Goal: Task Accomplishment & Management: Use online tool/utility

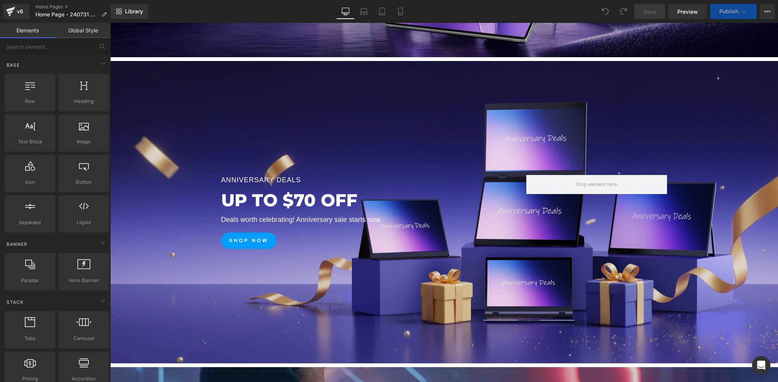
click at [400, 188] on div at bounding box center [444, 212] width 668 height 302
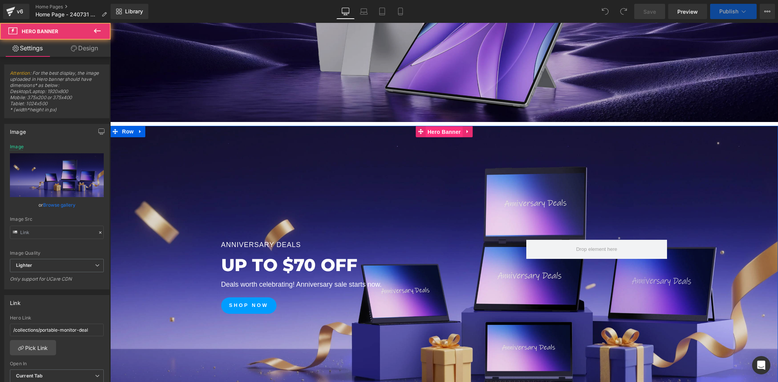
click at [443, 131] on span "Hero Banner" at bounding box center [444, 131] width 37 height 11
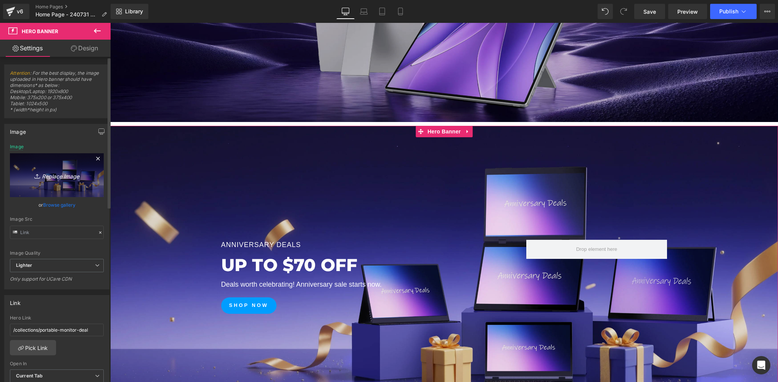
click at [67, 176] on icon "Replace Image" at bounding box center [56, 175] width 61 height 10
type input "C:\fakepath\01.webp"
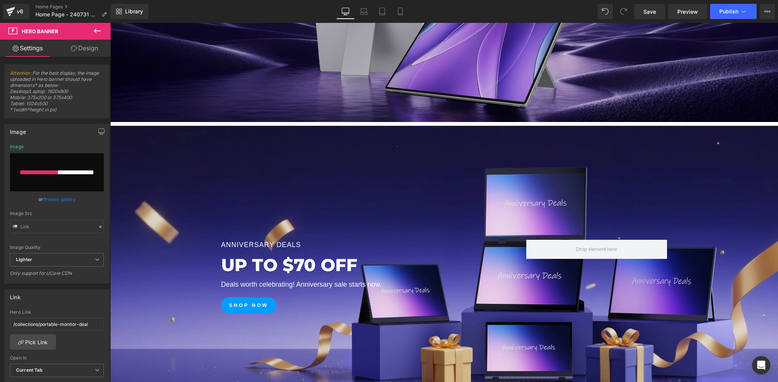
scroll to position [381, 0]
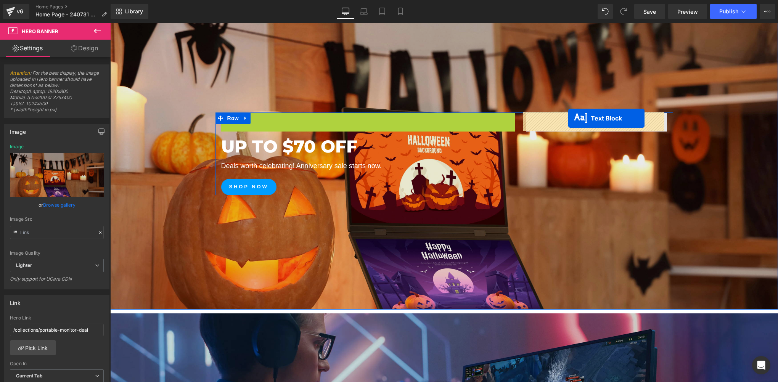
drag, startPoint x: 346, startPoint y: 117, endPoint x: 568, endPoint y: 118, distance: 221.9
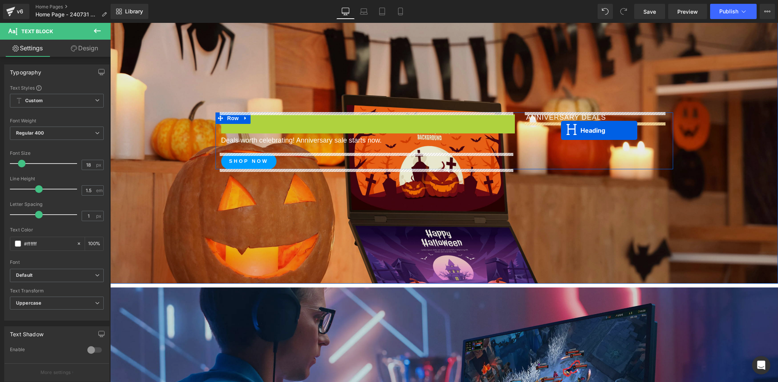
drag, startPoint x: 349, startPoint y: 126, endPoint x: 561, endPoint y: 130, distance: 211.7
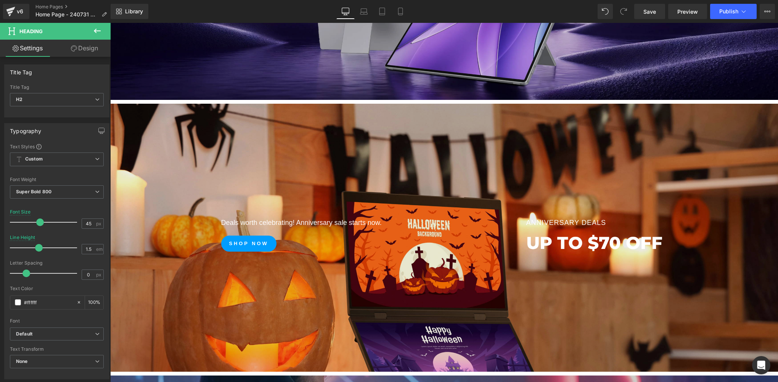
scroll to position [254, 0]
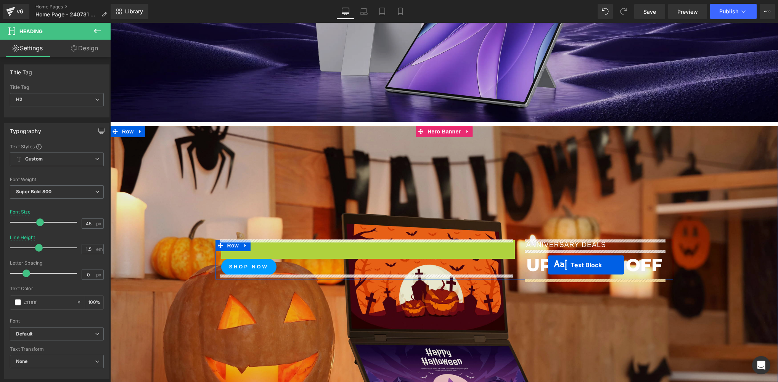
drag, startPoint x: 343, startPoint y: 248, endPoint x: 548, endPoint y: 265, distance: 205.4
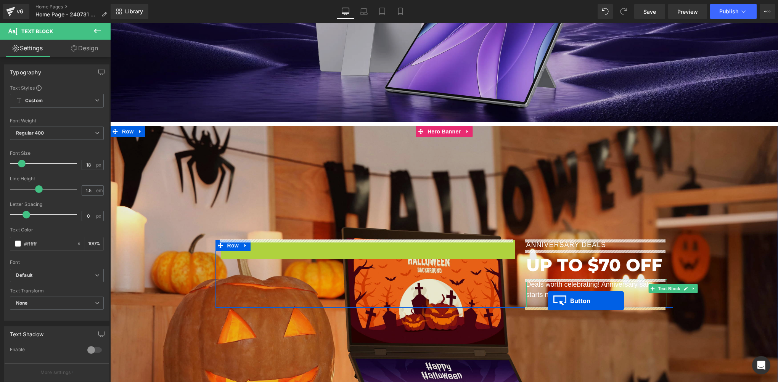
drag, startPoint x: 232, startPoint y: 251, endPoint x: 548, endPoint y: 301, distance: 319.6
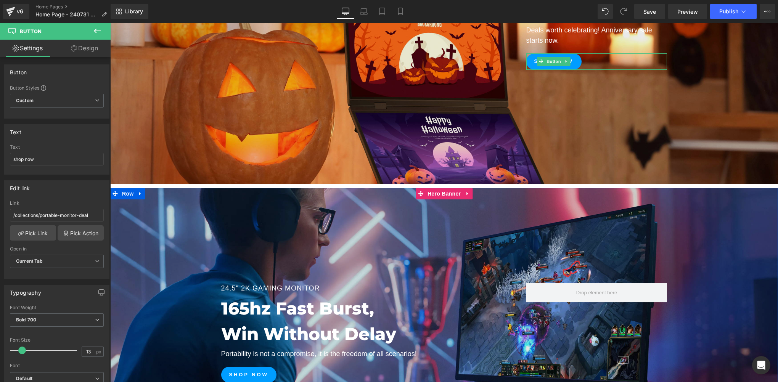
scroll to position [381, 0]
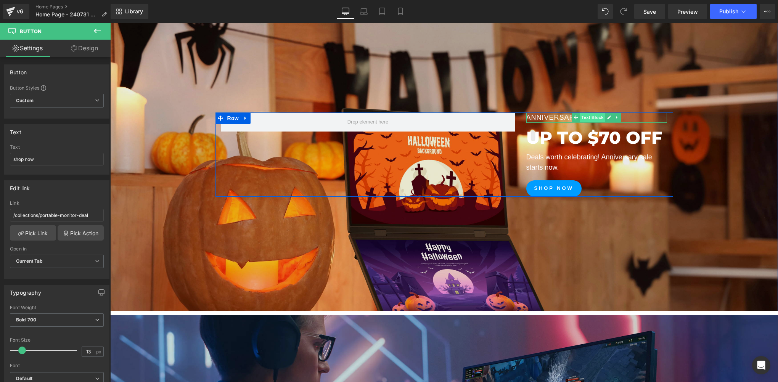
click at [593, 120] on span "Text Block" at bounding box center [592, 117] width 25 height 9
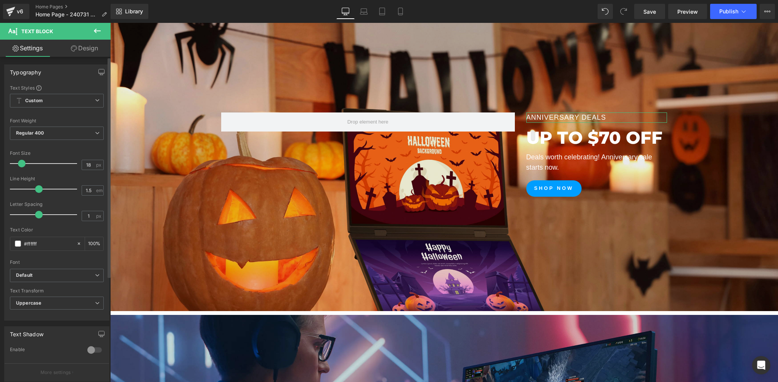
scroll to position [156, 0]
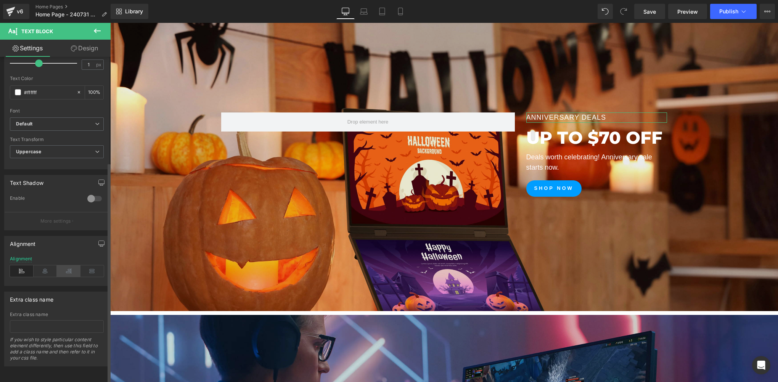
click at [72, 268] on icon at bounding box center [69, 270] width 24 height 11
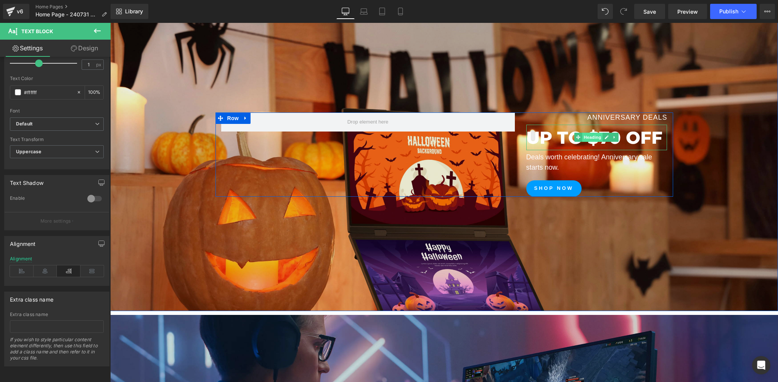
click at [587, 137] on span "Heading" at bounding box center [592, 137] width 21 height 9
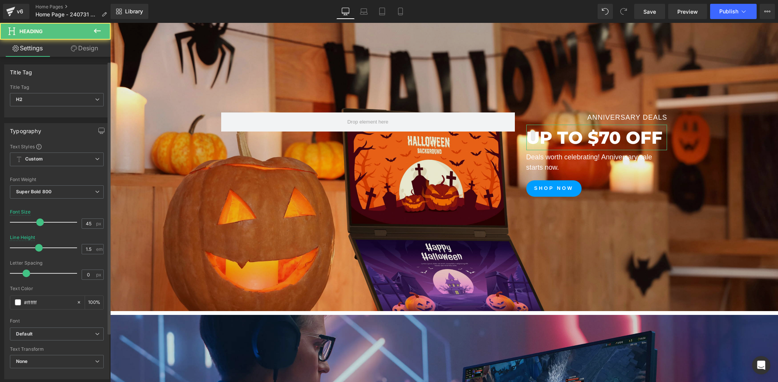
scroll to position [214, 0]
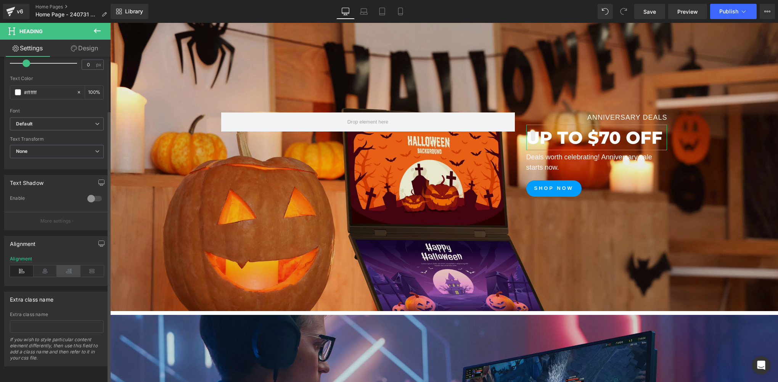
click at [66, 271] on icon at bounding box center [69, 270] width 24 height 11
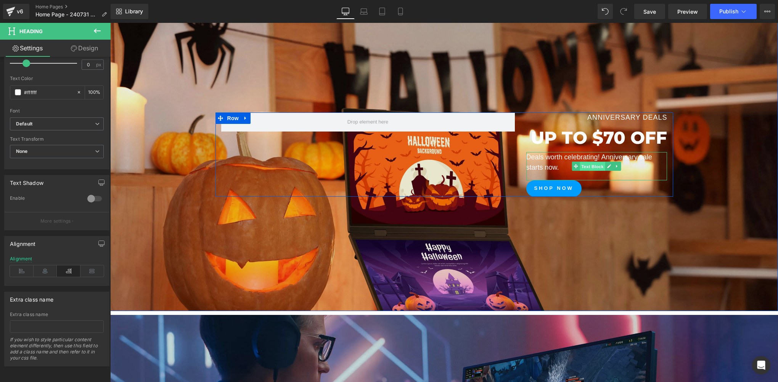
click at [592, 167] on span "Text Block" at bounding box center [592, 166] width 25 height 9
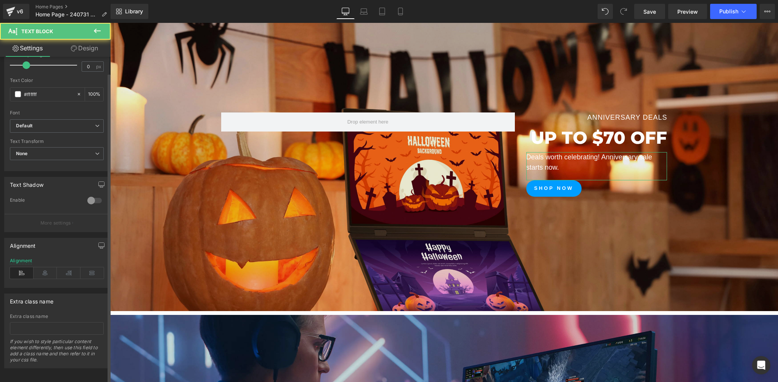
scroll to position [156, 0]
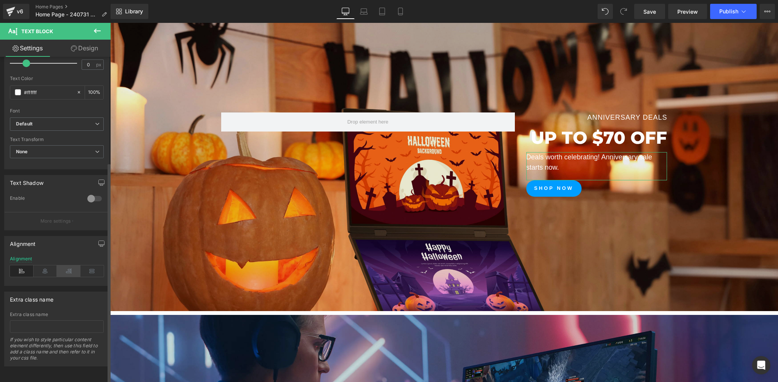
drag, startPoint x: 64, startPoint y: 263, endPoint x: 78, endPoint y: 236, distance: 30.7
click at [64, 265] on icon at bounding box center [69, 270] width 24 height 11
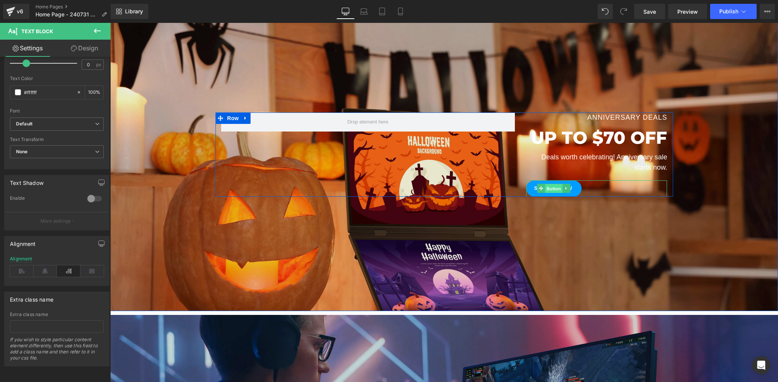
click at [555, 187] on span "Button" at bounding box center [554, 188] width 18 height 9
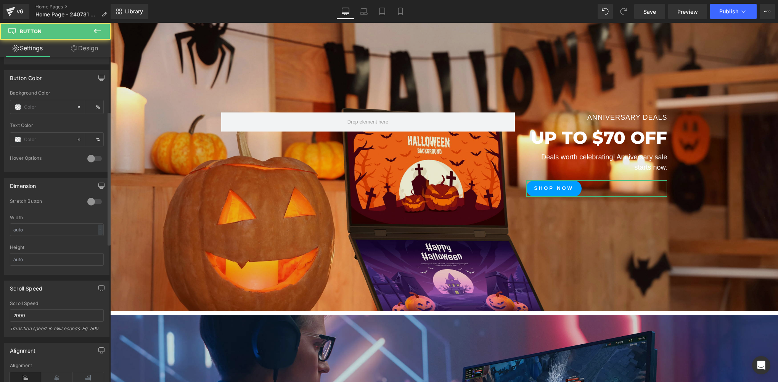
scroll to position [469, 0]
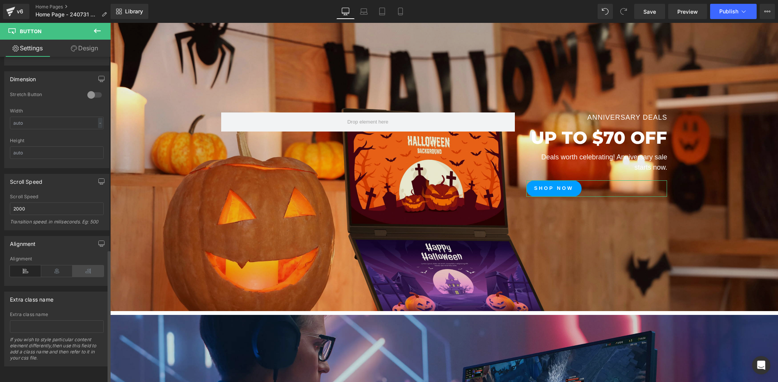
click at [84, 265] on icon at bounding box center [87, 270] width 31 height 11
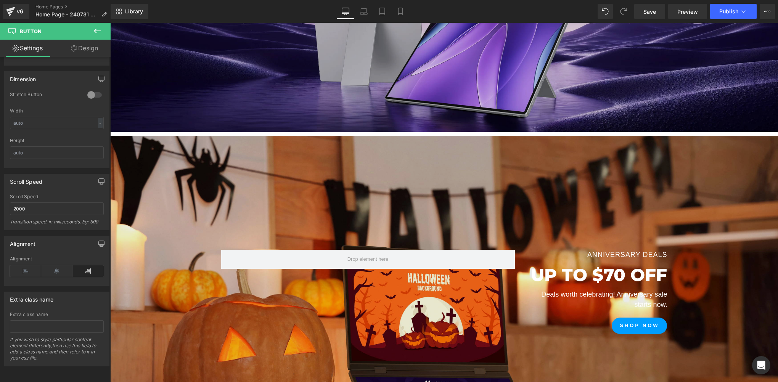
scroll to position [127, 0]
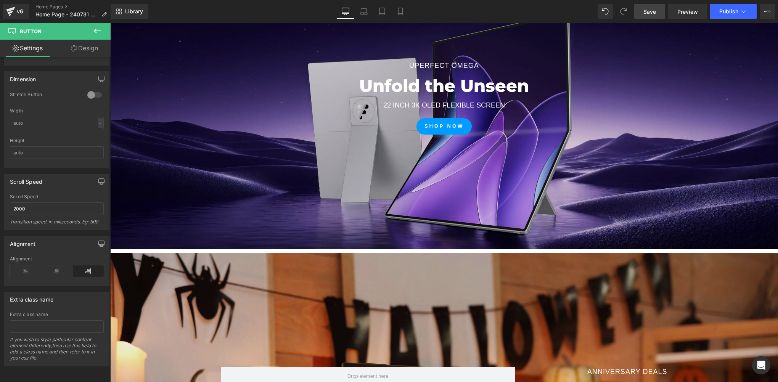
click at [647, 12] on span "Save" at bounding box center [649, 12] width 13 height 8
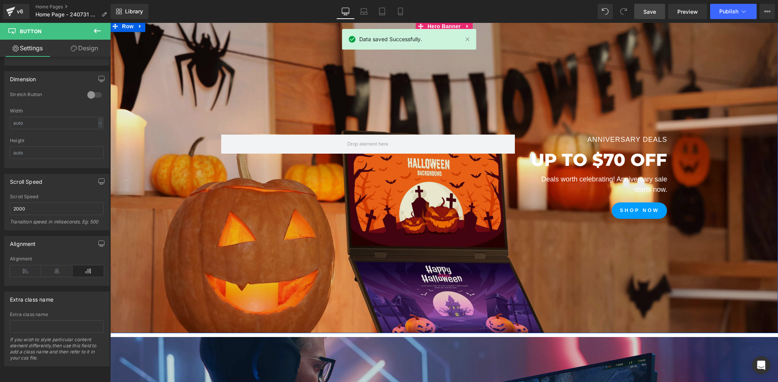
scroll to position [381, 0]
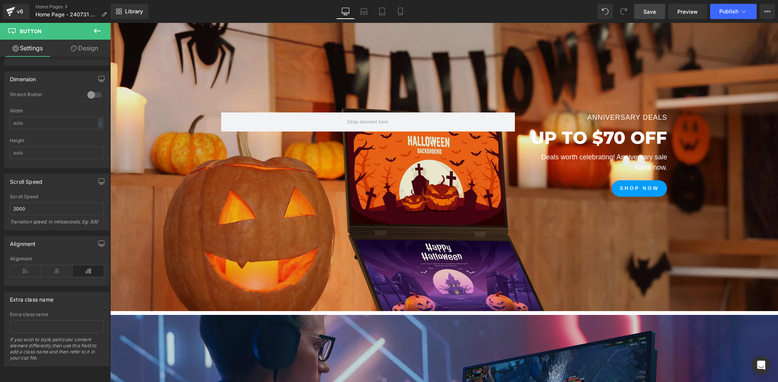
click at [648, 13] on span "Save" at bounding box center [649, 12] width 13 height 8
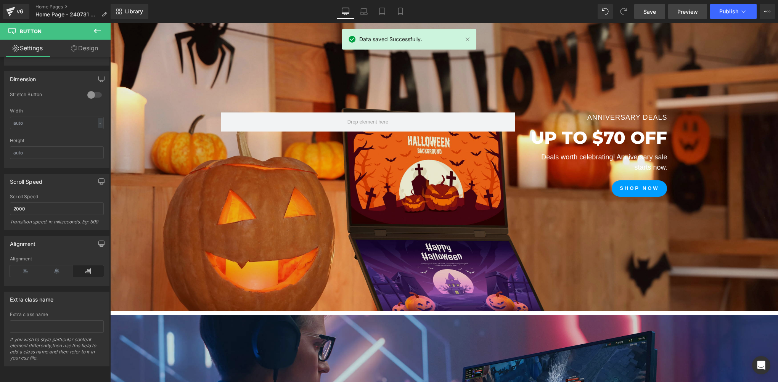
click at [689, 12] on span "Preview" at bounding box center [687, 12] width 21 height 8
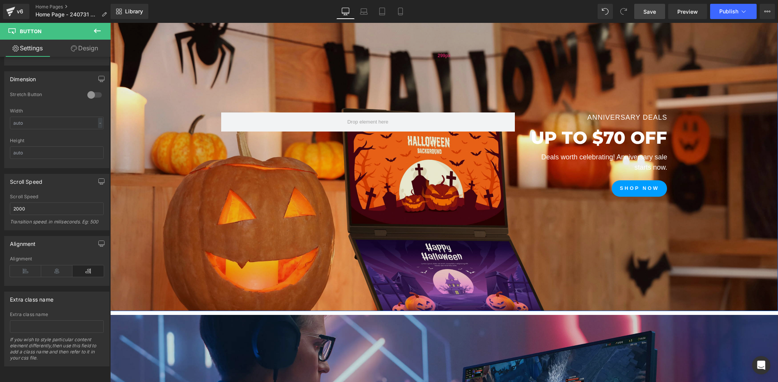
scroll to position [254, 0]
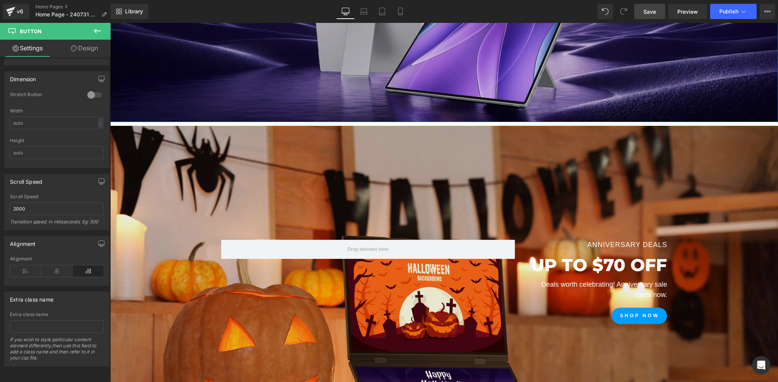
drag, startPoint x: 448, startPoint y: 121, endPoint x: 445, endPoint y: 130, distance: 10.1
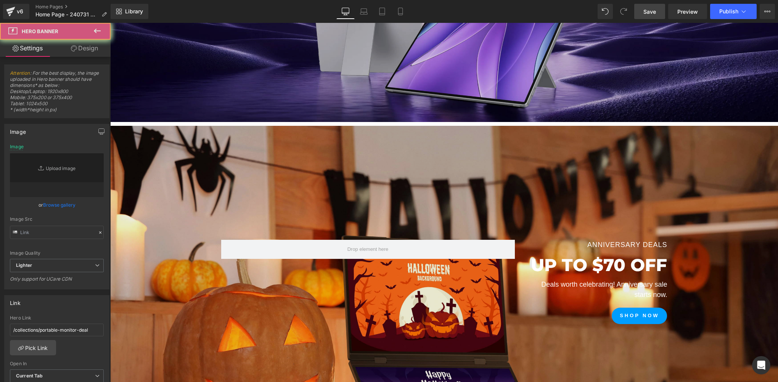
click at [443, 133] on div "Anniversary Deals Text Block UP TO $70 OFF Heading Deals worth celebrating! Ann…" at bounding box center [444, 282] width 668 height 313
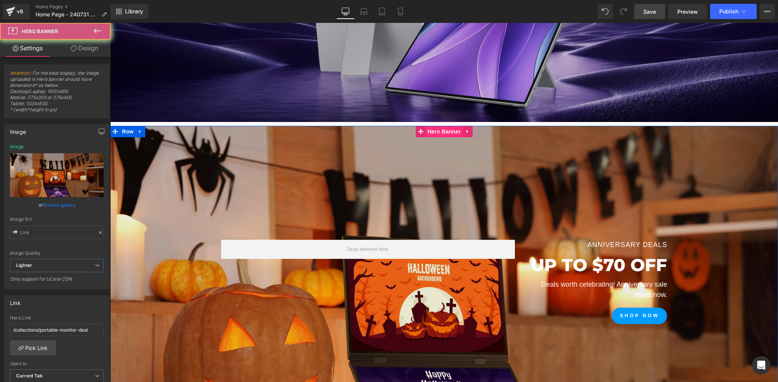
click at [434, 134] on span "Hero Banner" at bounding box center [444, 131] width 37 height 11
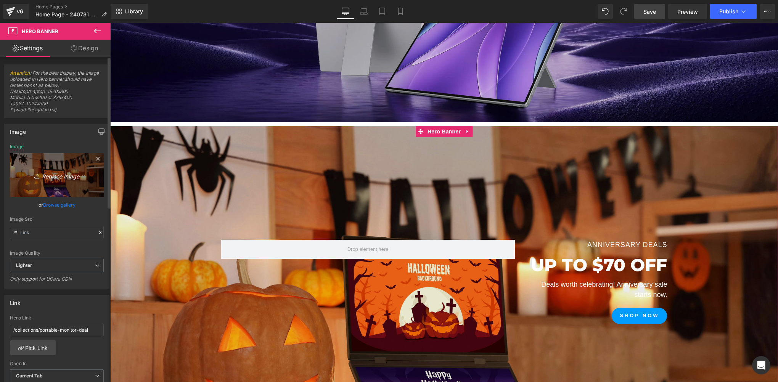
click at [32, 181] on link "Replace Image" at bounding box center [57, 175] width 94 height 44
type input "C:\fakepath\04.webp"
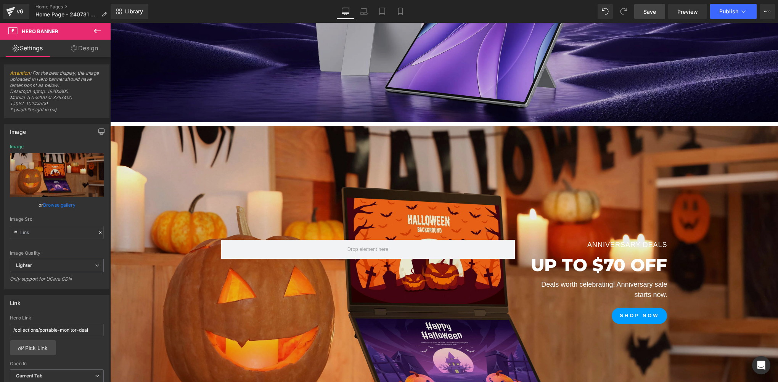
click at [645, 8] on span "Save" at bounding box center [649, 12] width 13 height 8
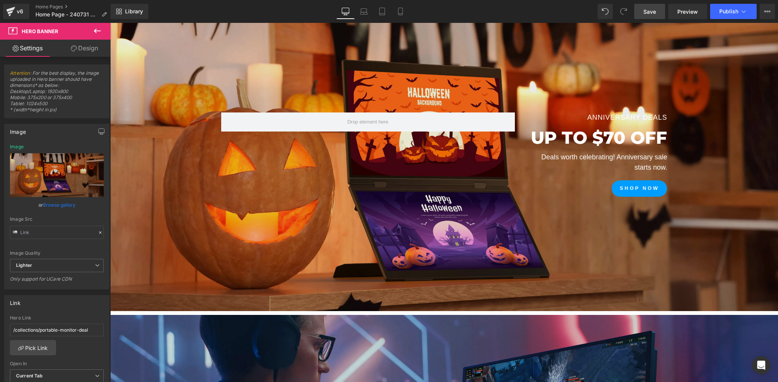
click at [624, 160] on p "Deals worth celebrating! Anniversary sale starts now." at bounding box center [596, 162] width 141 height 21
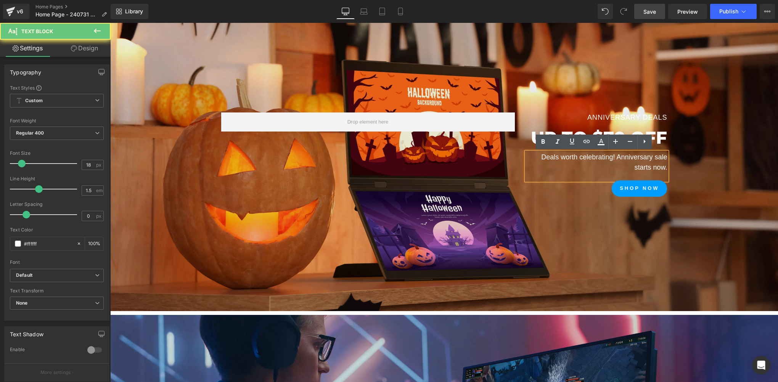
click at [633, 164] on p "Deals worth celebrating! Anniversary sale starts now." at bounding box center [596, 162] width 141 height 21
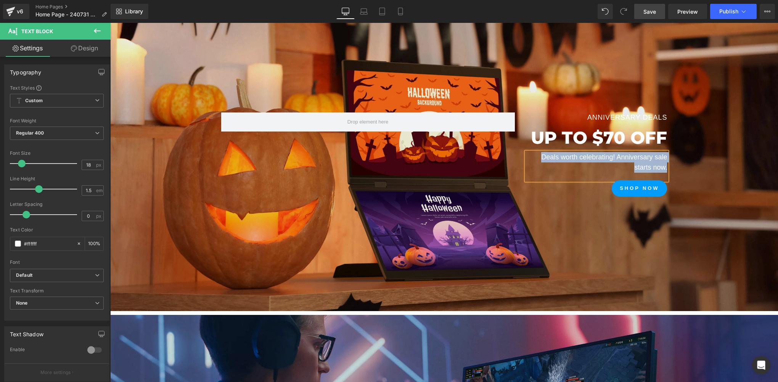
paste div
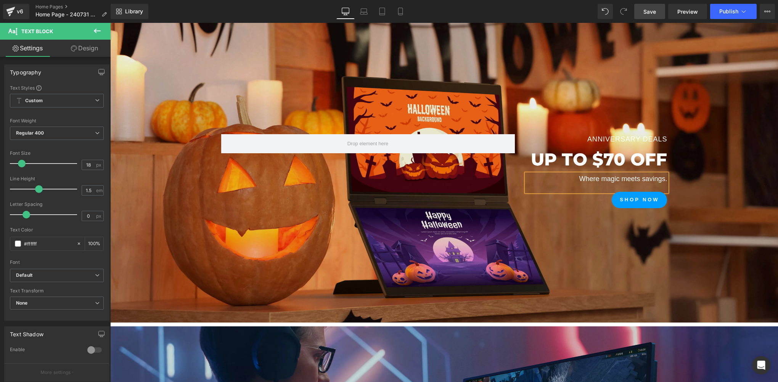
scroll to position [254, 0]
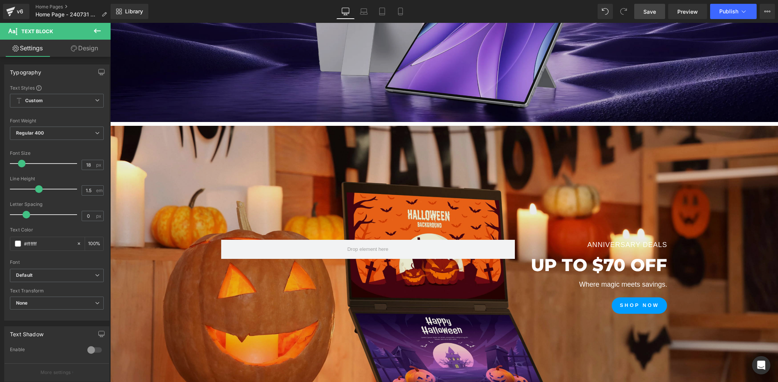
click at [646, 11] on span "Save" at bounding box center [649, 12] width 13 height 8
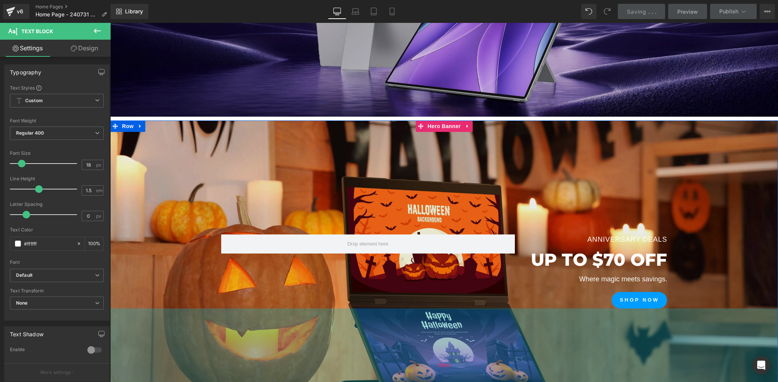
scroll to position [381, 0]
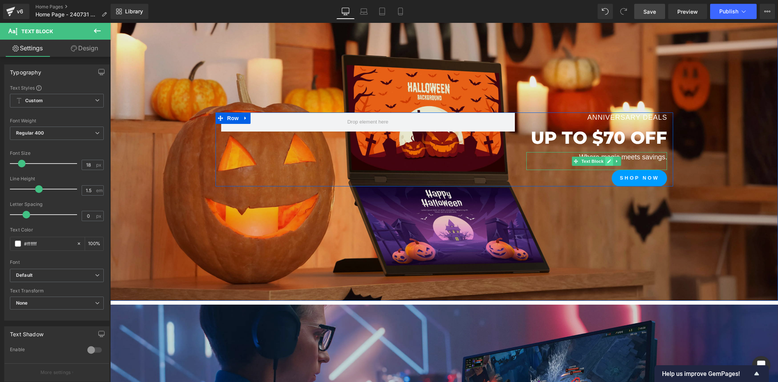
click at [606, 164] on link at bounding box center [609, 161] width 8 height 9
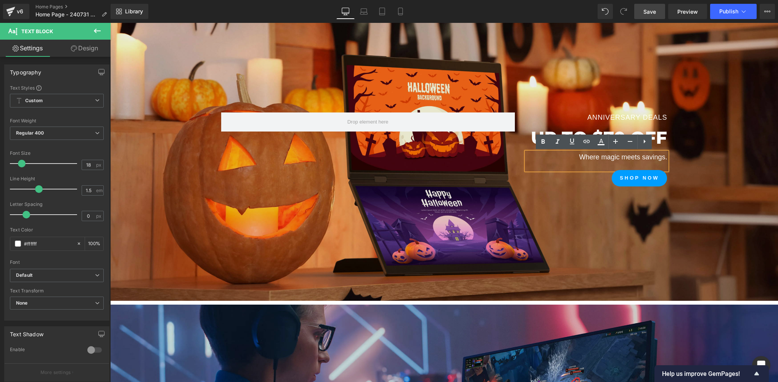
click at [662, 160] on p "Where magic meets savings." at bounding box center [596, 157] width 141 height 10
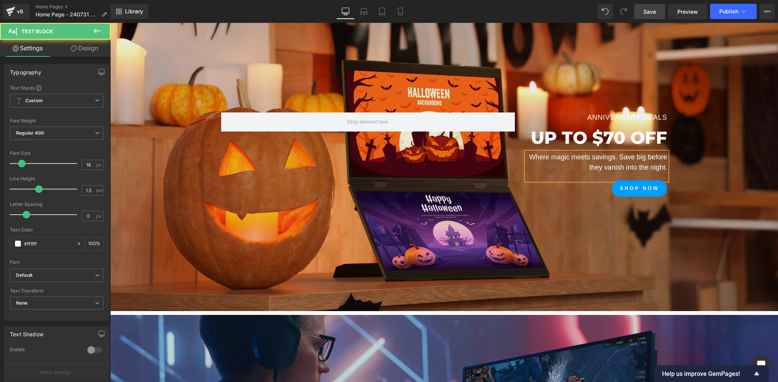
click at [592, 161] on p "Where magic meets savings. Save big before they vanish into the night." at bounding box center [596, 162] width 141 height 21
copy p "Where magic meets savings. Save big before they vanish into the night."
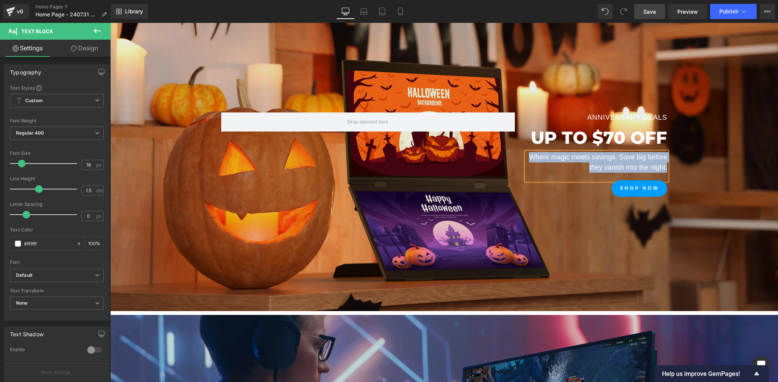
click at [628, 168] on p "Where magic meets savings. Save big before they vanish into the night." at bounding box center [596, 162] width 141 height 21
click at [659, 10] on link "Save" at bounding box center [649, 11] width 31 height 15
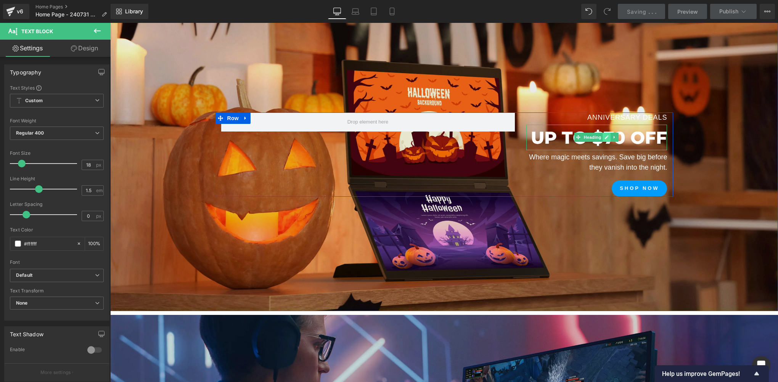
click at [606, 135] on icon at bounding box center [607, 137] width 4 height 5
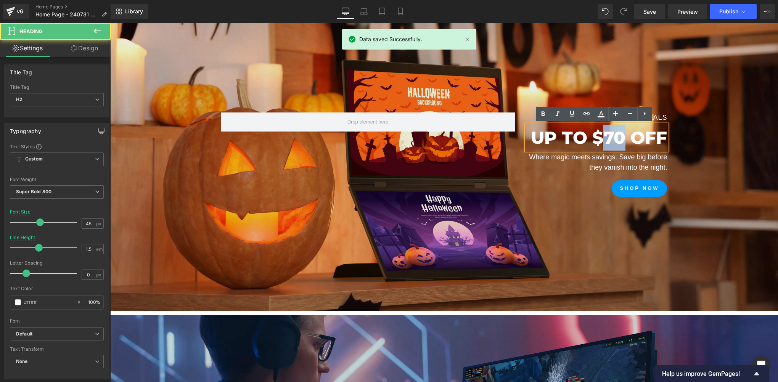
drag, startPoint x: 610, startPoint y: 140, endPoint x: 623, endPoint y: 137, distance: 14.1
click at [623, 137] on h2 "UP TO $70 OFF" at bounding box center [596, 138] width 141 height 26
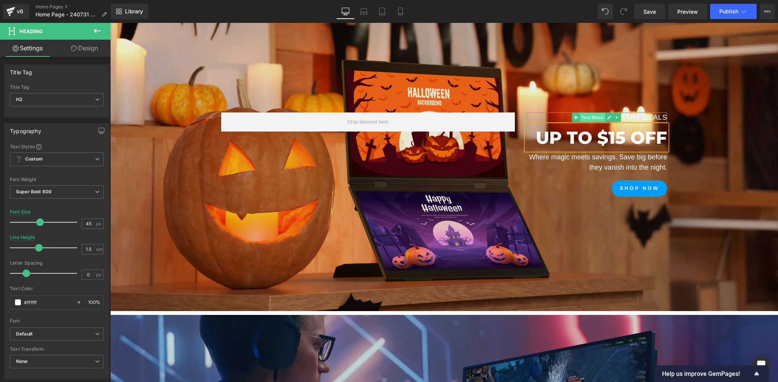
click at [594, 119] on span "Text Block" at bounding box center [592, 117] width 25 height 9
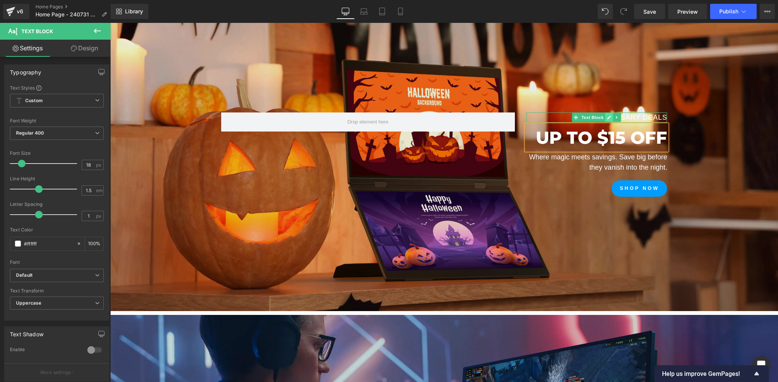
click at [607, 116] on icon at bounding box center [609, 117] width 4 height 5
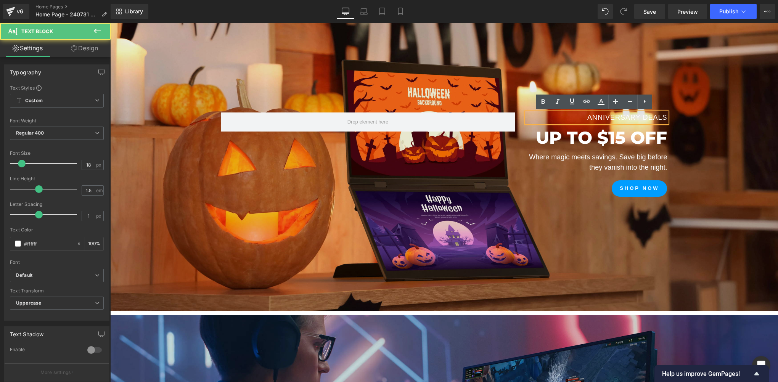
click at [612, 116] on p "Anniversary Deals" at bounding box center [596, 117] width 141 height 10
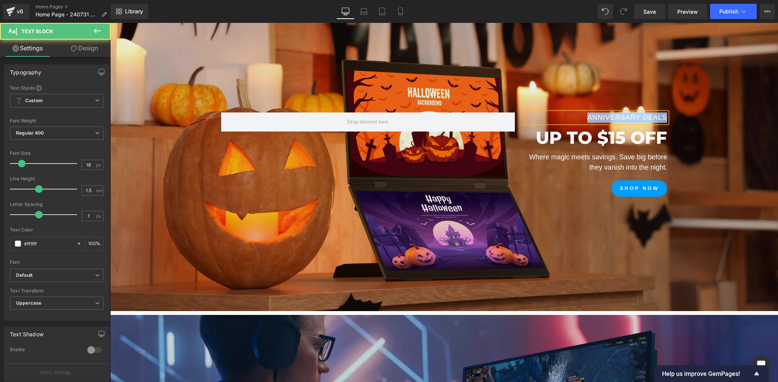
paste div
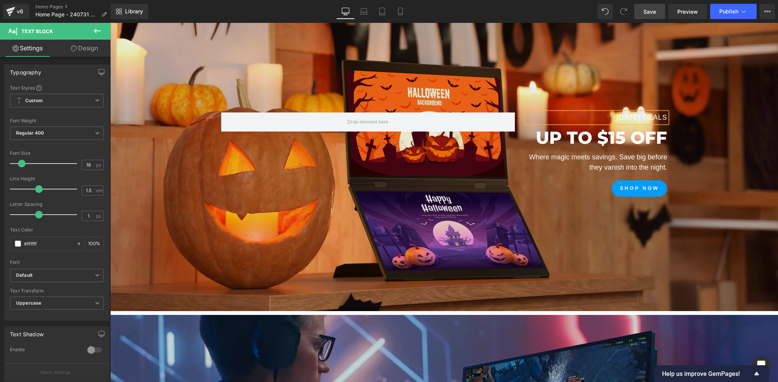
click at [647, 4] on link "Save" at bounding box center [649, 11] width 31 height 15
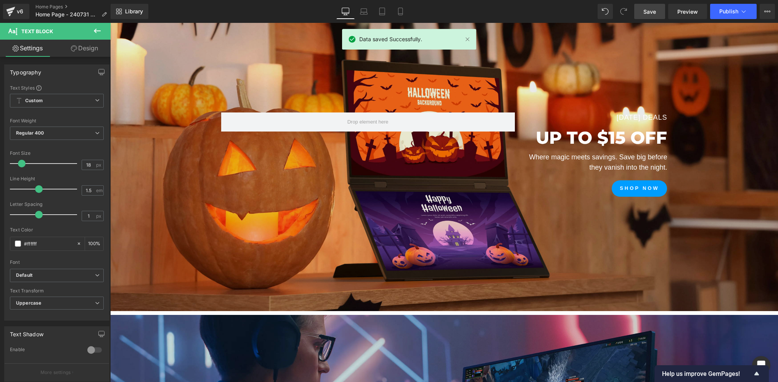
click at [663, 14] on link "Save" at bounding box center [649, 11] width 31 height 15
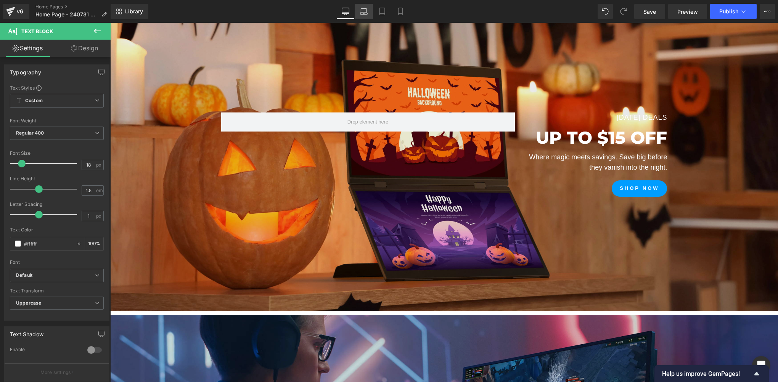
click at [369, 11] on link "Laptop" at bounding box center [364, 11] width 18 height 15
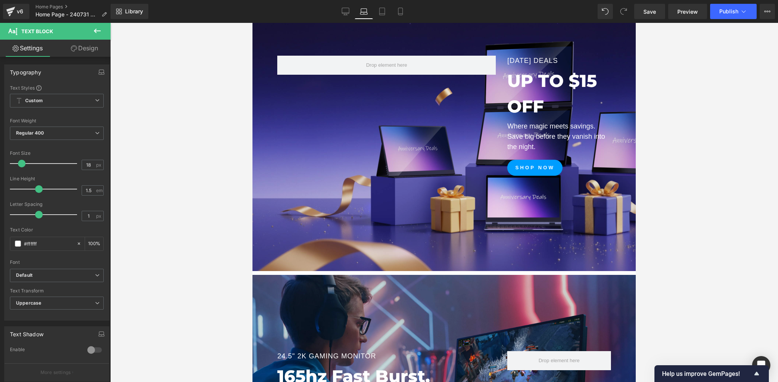
scroll to position [292, 0]
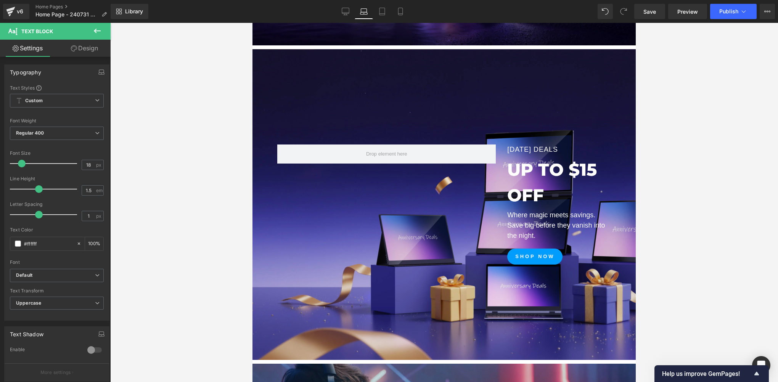
click at [252, 23] on div "299px" at bounding box center [252, 23] width 0 height 0
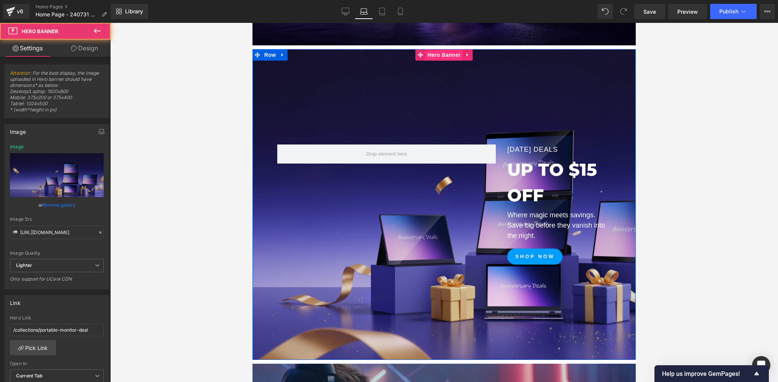
click at [432, 54] on span "Hero Banner" at bounding box center [444, 54] width 37 height 11
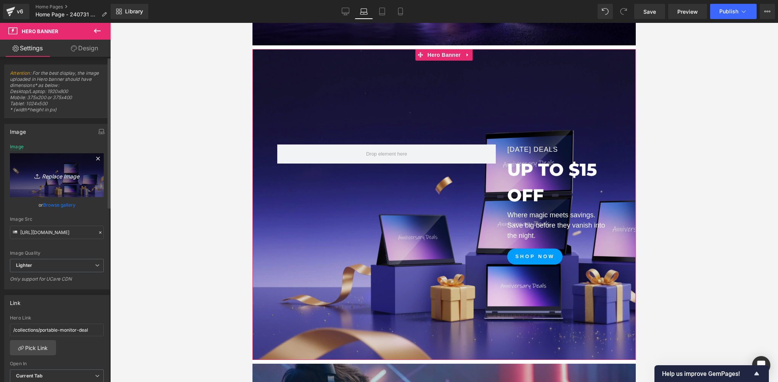
click at [37, 171] on icon "Replace Image" at bounding box center [56, 175] width 61 height 10
type input "C:\fakepath\04.webp"
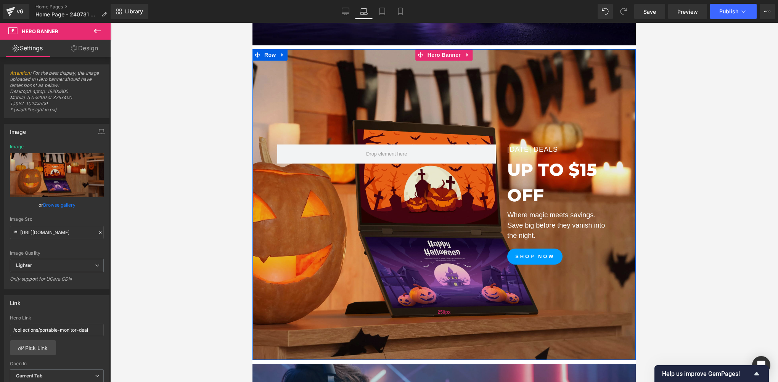
scroll to position [419, 0]
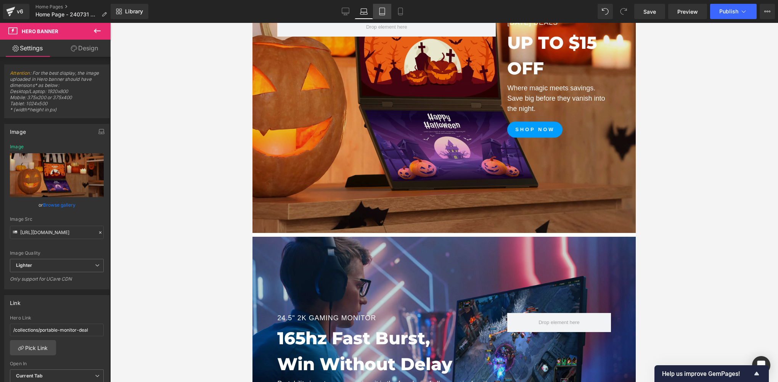
click at [383, 12] on icon at bounding box center [382, 12] width 8 height 8
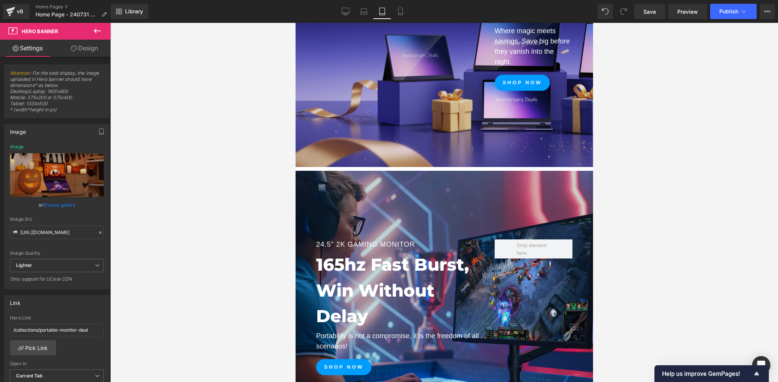
scroll to position [159, 0]
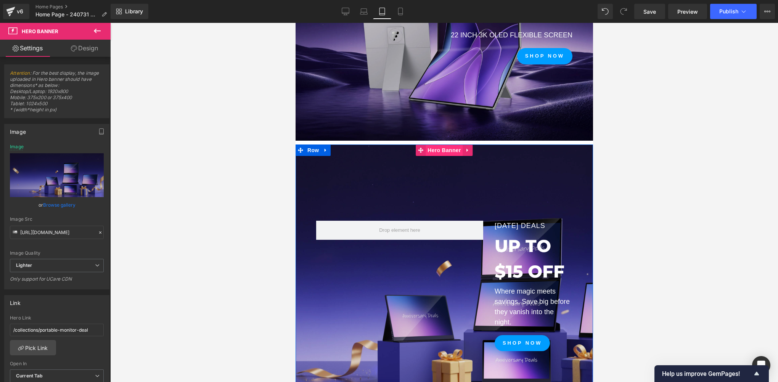
click at [440, 151] on span "Hero Banner" at bounding box center [443, 150] width 37 height 11
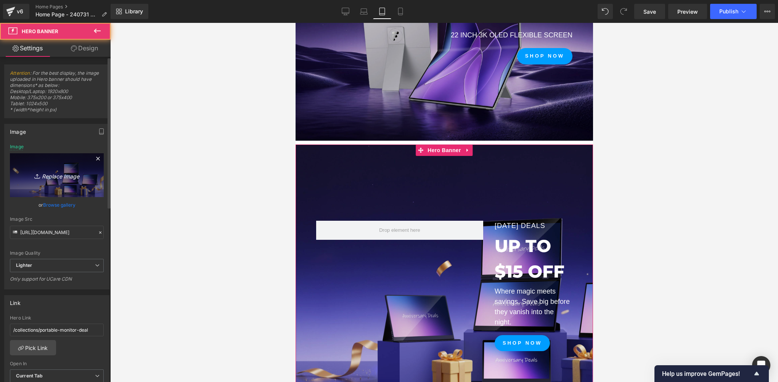
click at [44, 185] on link "Replace Image" at bounding box center [57, 175] width 94 height 44
type input "C:\fakepath\04.webp"
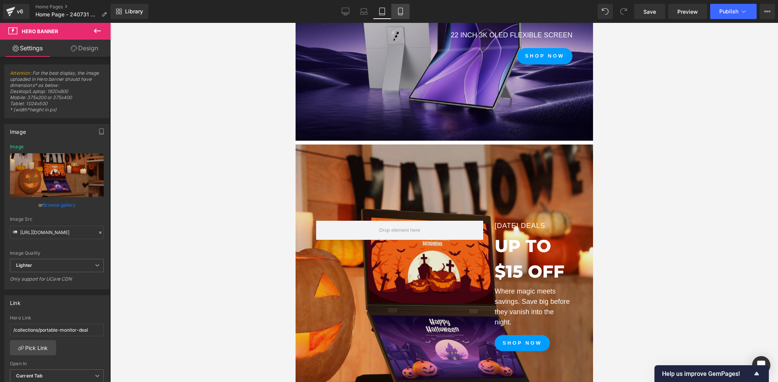
click at [401, 12] on icon at bounding box center [401, 12] width 8 height 8
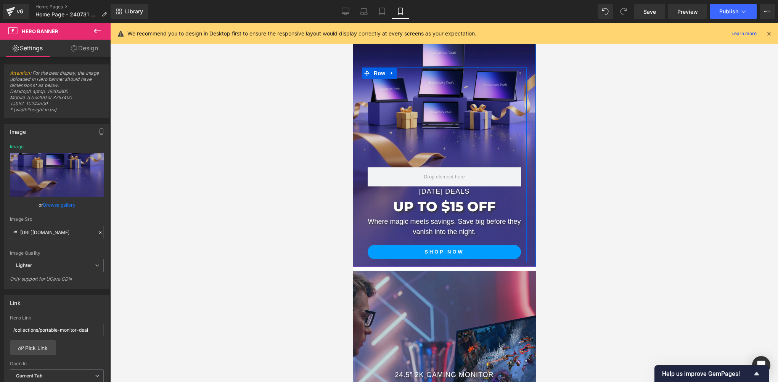
scroll to position [133, 0]
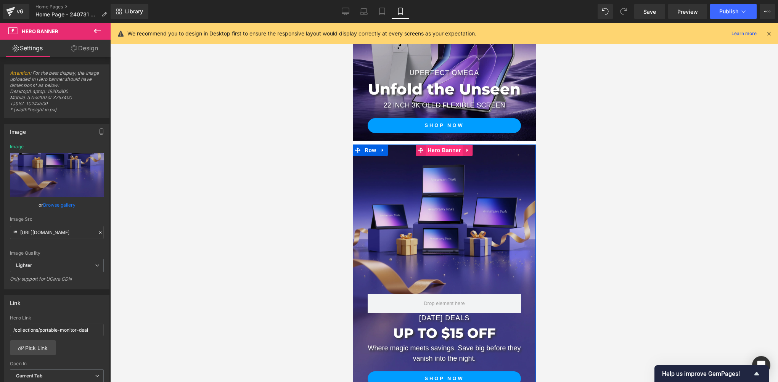
click at [433, 150] on span "Hero Banner" at bounding box center [443, 150] width 37 height 11
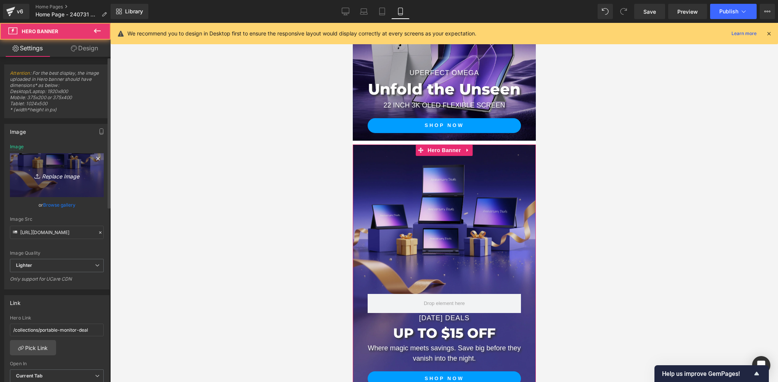
click at [35, 173] on icon at bounding box center [38, 176] width 8 height 8
type input "C:\fakepath\04.webp"
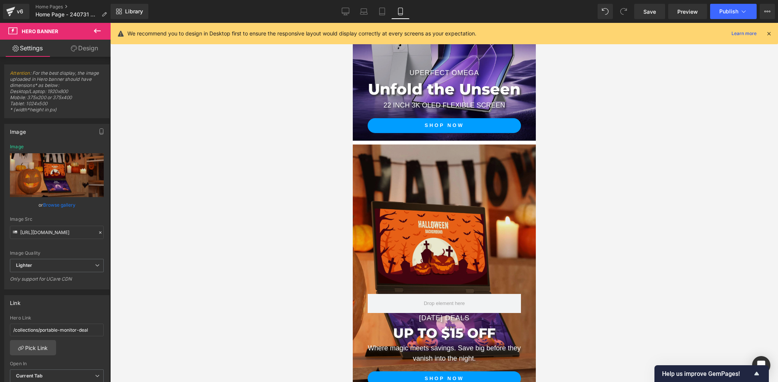
scroll to position [259, 0]
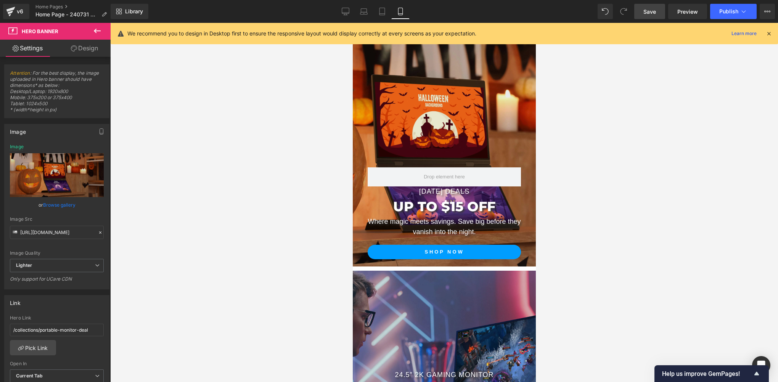
click at [654, 15] on span "Save" at bounding box center [649, 12] width 13 height 8
click at [767, 30] on icon at bounding box center [768, 33] width 7 height 7
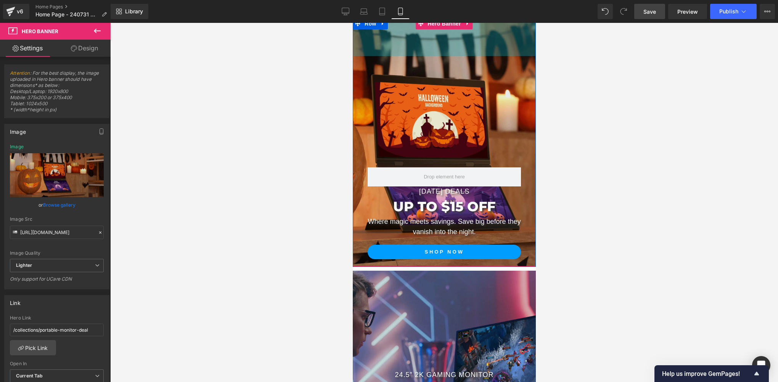
scroll to position [133, 0]
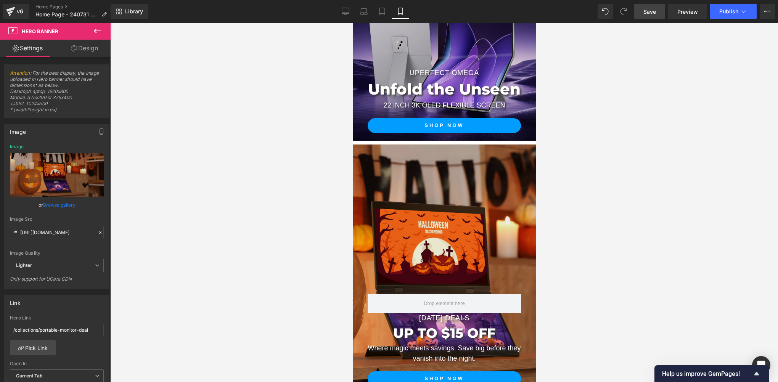
click at [646, 14] on span "Save" at bounding box center [649, 12] width 13 height 8
click at [693, 8] on span "Preview" at bounding box center [687, 12] width 21 height 8
click at [233, 48] on div at bounding box center [444, 202] width 668 height 359
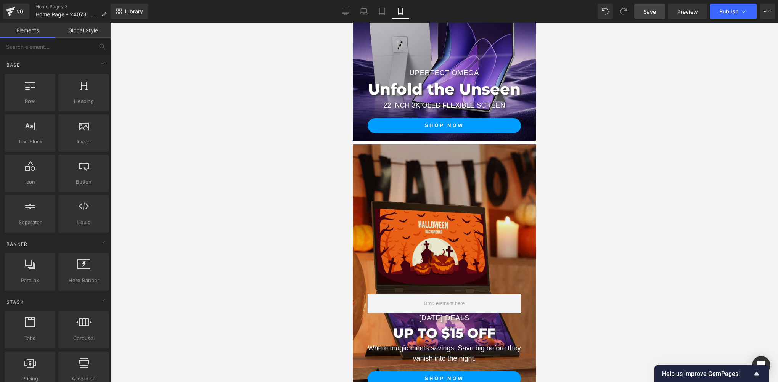
click at [232, 137] on div at bounding box center [444, 202] width 668 height 359
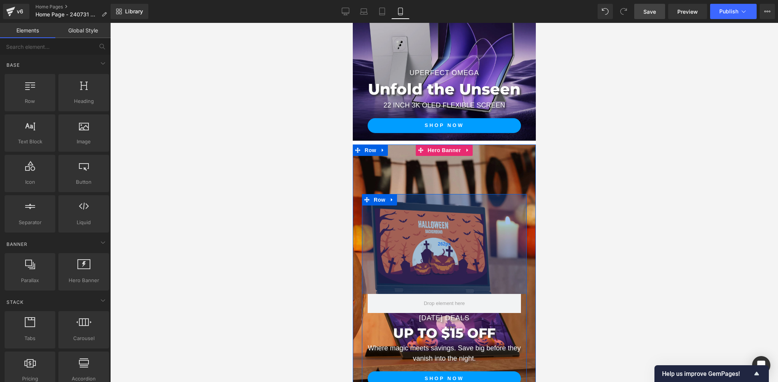
scroll to position [259, 0]
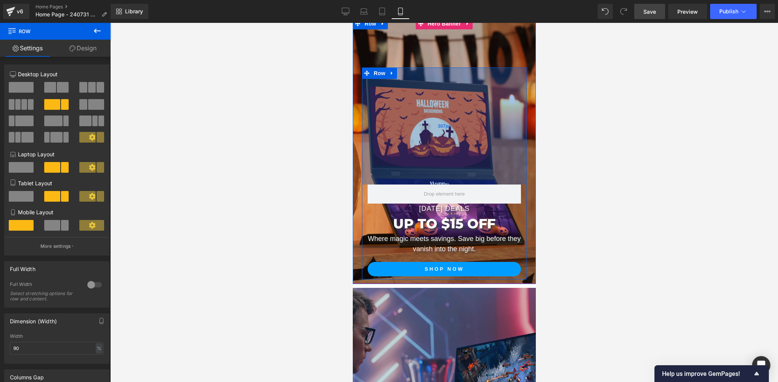
drag, startPoint x: 441, startPoint y: 143, endPoint x: 438, endPoint y: 161, distance: 17.9
click at [438, 161] on div "307px" at bounding box center [443, 125] width 165 height 117
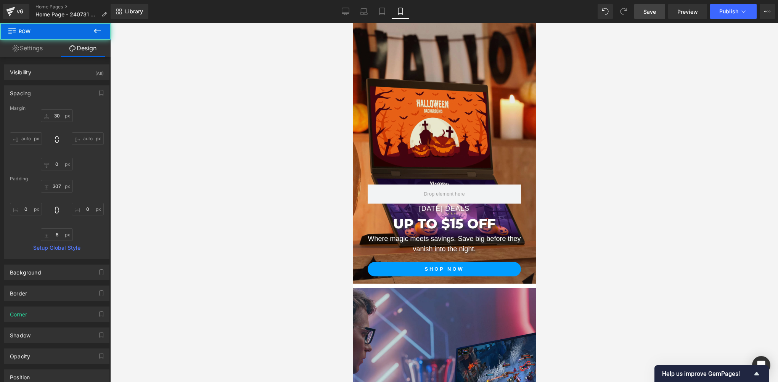
click at [248, 230] on div at bounding box center [444, 202] width 668 height 359
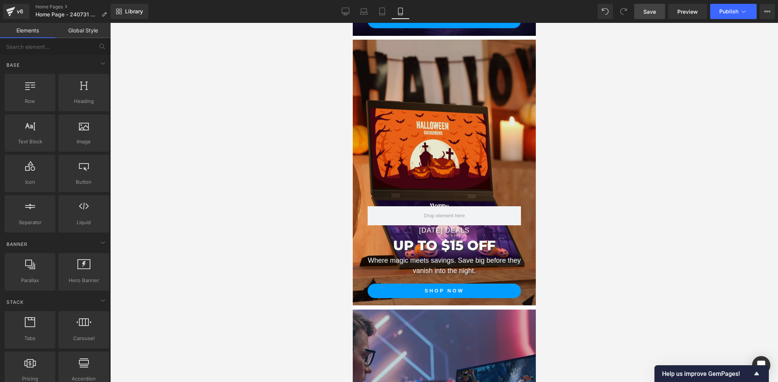
scroll to position [133, 0]
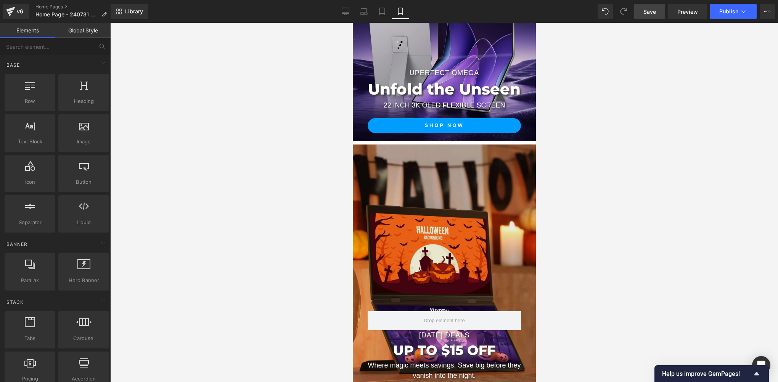
drag, startPoint x: 657, startPoint y: 14, endPoint x: 58, endPoint y: 274, distance: 652.7
click at [657, 14] on link "Save" at bounding box center [649, 11] width 31 height 15
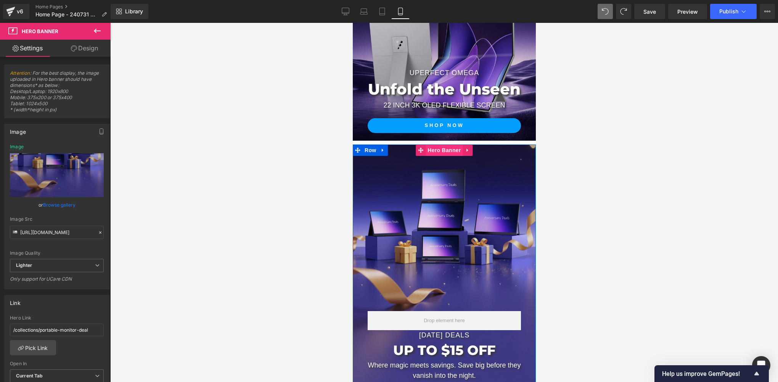
click at [438, 149] on span "Hero Banner" at bounding box center [443, 150] width 37 height 11
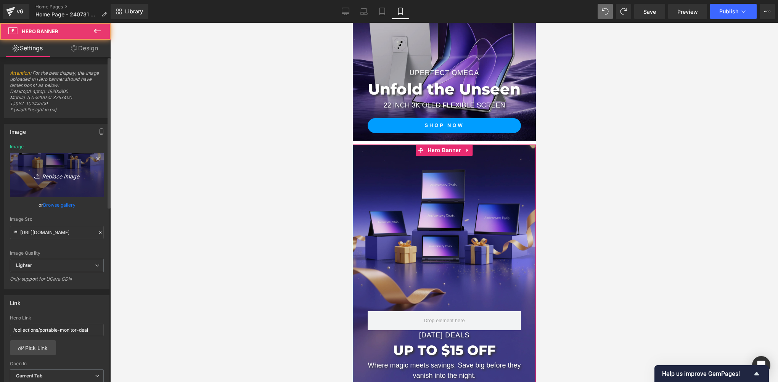
click at [42, 187] on link "Replace Image" at bounding box center [57, 175] width 94 height 44
type input "C:\fakepath\01.webp"
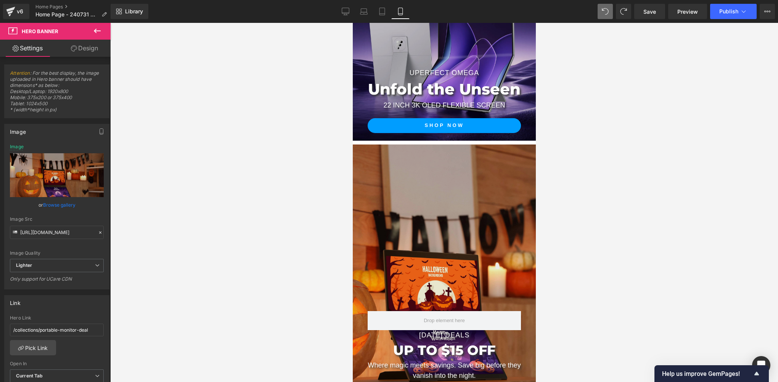
click at [443, 238] on div "Halloween Deals Text Block UP TO $15 OFF Heading Where magic meets savings. Sav…" at bounding box center [443, 300] width 165 height 212
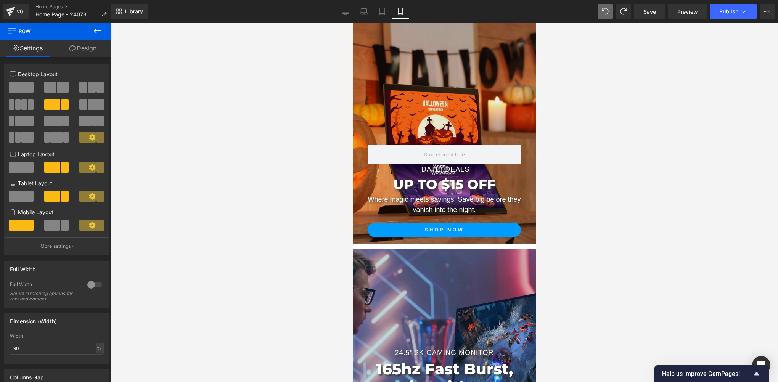
scroll to position [387, 0]
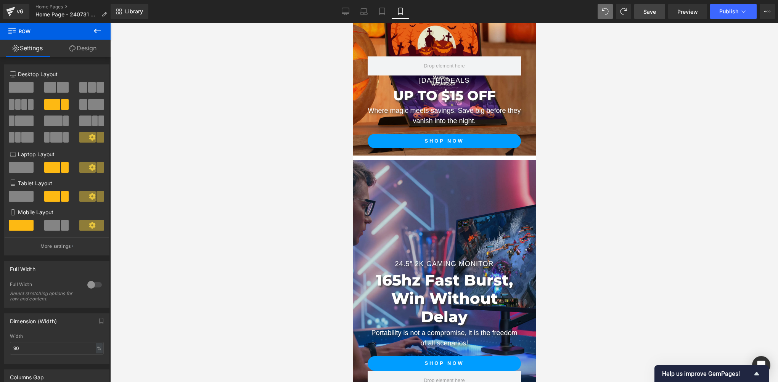
click at [654, 12] on span "Save" at bounding box center [649, 12] width 13 height 8
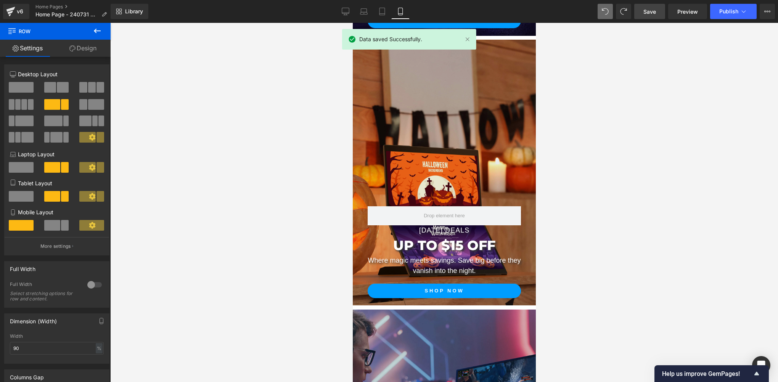
scroll to position [133, 0]
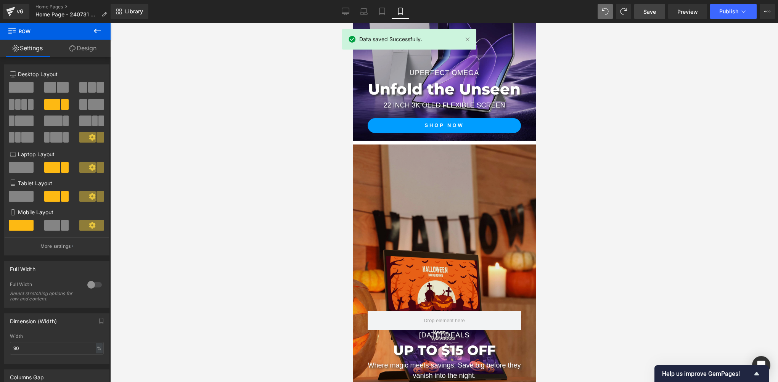
click at [432, 155] on div "Halloween Deals Text Block UP TO $15 OFF Heading Where magic meets savings. Sav…" at bounding box center [443, 278] width 183 height 266
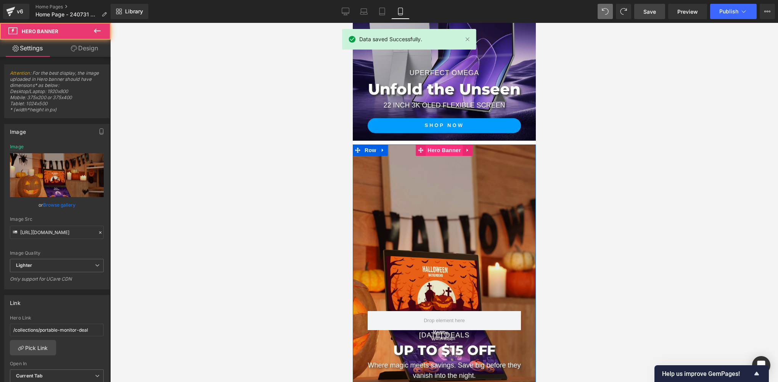
click at [439, 149] on span "Hero Banner" at bounding box center [443, 150] width 37 height 11
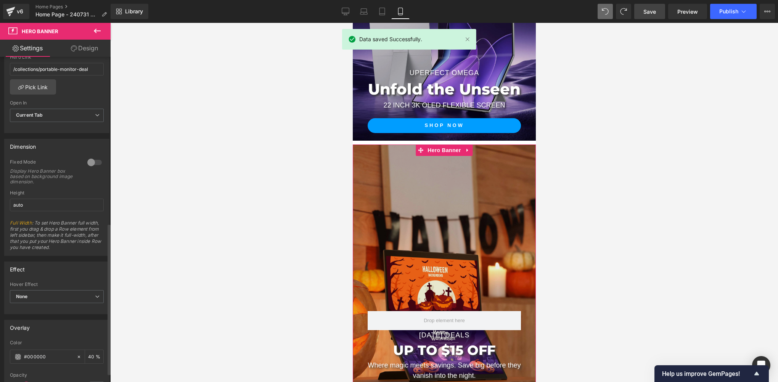
scroll to position [377, 0]
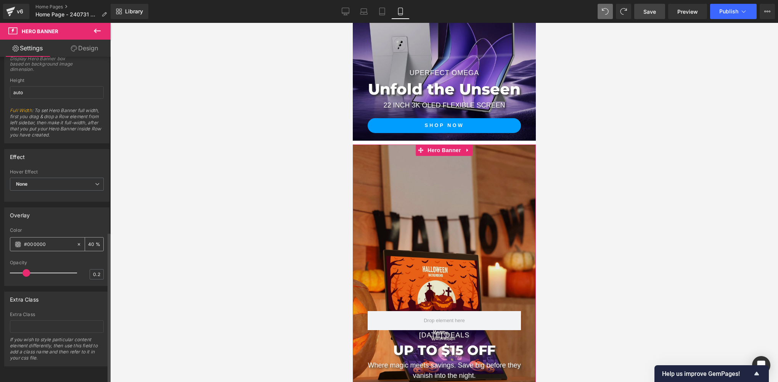
drag, startPoint x: 90, startPoint y: 237, endPoint x: 80, endPoint y: 236, distance: 10.4
click at [80, 238] on div "40 %" at bounding box center [89, 244] width 27 height 13
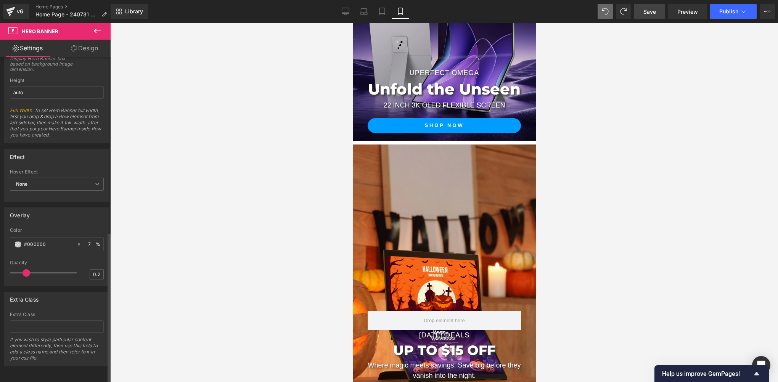
type input "70"
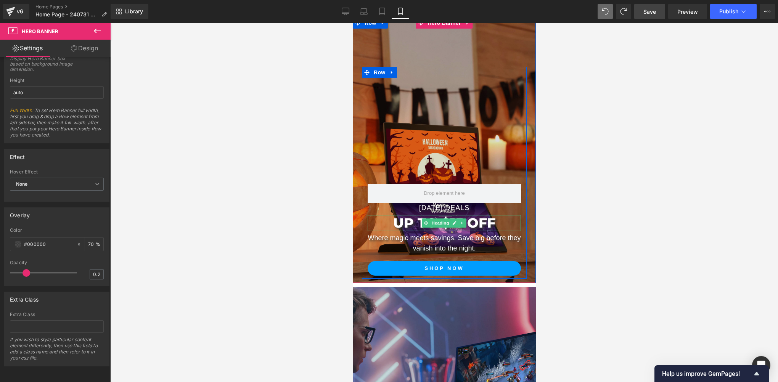
scroll to position [133, 0]
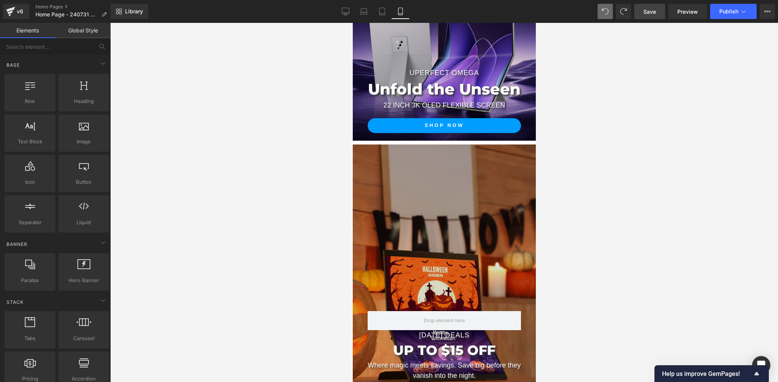
click at [618, 157] on div at bounding box center [444, 202] width 668 height 359
drag, startPoint x: 649, startPoint y: 15, endPoint x: 164, endPoint y: 61, distance: 487.5
click at [649, 15] on span "Save" at bounding box center [649, 12] width 13 height 8
click at [440, 152] on span "Hero Banner" at bounding box center [443, 150] width 37 height 11
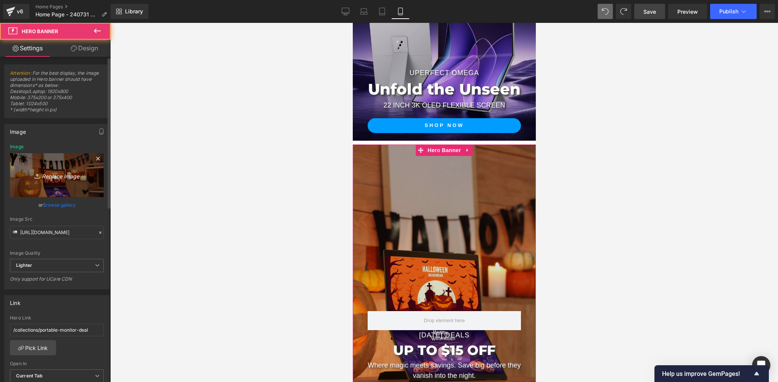
click at [43, 190] on link "Replace Image" at bounding box center [57, 175] width 94 height 44
type input "C:\fakepath\03.webp"
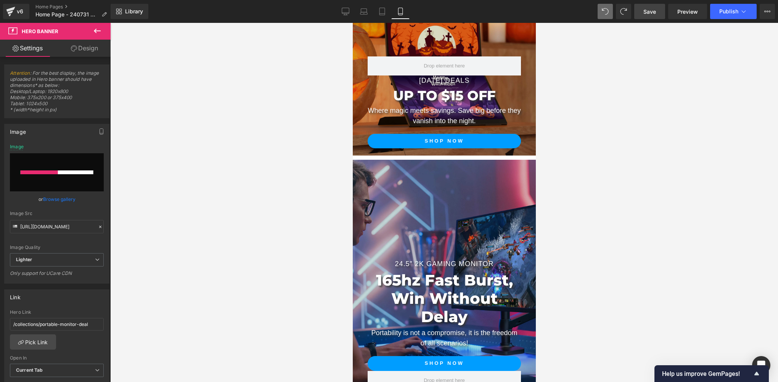
scroll to position [260, 0]
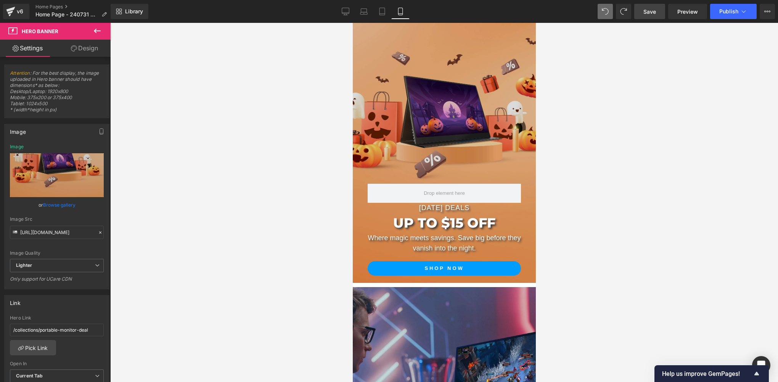
click at [261, 244] on div at bounding box center [444, 202] width 668 height 359
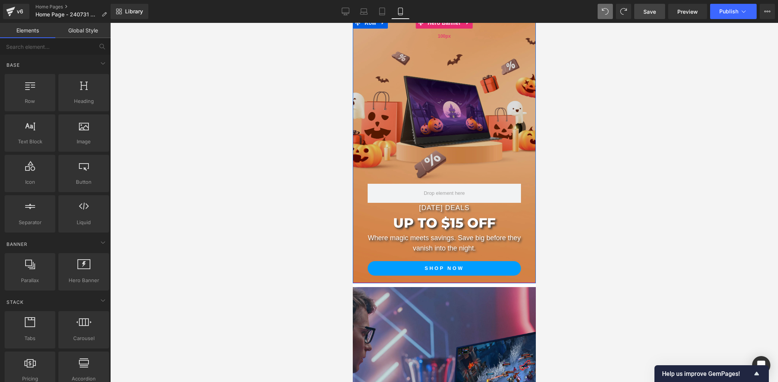
scroll to position [133, 0]
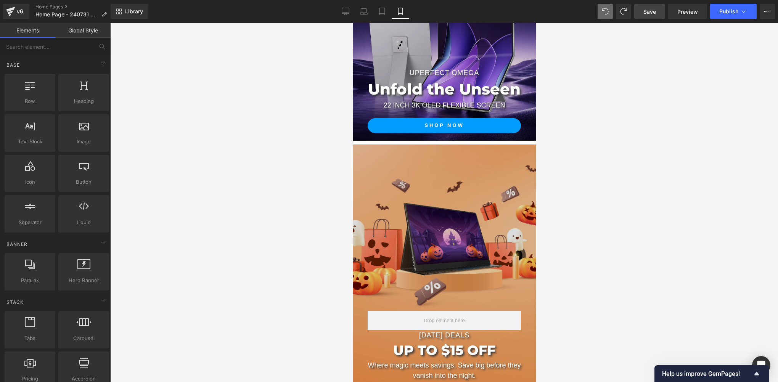
click at [654, 11] on span "Save" at bounding box center [649, 12] width 13 height 8
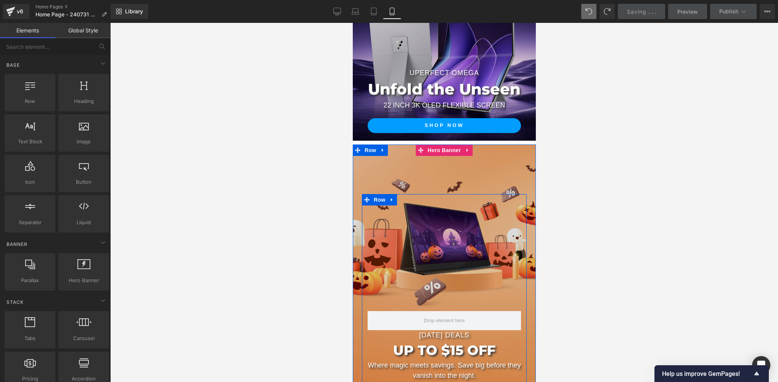
scroll to position [260, 0]
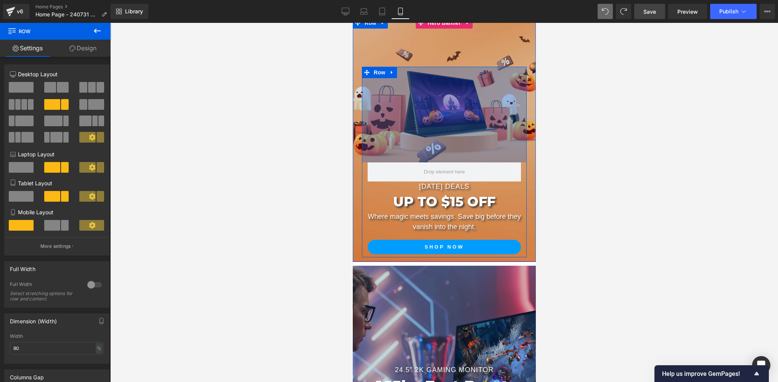
drag, startPoint x: 462, startPoint y: 154, endPoint x: 465, endPoint y: 132, distance: 21.6
click at [465, 132] on div "251px" at bounding box center [443, 115] width 165 height 96
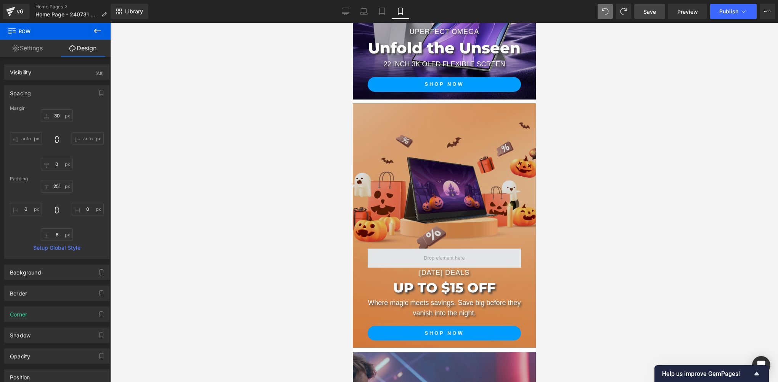
scroll to position [127, 0]
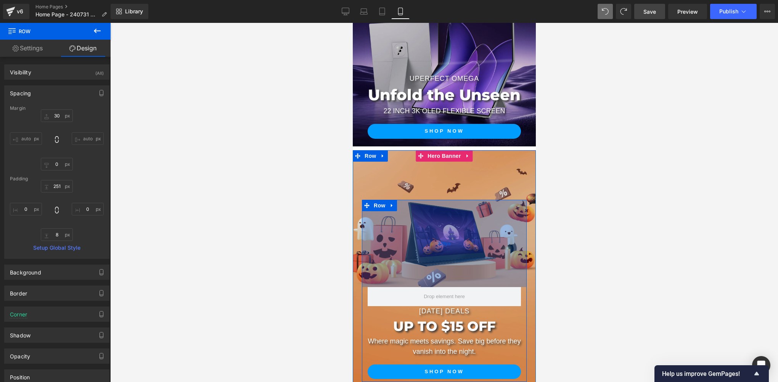
drag, startPoint x: 427, startPoint y: 275, endPoint x: 430, endPoint y: 266, distance: 8.7
click at [430, 266] on div "229px" at bounding box center [443, 243] width 165 height 87
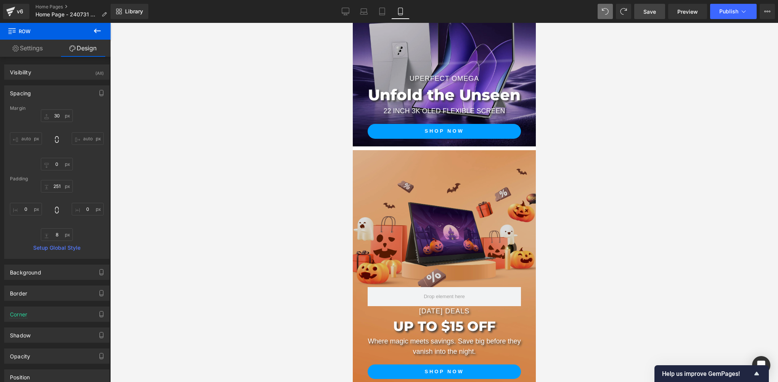
click at [663, 9] on link "Save" at bounding box center [649, 11] width 31 height 15
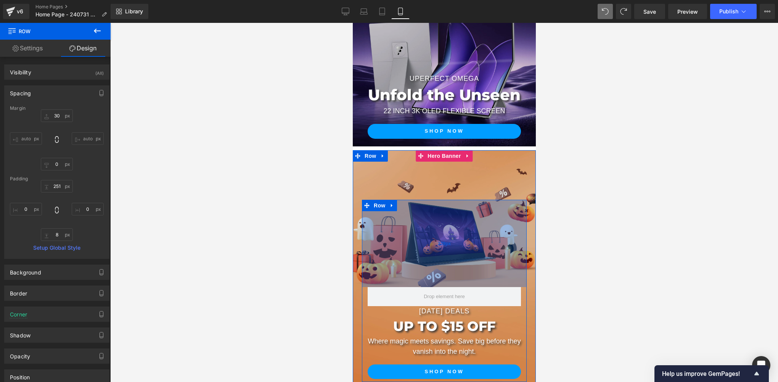
scroll to position [254, 0]
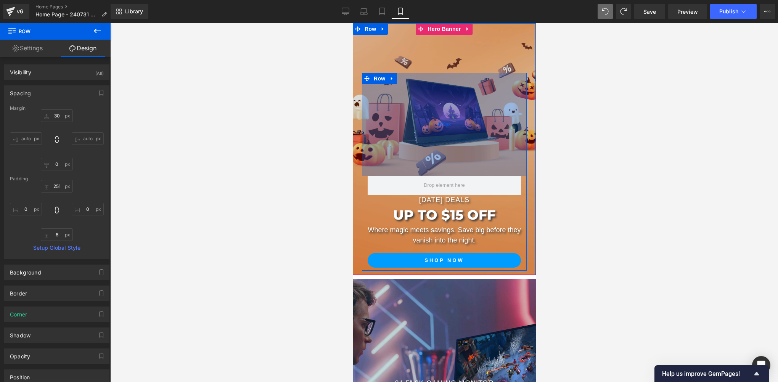
drag, startPoint x: 437, startPoint y: 108, endPoint x: 438, endPoint y: 123, distance: 15.6
click at [438, 123] on div "270px" at bounding box center [443, 124] width 165 height 103
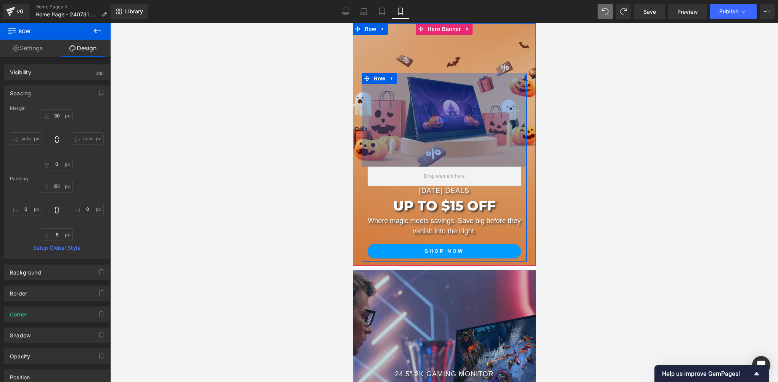
drag, startPoint x: 445, startPoint y: 124, endPoint x: 445, endPoint y: 115, distance: 9.2
click at [445, 115] on div "246px" at bounding box center [443, 120] width 165 height 94
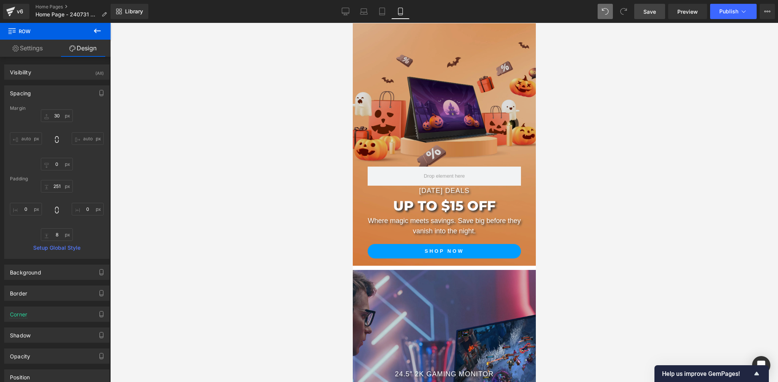
click at [648, 11] on span "Save" at bounding box center [649, 12] width 13 height 8
click at [383, 13] on icon at bounding box center [382, 12] width 8 height 8
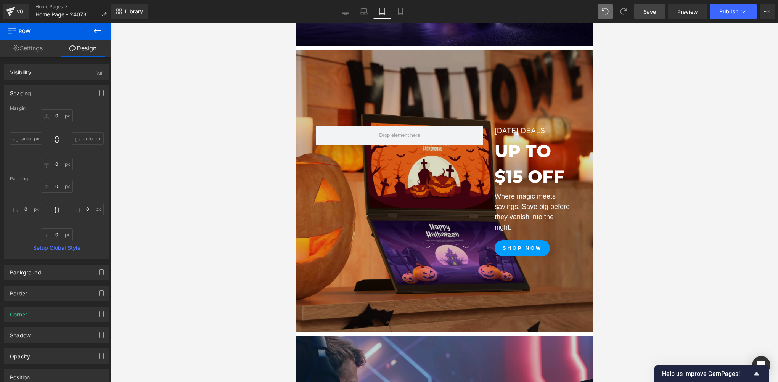
scroll to position [307, 0]
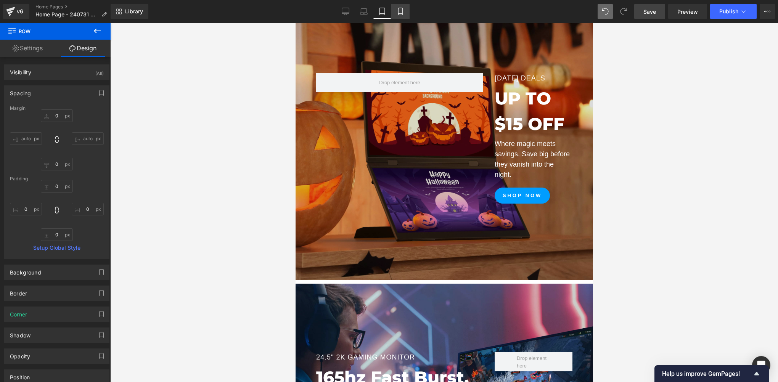
click at [400, 14] on icon at bounding box center [401, 12] width 8 height 8
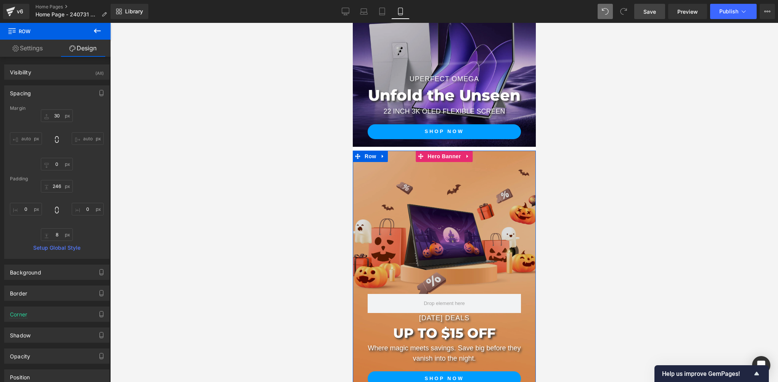
scroll to position [254, 0]
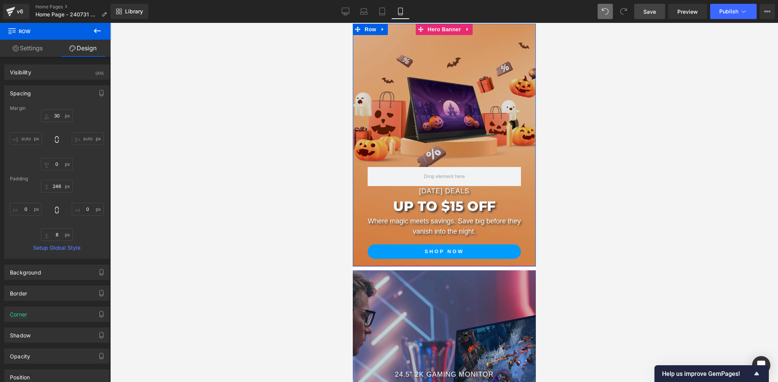
click at [460, 117] on div "Halloween Deals Text Block UP TO $15 OFF Heading Where magic meets savings. Sav…" at bounding box center [443, 167] width 165 height 189
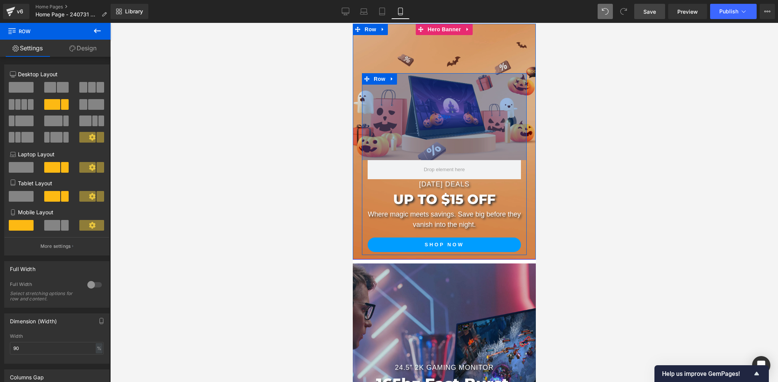
drag, startPoint x: 434, startPoint y: 85, endPoint x: 434, endPoint y: 78, distance: 7.6
click at [434, 78] on div "228px" at bounding box center [443, 116] width 165 height 87
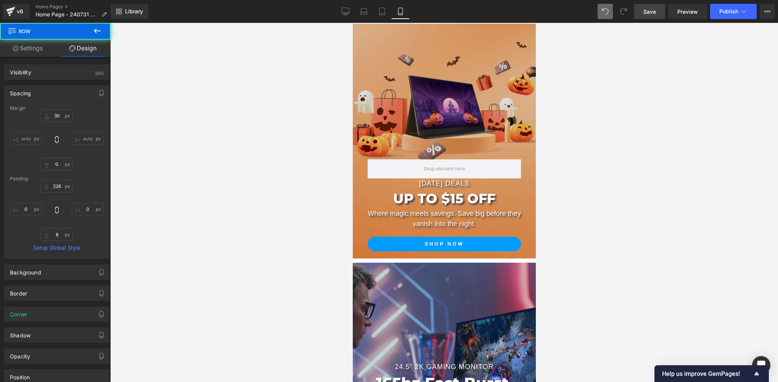
click at [649, 8] on span "Save" at bounding box center [649, 12] width 13 height 8
click at [299, 239] on div at bounding box center [444, 202] width 668 height 359
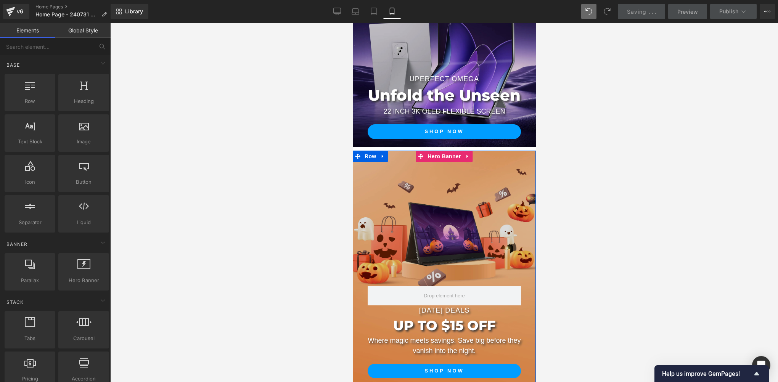
scroll to position [0, 0]
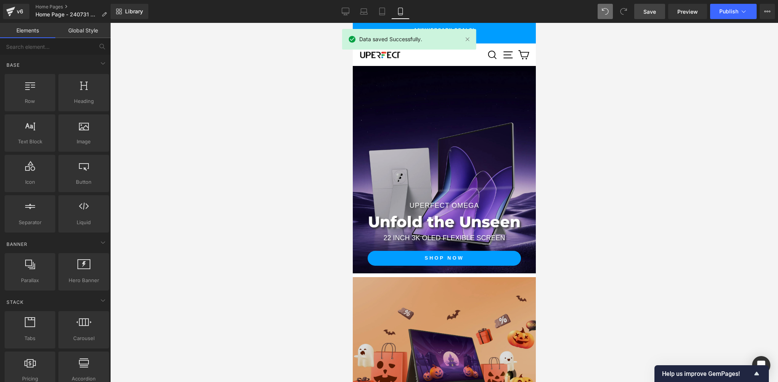
click at [435, 115] on div at bounding box center [443, 169] width 183 height 207
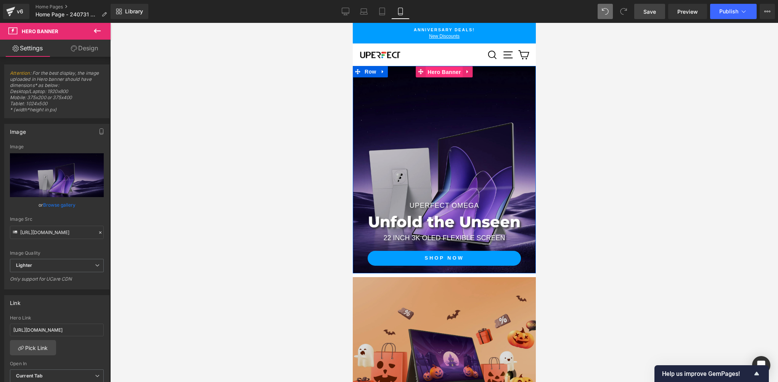
click at [437, 72] on span "Hero Banner" at bounding box center [443, 71] width 37 height 11
click at [435, 70] on span "Hero Banner" at bounding box center [443, 71] width 37 height 11
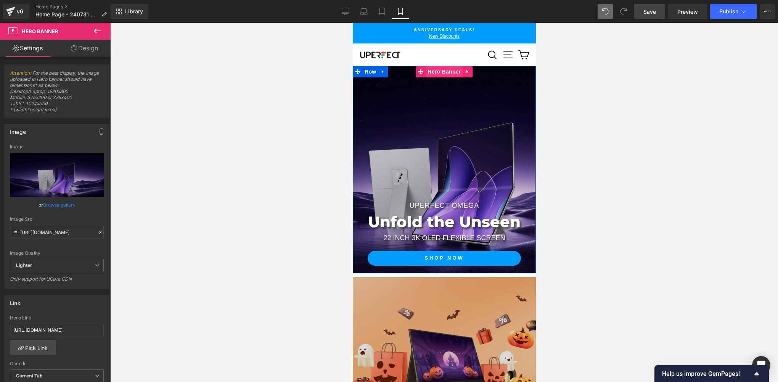
click at [434, 71] on span "Hero Banner" at bounding box center [443, 71] width 37 height 11
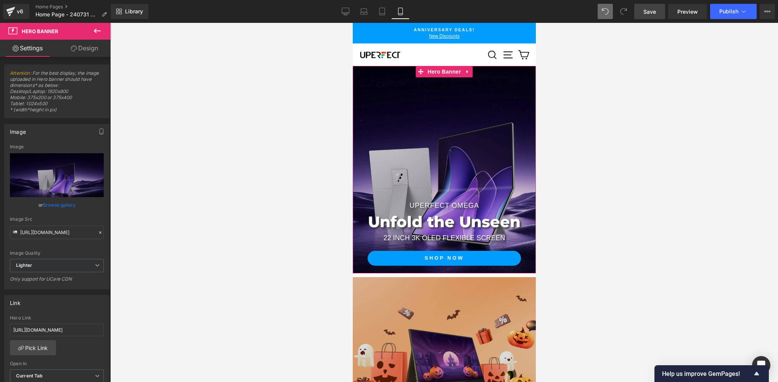
click at [91, 49] on link "Design" at bounding box center [84, 48] width 55 height 17
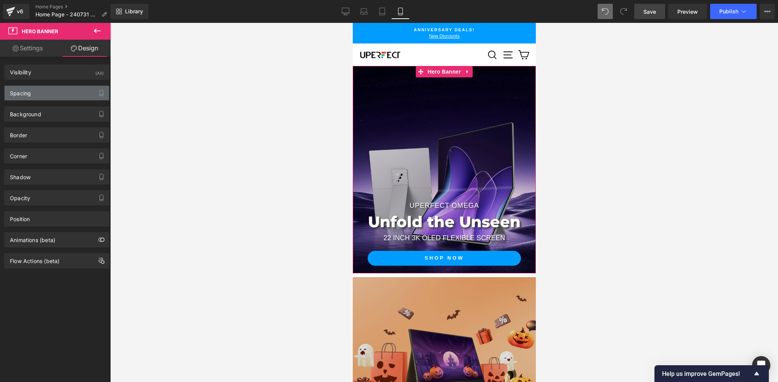
click at [34, 96] on div "Spacing" at bounding box center [57, 93] width 104 height 14
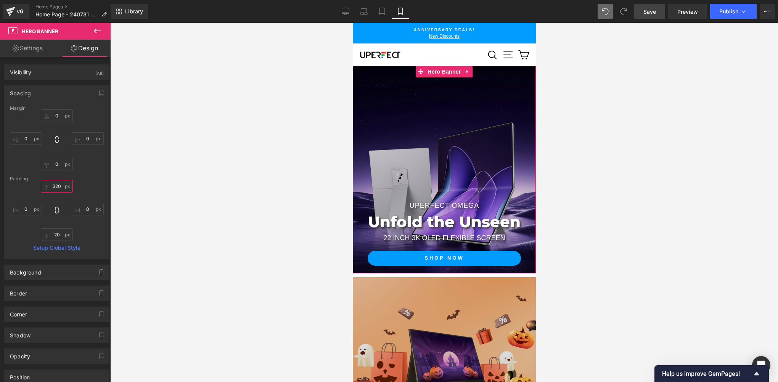
click at [61, 188] on input "320" at bounding box center [57, 186] width 32 height 13
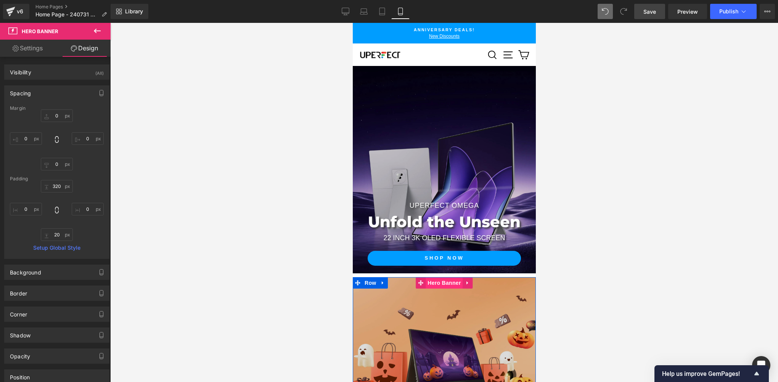
click at [438, 282] on span "Hero Banner" at bounding box center [443, 282] width 37 height 11
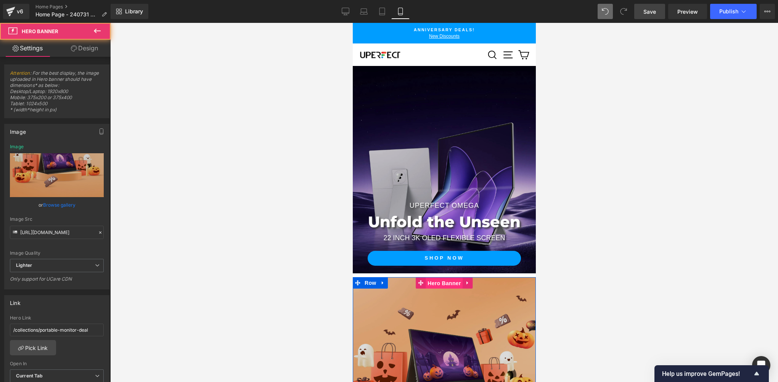
click at [438, 282] on span "Hero Banner" at bounding box center [443, 283] width 37 height 11
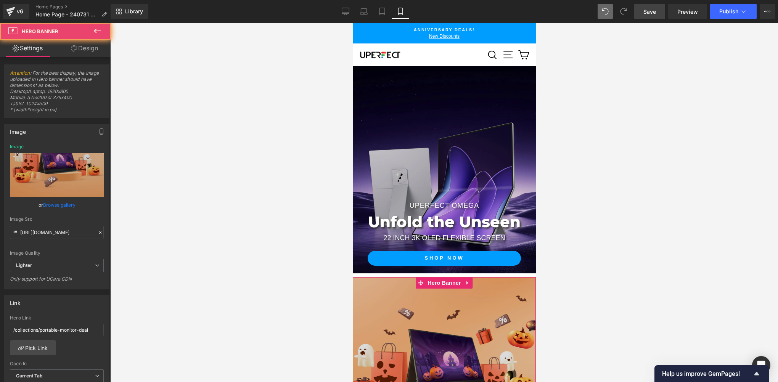
drag, startPoint x: 91, startPoint y: 50, endPoint x: 14, endPoint y: 95, distance: 88.9
click at [91, 50] on link "Design" at bounding box center [84, 48] width 55 height 17
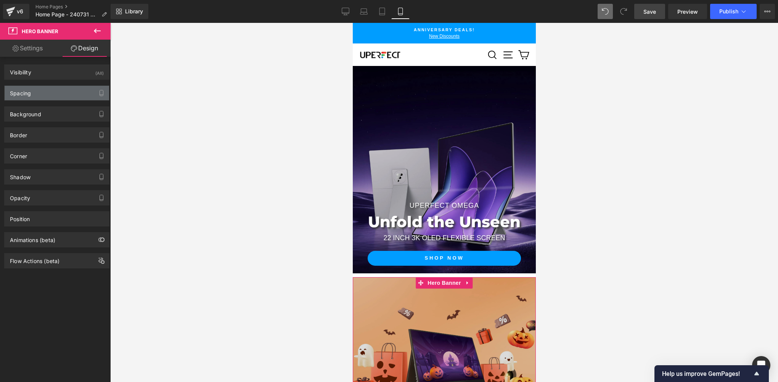
click at [14, 96] on div "Spacing" at bounding box center [57, 93] width 104 height 14
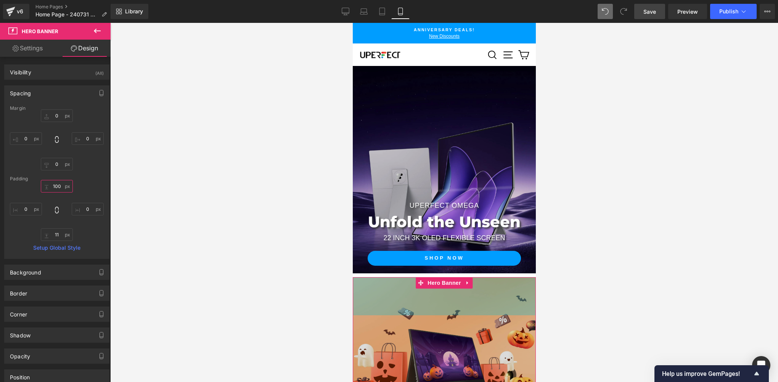
click at [61, 184] on input "100" at bounding box center [57, 186] width 32 height 13
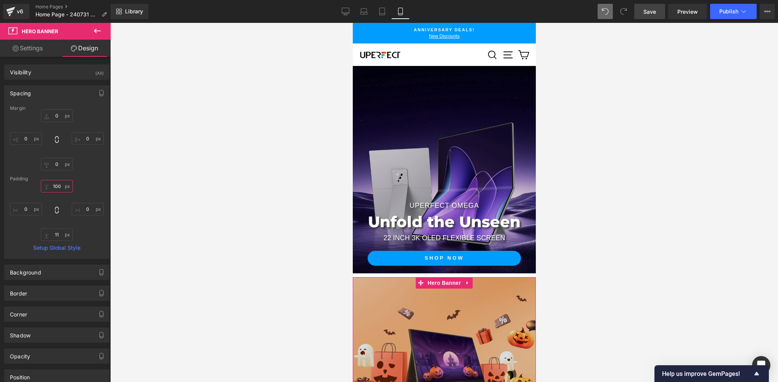
paste input "32"
type input "320"
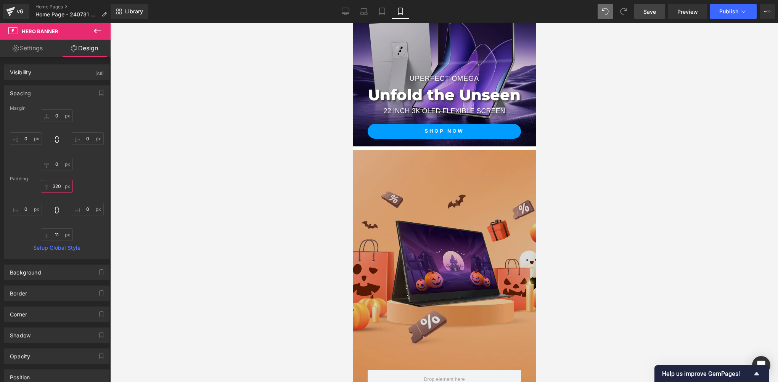
scroll to position [254, 0]
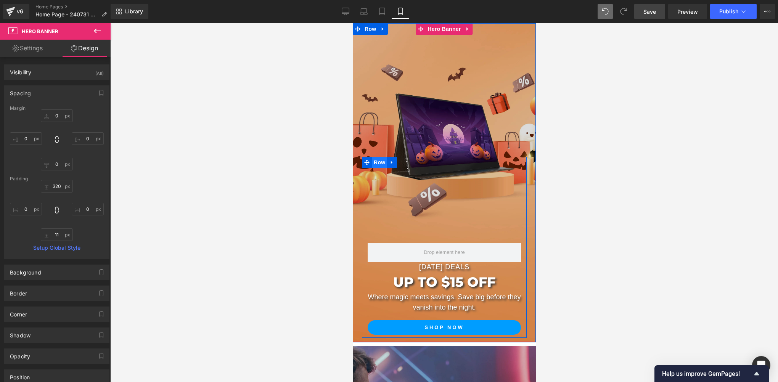
click at [375, 162] on span "Row" at bounding box center [378, 162] width 15 height 11
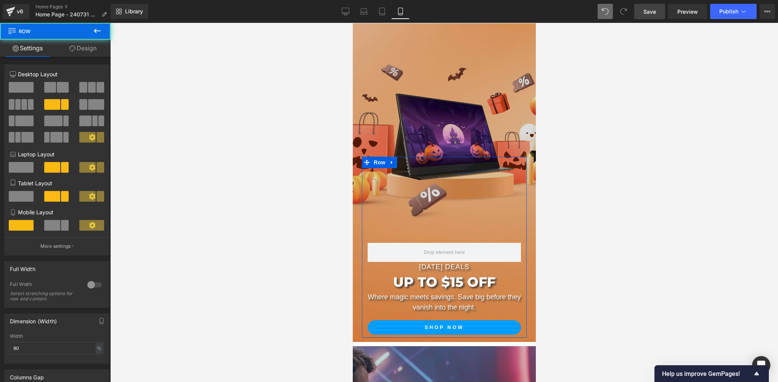
click at [77, 50] on link "Design" at bounding box center [82, 48] width 55 height 17
click at [0, 0] on div "Spacing" at bounding box center [0, 0] width 0 height 0
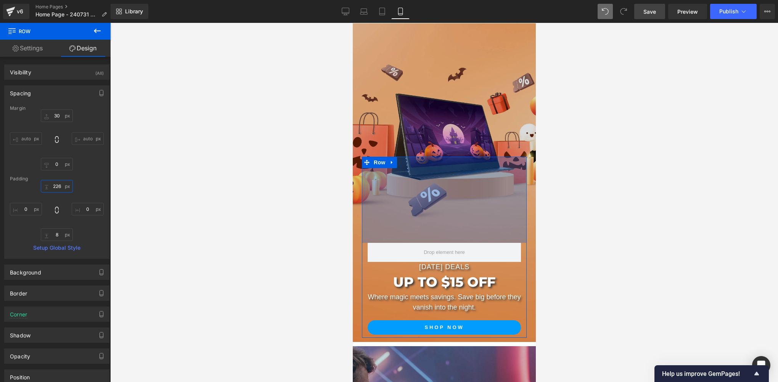
click at [60, 187] on input "226" at bounding box center [57, 186] width 32 height 13
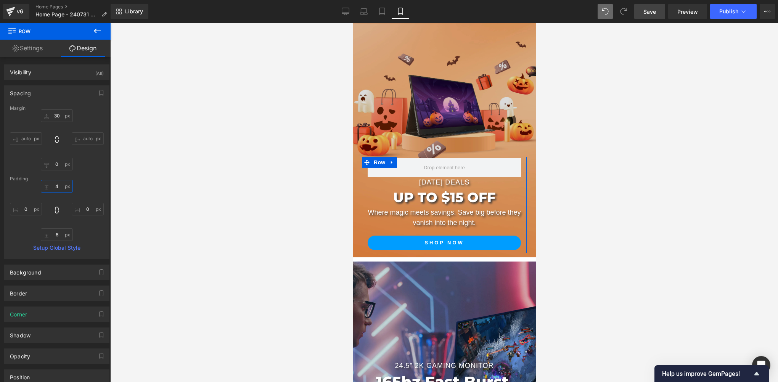
type input "40"
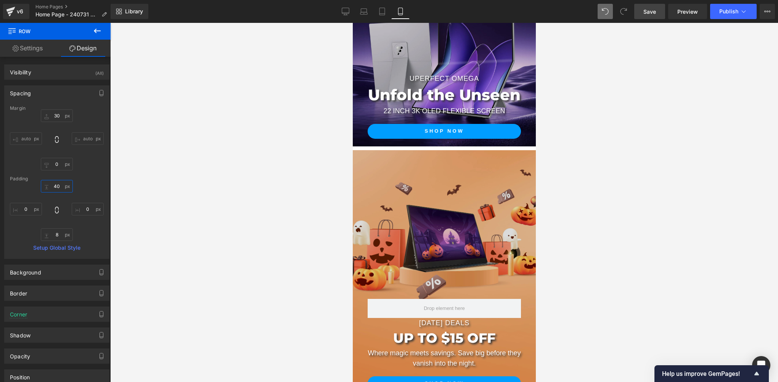
scroll to position [0, 0]
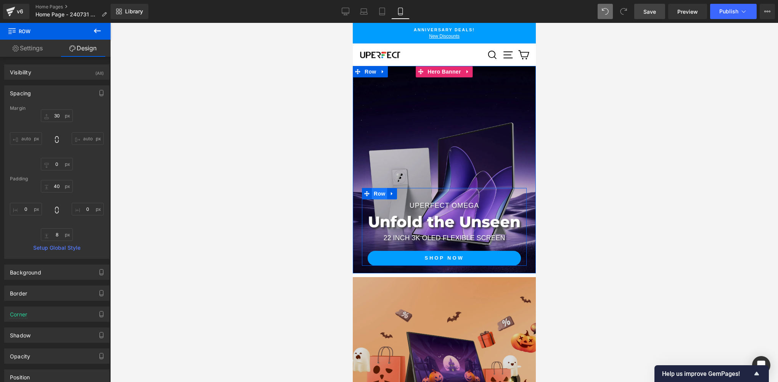
click at [375, 193] on span "Row" at bounding box center [378, 193] width 15 height 11
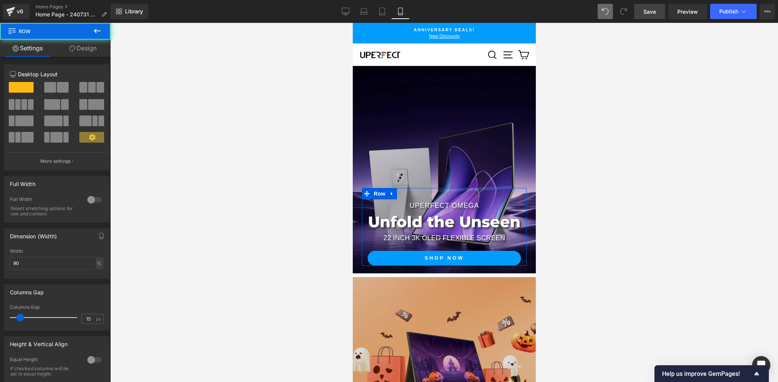
click at [90, 54] on link "Design" at bounding box center [82, 48] width 55 height 17
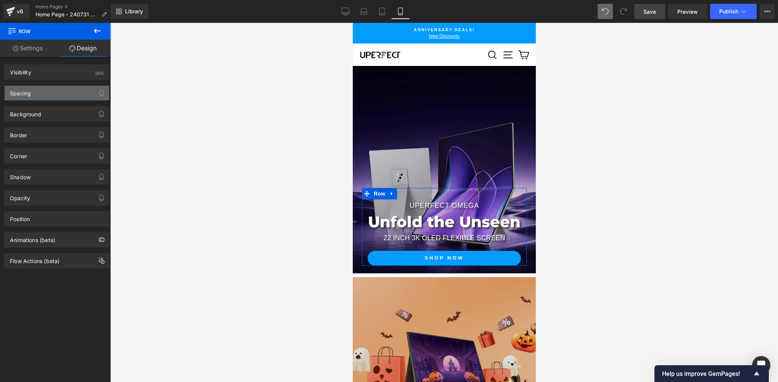
click at [43, 92] on div "Spacing" at bounding box center [57, 93] width 104 height 14
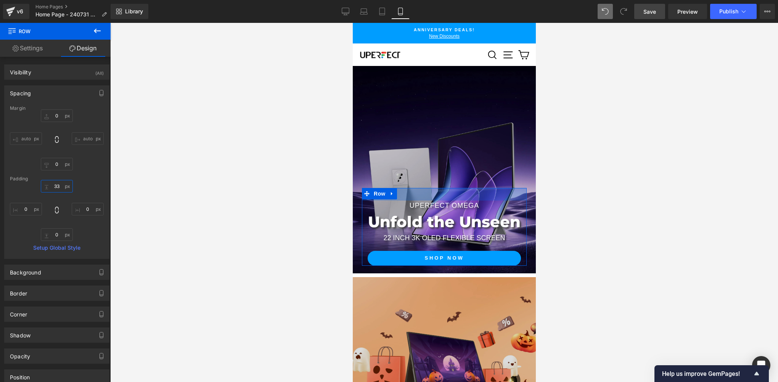
click at [63, 186] on input "33" at bounding box center [57, 186] width 32 height 13
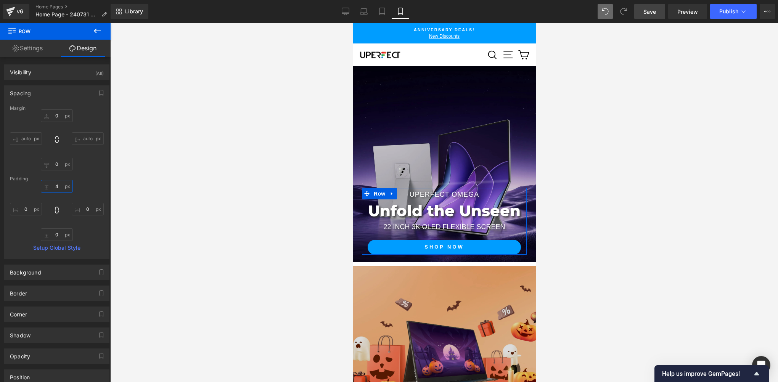
type input "40"
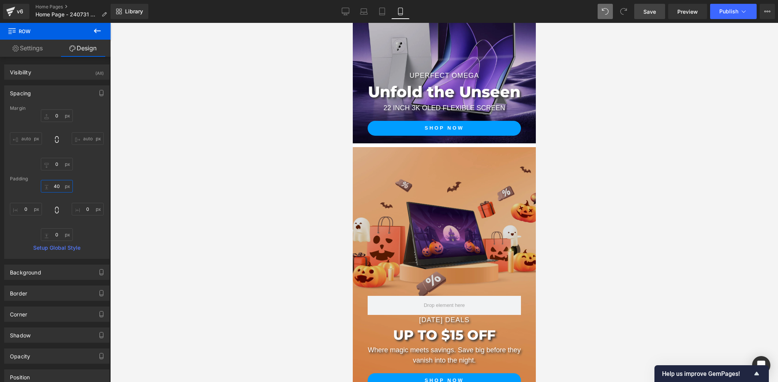
scroll to position [254, 0]
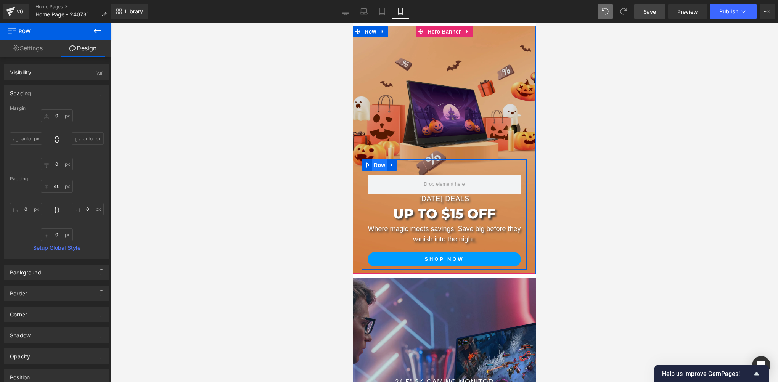
click at [378, 164] on span "Row" at bounding box center [378, 164] width 15 height 11
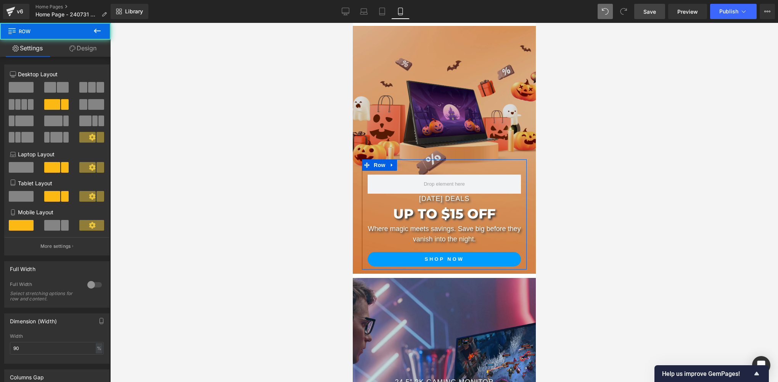
click at [87, 51] on link "Design" at bounding box center [82, 48] width 55 height 17
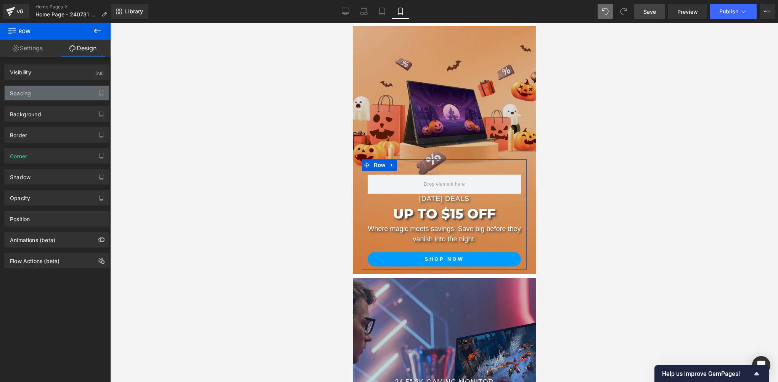
click at [28, 98] on div "Spacing" at bounding box center [57, 93] width 104 height 14
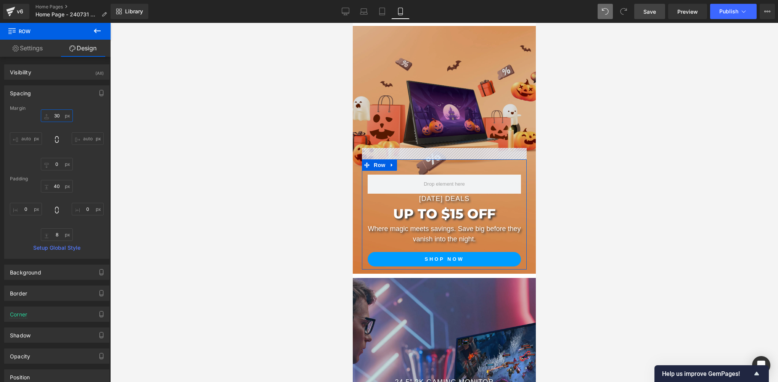
click at [60, 118] on input "text" at bounding box center [57, 115] width 32 height 13
type input "0"
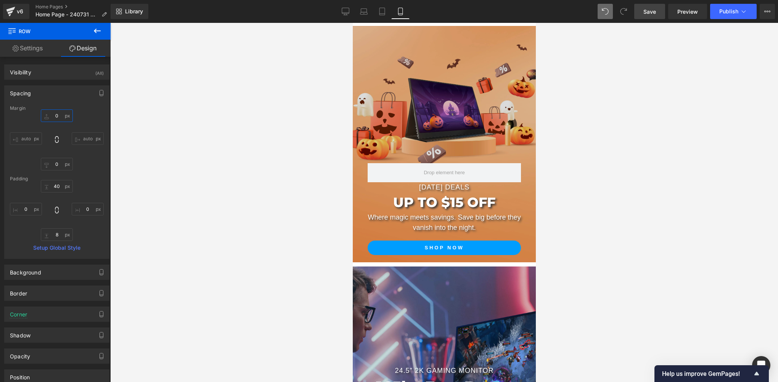
scroll to position [381, 0]
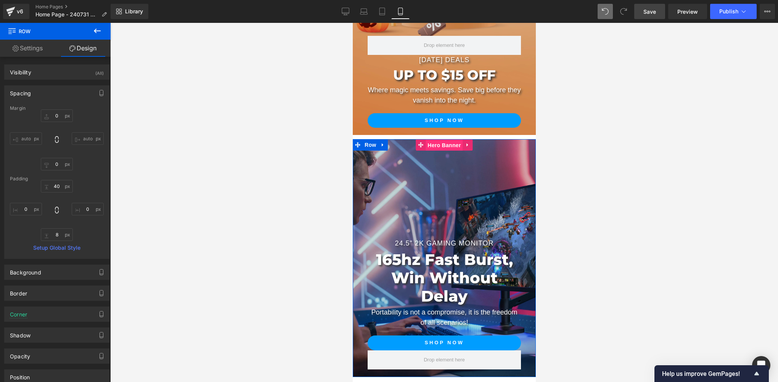
click at [438, 145] on span "Hero Banner" at bounding box center [443, 145] width 37 height 11
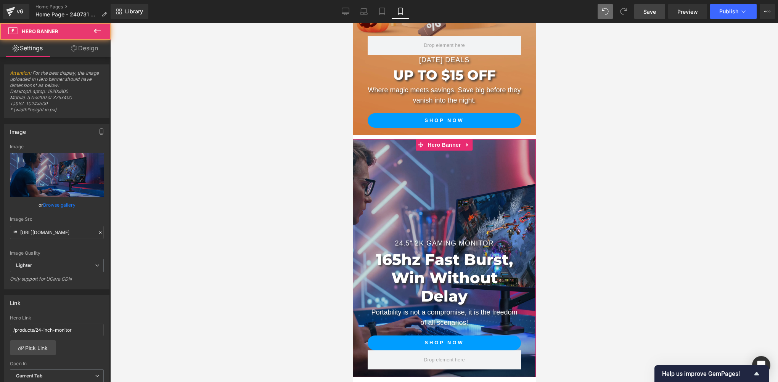
click at [98, 54] on link "Design" at bounding box center [84, 48] width 55 height 17
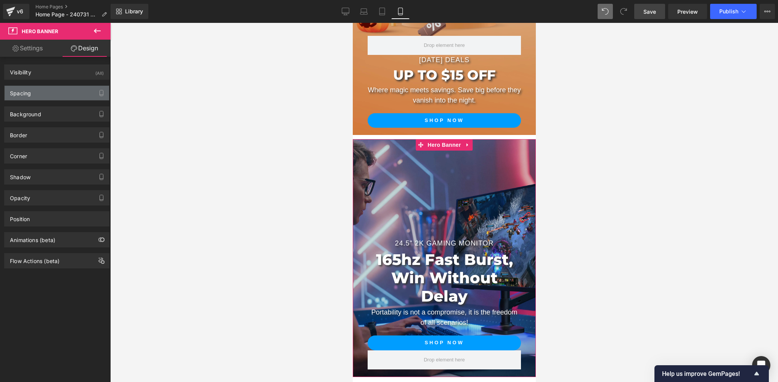
click at [20, 91] on div "Spacing" at bounding box center [20, 91] width 21 height 11
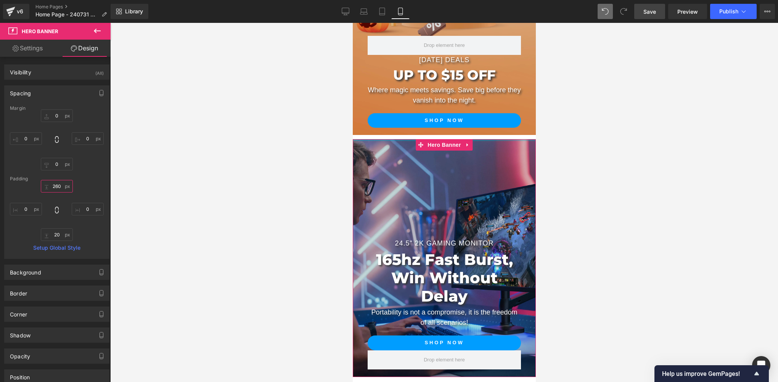
click at [62, 190] on input "260" at bounding box center [57, 186] width 32 height 13
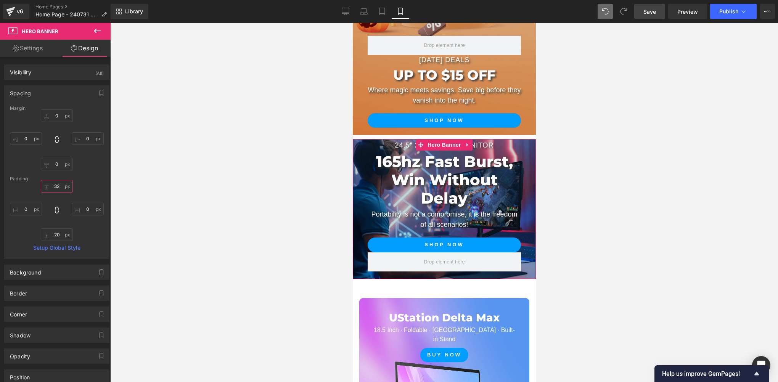
type input "320"
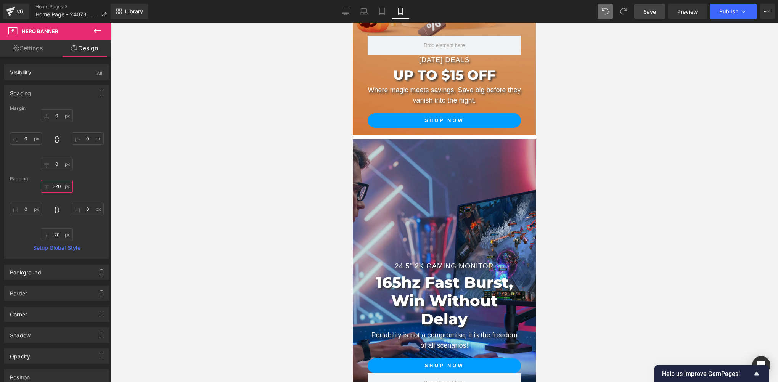
scroll to position [508, 0]
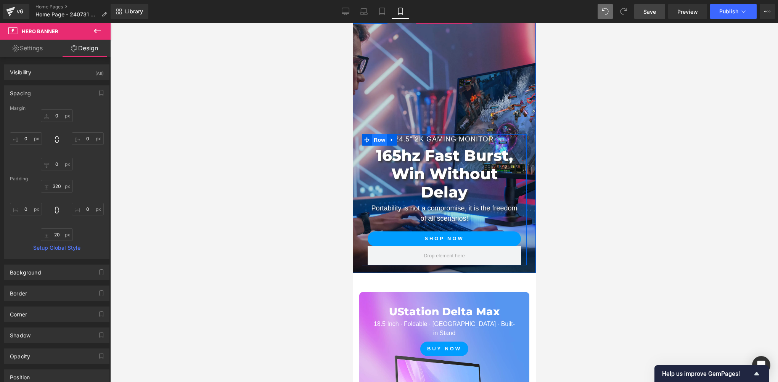
click at [376, 137] on span "Row" at bounding box center [378, 139] width 15 height 11
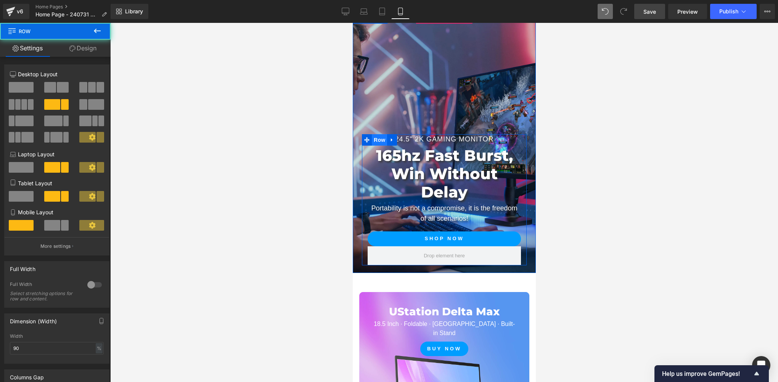
click at [373, 139] on span "Row" at bounding box center [378, 139] width 15 height 11
click at [95, 52] on link "Design" at bounding box center [82, 48] width 55 height 17
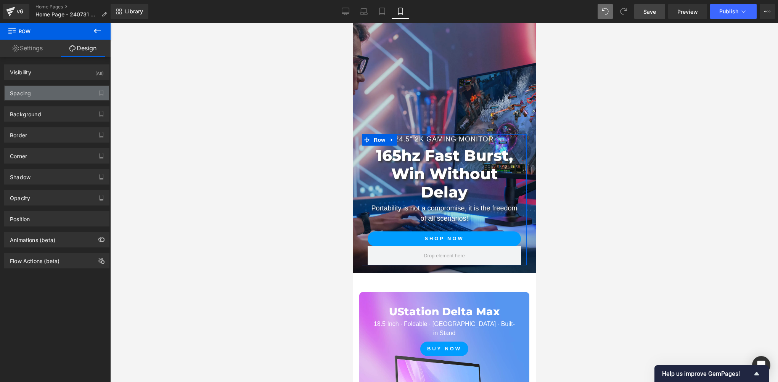
click at [38, 93] on div "Spacing" at bounding box center [57, 93] width 104 height 14
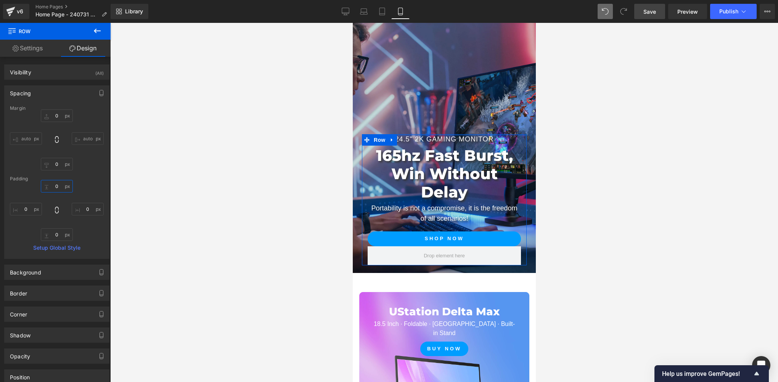
click at [61, 187] on input "0" at bounding box center [57, 186] width 32 height 13
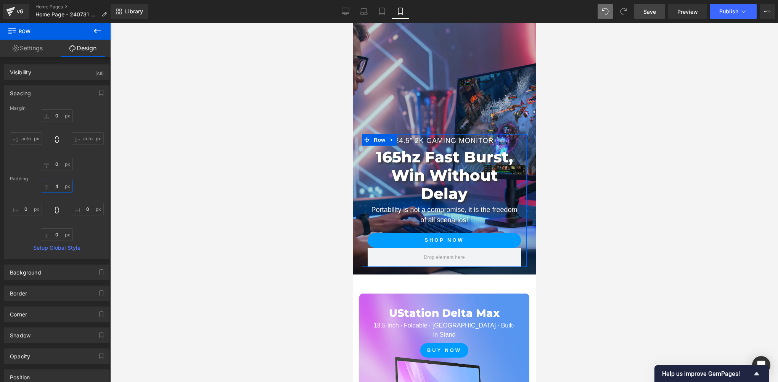
type input "40"
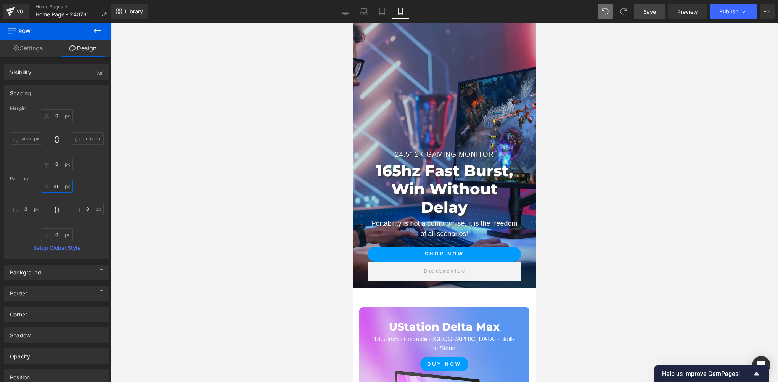
scroll to position [381, 0]
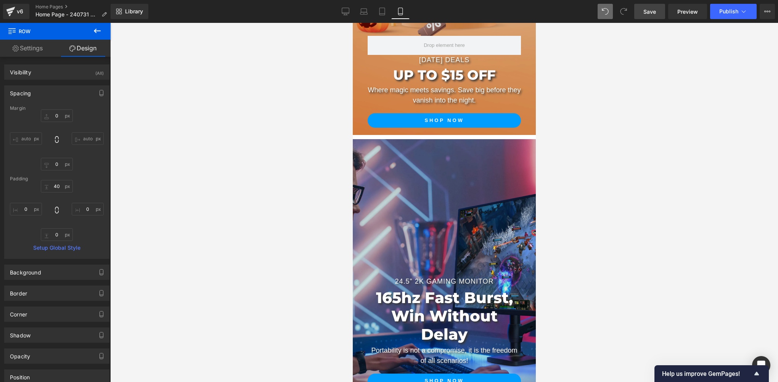
click at [426, 201] on div "24.5" 2K gaming monitor Text Block 165hz Fast Burst, Win Without Delay Heading …" at bounding box center [443, 277] width 183 height 276
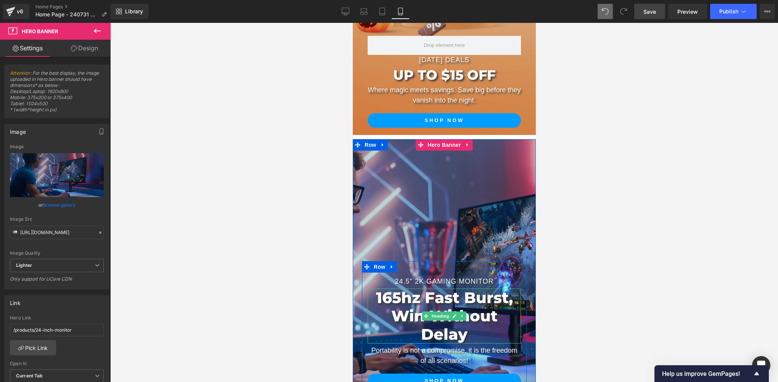
scroll to position [508, 0]
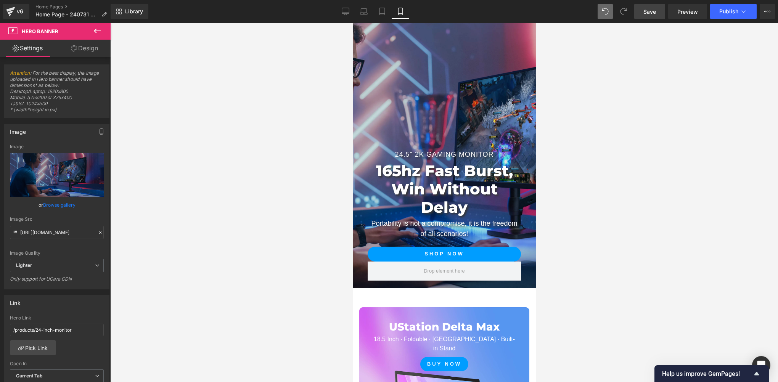
click at [648, 11] on span "Save" at bounding box center [649, 12] width 13 height 8
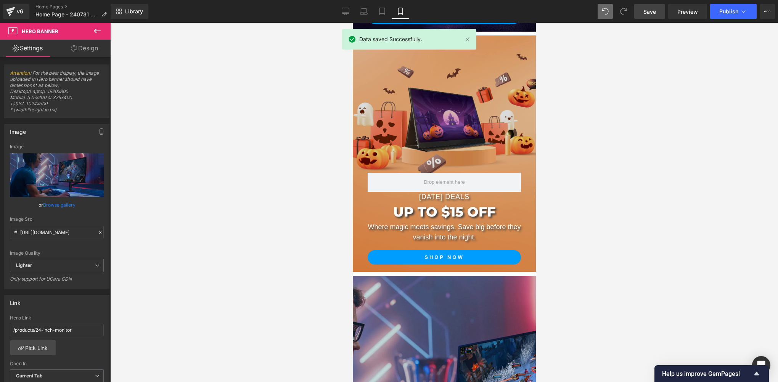
scroll to position [254, 0]
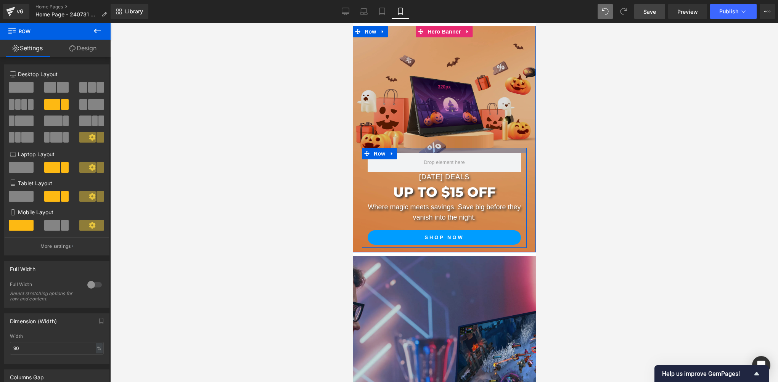
drag, startPoint x: 440, startPoint y: 156, endPoint x: 437, endPoint y: 146, distance: 10.5
click at [437, 146] on div "Halloween Deals Text Block UP TO $15 OFF Heading Where magic meets savings. Sav…" at bounding box center [443, 139] width 183 height 226
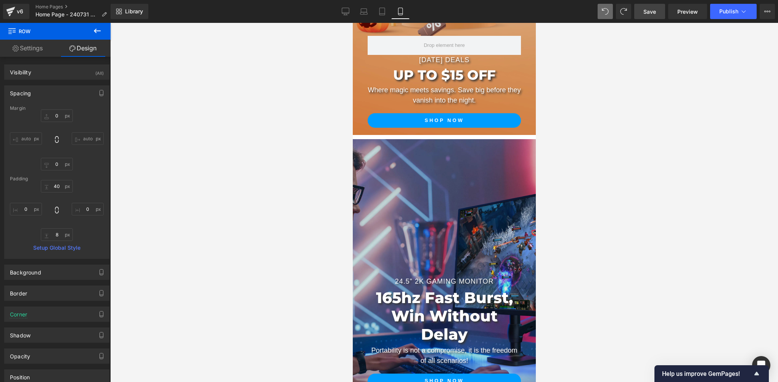
scroll to position [508, 0]
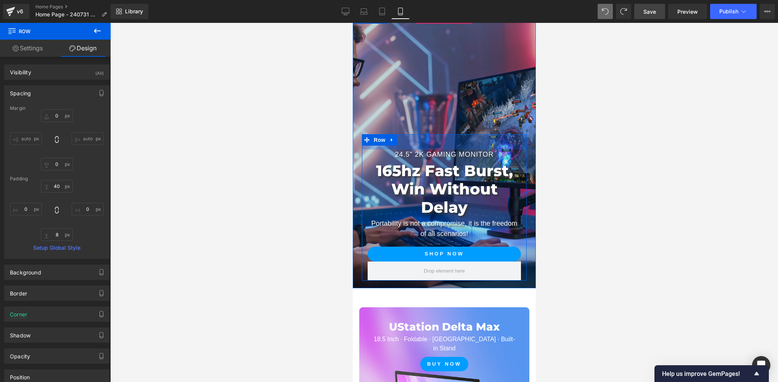
click at [440, 146] on div "24.5" 2K gaming monitor Text Block 165hz Fast Burst, Win Without Delay Heading …" at bounding box center [443, 207] width 165 height 146
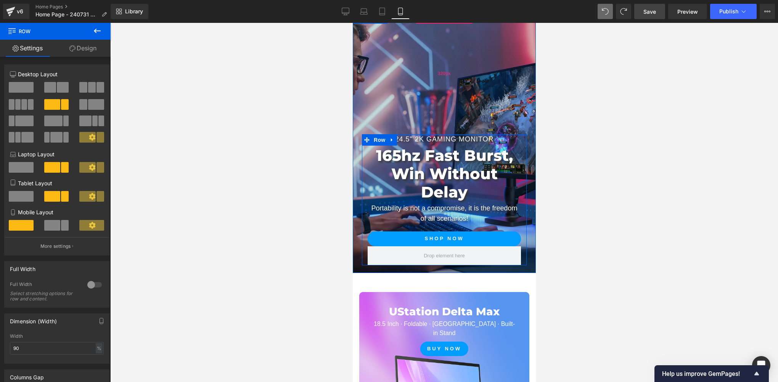
drag, startPoint x: 429, startPoint y: 144, endPoint x: 429, endPoint y: 122, distance: 22.1
click at [430, 118] on div "24.5" 2K gaming monitor Text Block 165hz Fast Burst, Win Without Delay Heading …" at bounding box center [443, 142] width 183 height 260
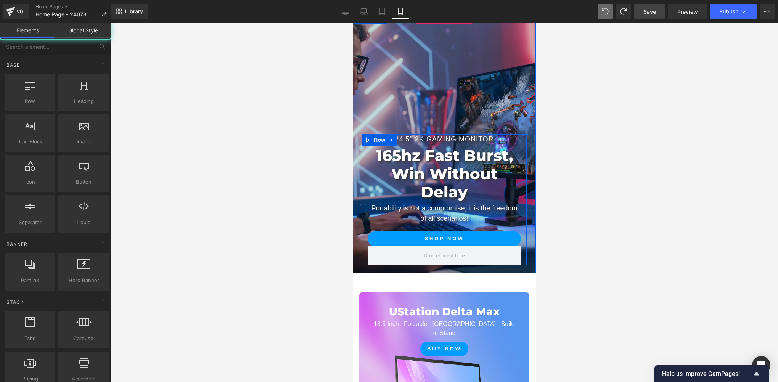
click at [602, 173] on div at bounding box center [444, 202] width 668 height 359
click at [280, 137] on div at bounding box center [444, 202] width 668 height 359
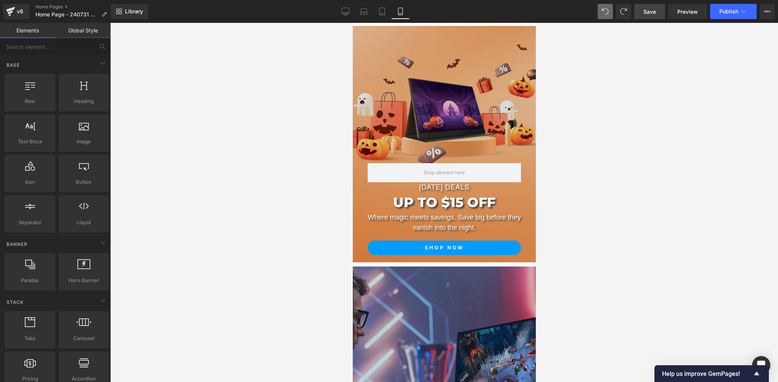
scroll to position [0, 0]
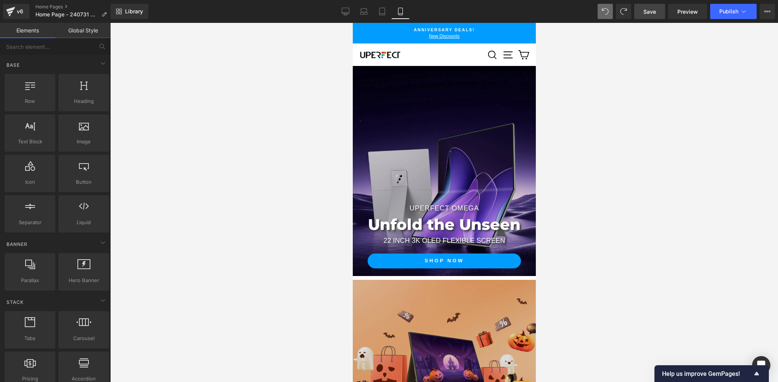
click at [651, 15] on span "Save" at bounding box center [649, 12] width 13 height 8
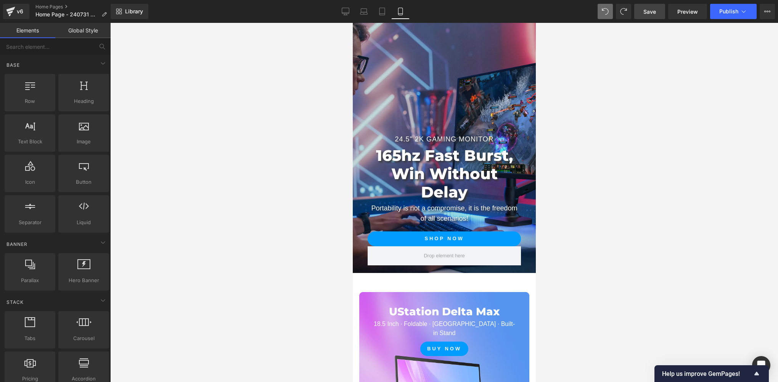
scroll to position [381, 0]
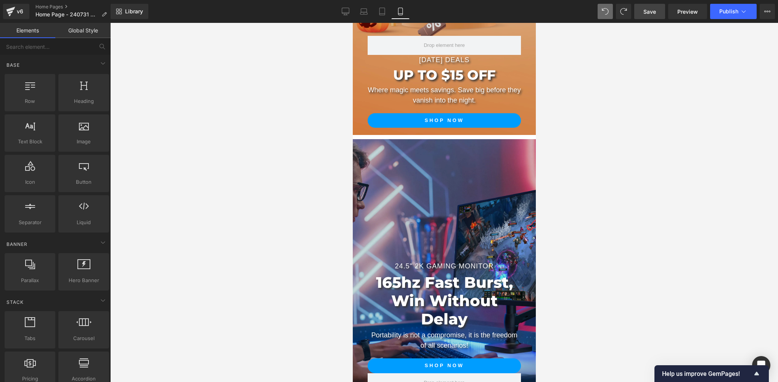
click at [443, 149] on div "24.5" 2K gaming monitor Text Block 165hz Fast Burst, Win Without Delay Heading …" at bounding box center [443, 269] width 183 height 260
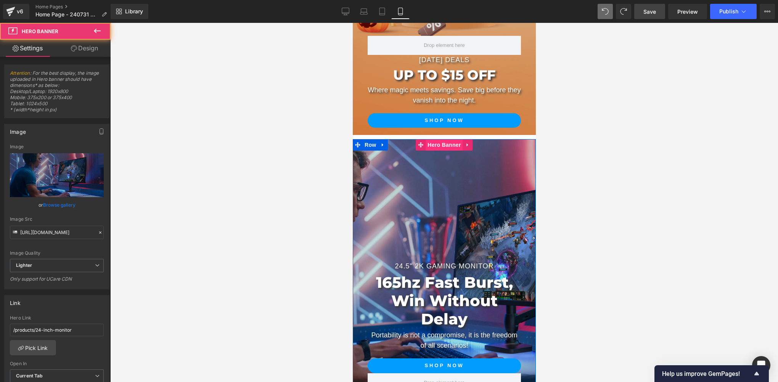
click at [441, 143] on span "Hero Banner" at bounding box center [443, 144] width 37 height 11
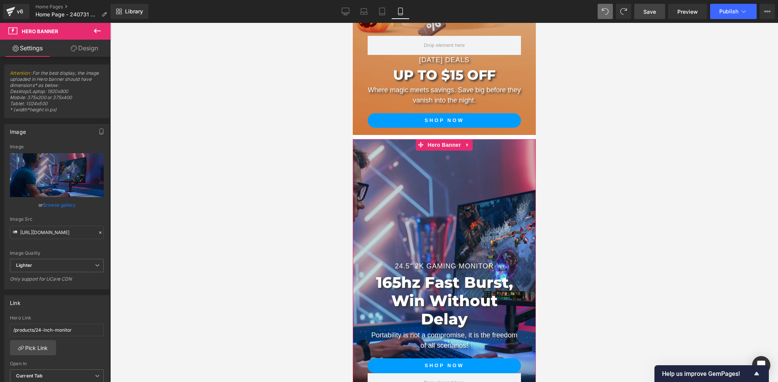
click at [87, 50] on link "Design" at bounding box center [84, 48] width 55 height 17
click at [0, 0] on div "Spacing" at bounding box center [0, 0] width 0 height 0
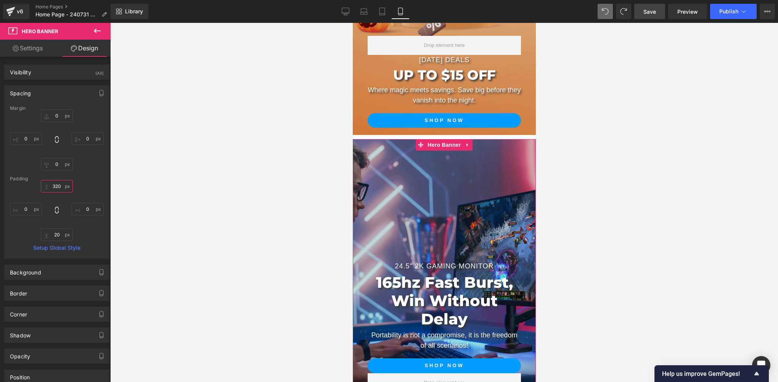
click at [58, 188] on input "320" at bounding box center [57, 186] width 32 height 13
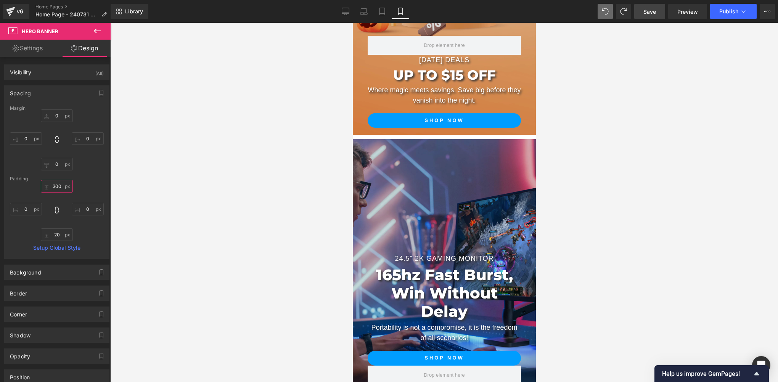
type input "300"
click at [655, 8] on span "Save" at bounding box center [649, 12] width 13 height 8
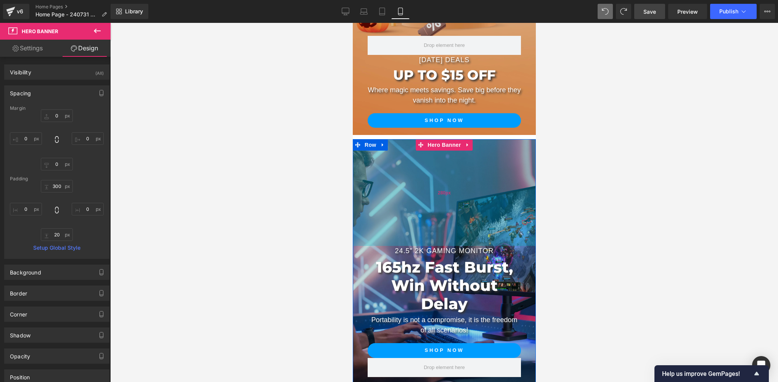
drag, startPoint x: 442, startPoint y: 226, endPoint x: 443, endPoint y: 218, distance: 7.7
click at [443, 218] on div "280px" at bounding box center [443, 192] width 183 height 107
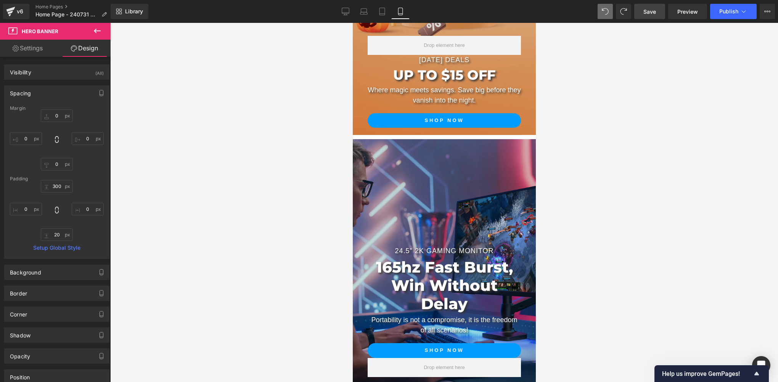
click at [647, 13] on span "Save" at bounding box center [649, 12] width 13 height 8
click at [439, 147] on div "24.5" 2K gaming monitor Text Block 165hz Fast Burst, Win Without Delay Heading …" at bounding box center [443, 261] width 183 height 245
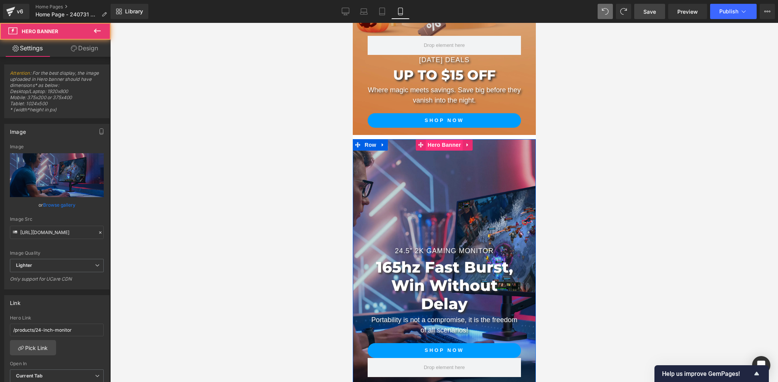
click at [442, 145] on span "Hero Banner" at bounding box center [443, 144] width 37 height 11
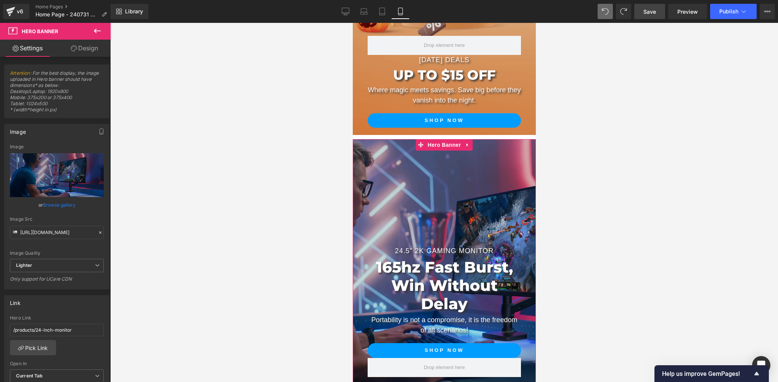
click at [82, 48] on link "Design" at bounding box center [84, 48] width 55 height 17
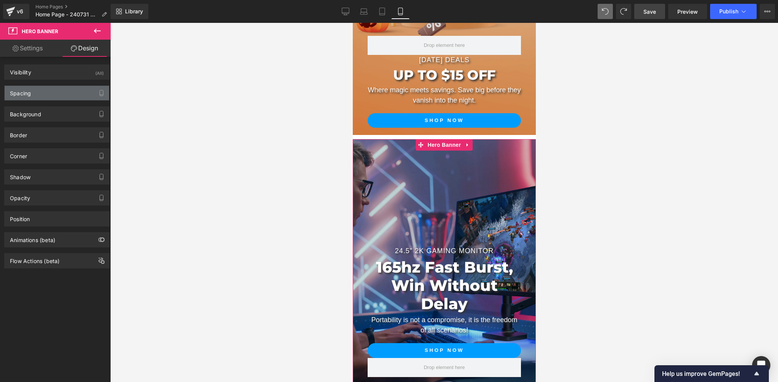
click at [48, 95] on div "Spacing" at bounding box center [57, 93] width 104 height 14
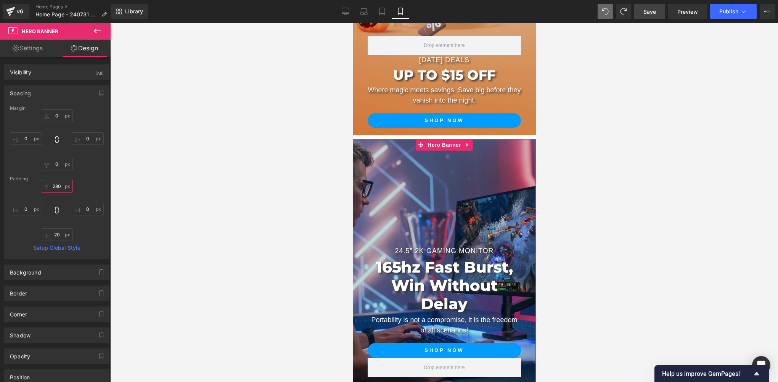
click at [61, 188] on input "text" at bounding box center [57, 186] width 32 height 13
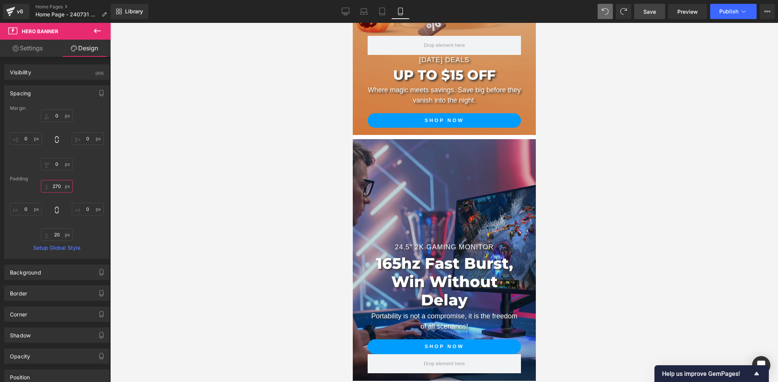
type input "270"
click at [644, 13] on span "Save" at bounding box center [649, 12] width 13 height 8
click at [223, 238] on div at bounding box center [444, 202] width 668 height 359
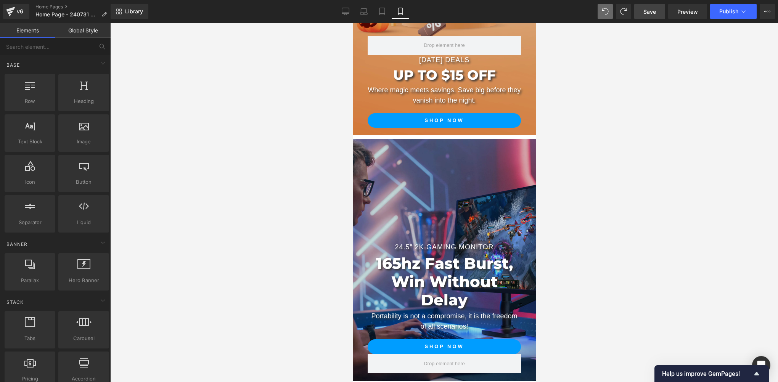
click at [651, 20] on div "Library Mobile Desktop Laptop Tablet Mobile Save Preview Publish Scheduled View…" at bounding box center [444, 11] width 667 height 23
click at [655, 10] on span "Save" at bounding box center [649, 12] width 13 height 8
click at [17, 13] on div "v6" at bounding box center [20, 11] width 10 height 10
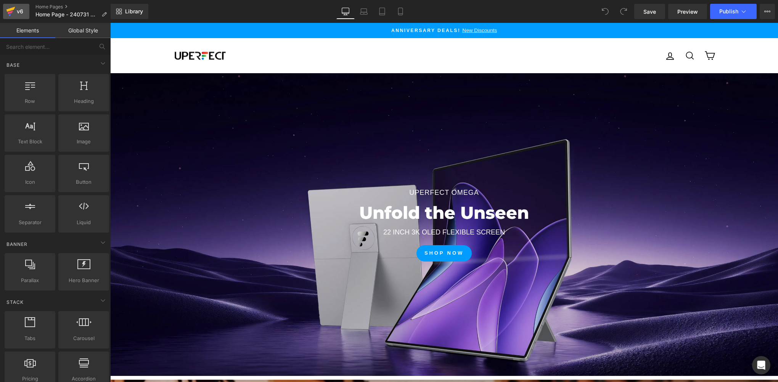
click at [21, 13] on div "v6" at bounding box center [20, 11] width 10 height 10
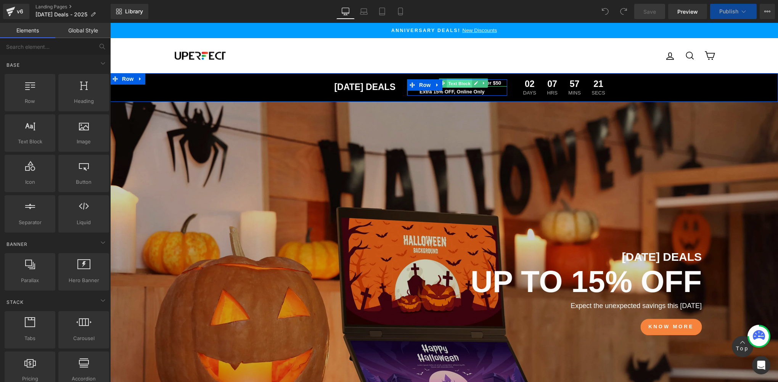
click at [456, 85] on span "Text Block" at bounding box center [459, 83] width 25 height 9
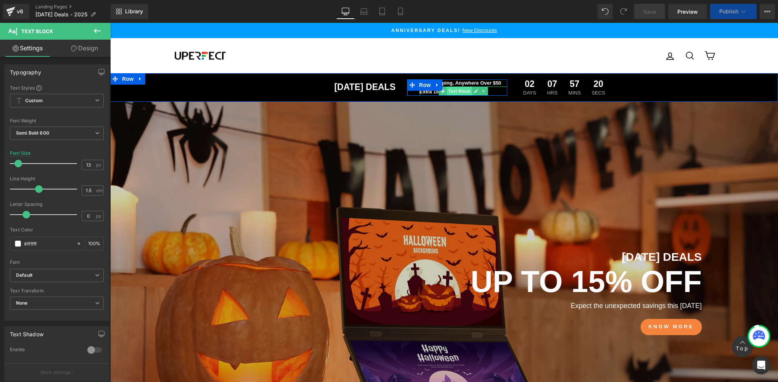
click at [454, 92] on span "Text Block" at bounding box center [459, 91] width 25 height 9
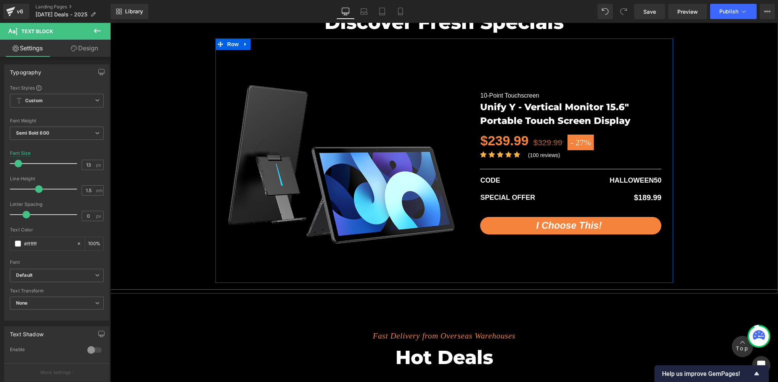
scroll to position [1652, 0]
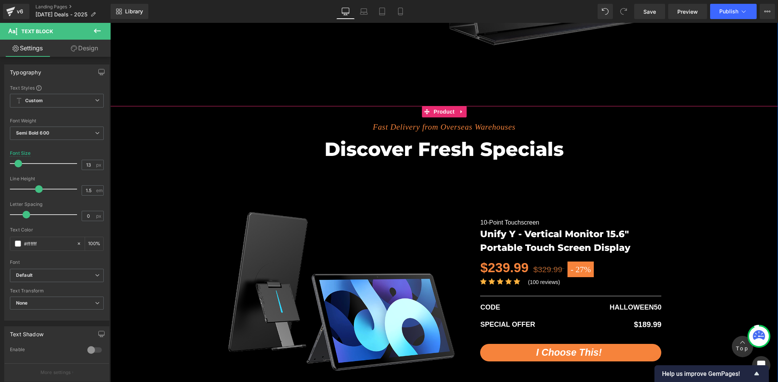
click at [413, 201] on img at bounding box center [341, 291] width 229 height 229
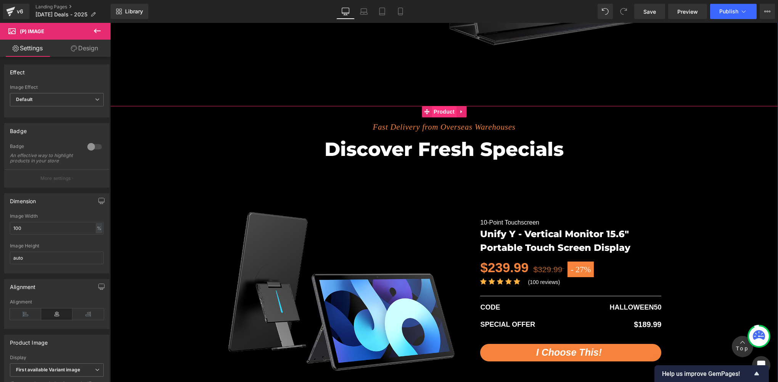
click at [442, 111] on span "Product" at bounding box center [444, 111] width 25 height 11
drag, startPoint x: 442, startPoint y: 111, endPoint x: 410, endPoint y: 109, distance: 32.4
click at [442, 111] on span "Product" at bounding box center [444, 111] width 25 height 11
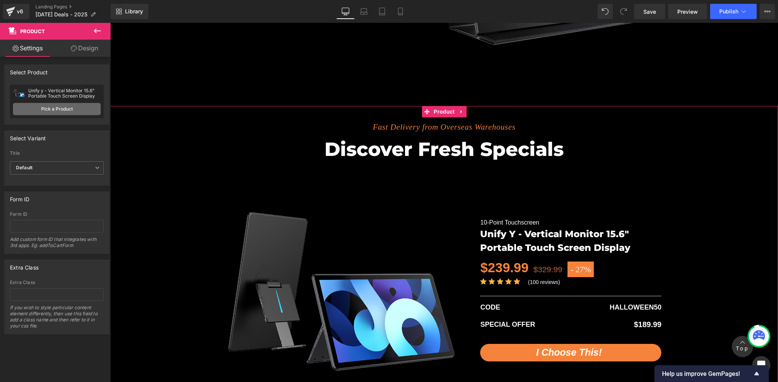
click at [35, 110] on link "Pick a Product" at bounding box center [57, 109] width 88 height 12
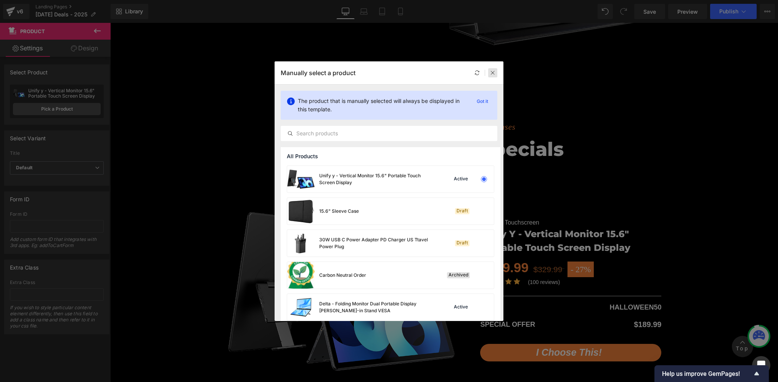
click at [493, 69] on div at bounding box center [492, 72] width 9 height 9
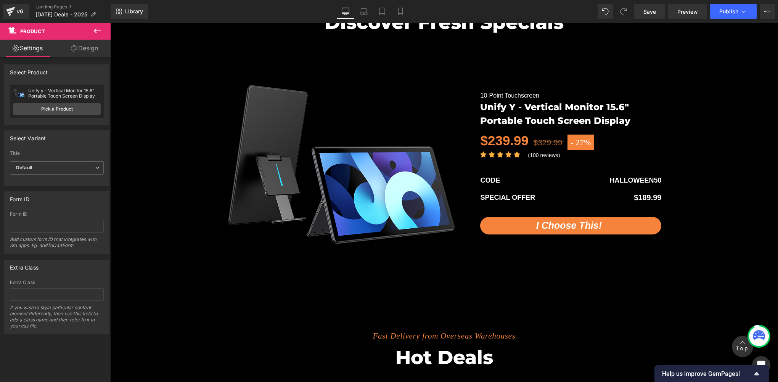
click at [380, 80] on img at bounding box center [341, 164] width 229 height 229
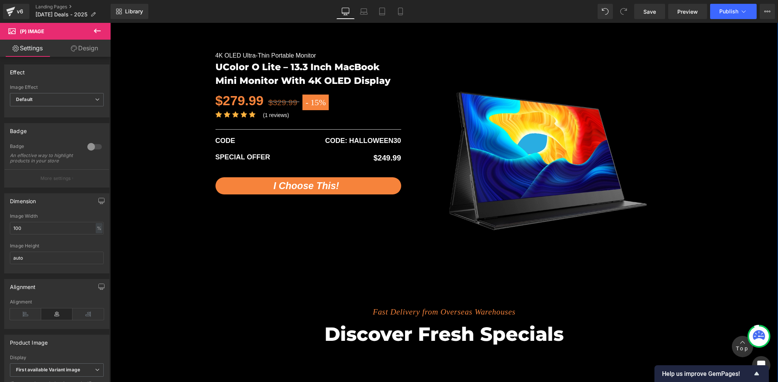
scroll to position [1525, 0]
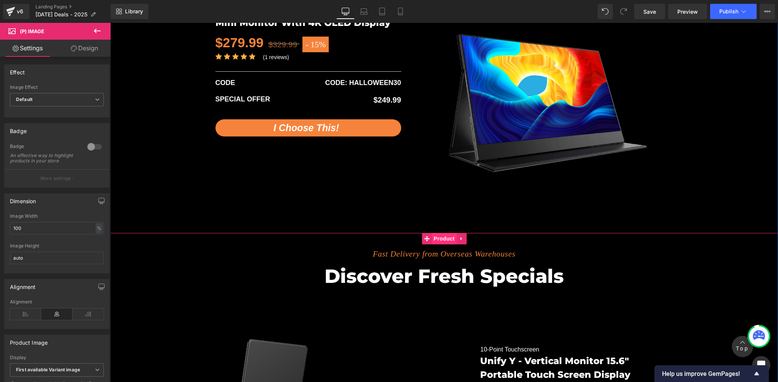
click at [436, 236] on span "Product" at bounding box center [444, 238] width 25 height 11
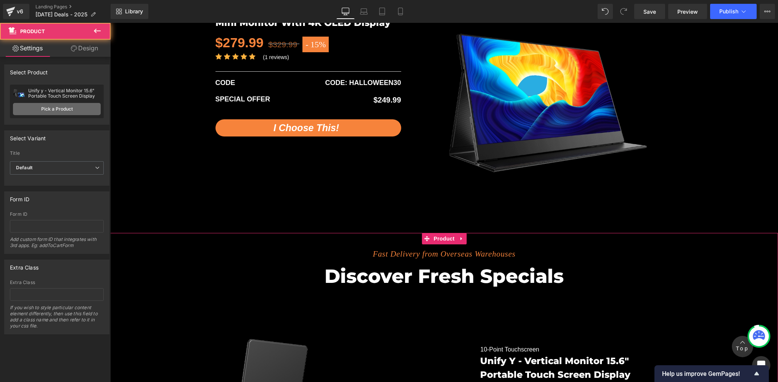
click at [47, 110] on link "Pick a Product" at bounding box center [57, 109] width 88 height 12
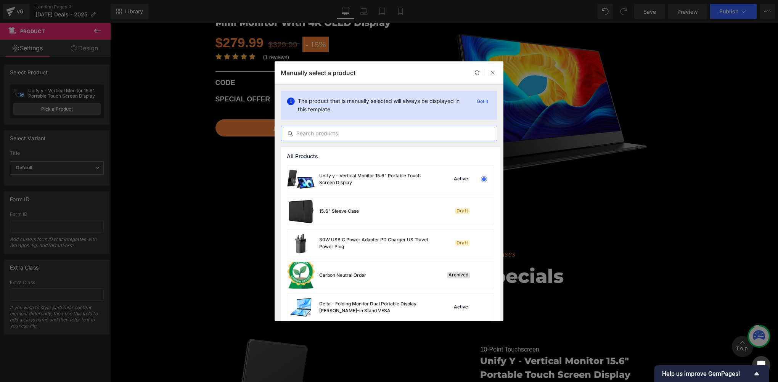
click at [331, 133] on input "text" at bounding box center [389, 133] width 216 height 9
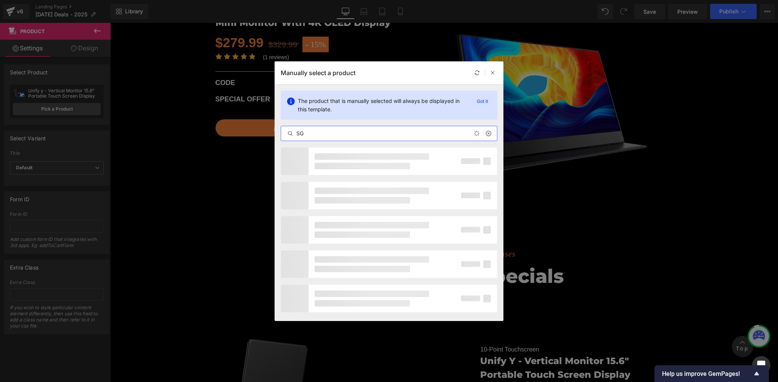
type input "S"
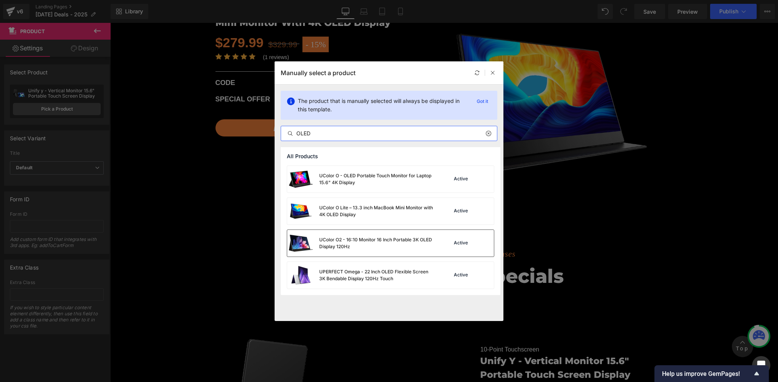
type input "OLED"
click at [366, 241] on div "UColor O2 - 16:10 Monitor 16 Inch Portable 3K OLED Display 120Hz" at bounding box center [376, 243] width 114 height 14
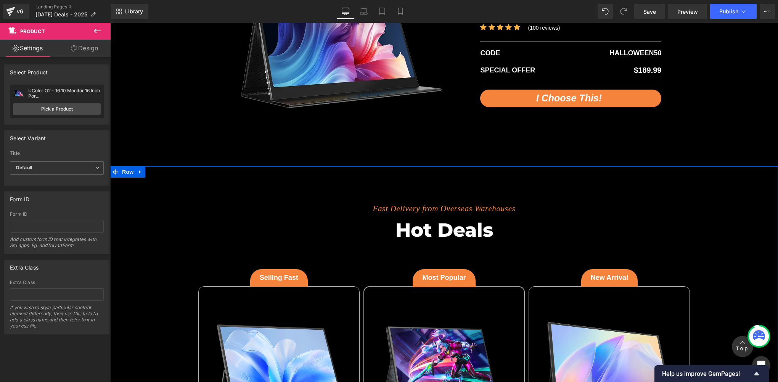
scroll to position [1652, 0]
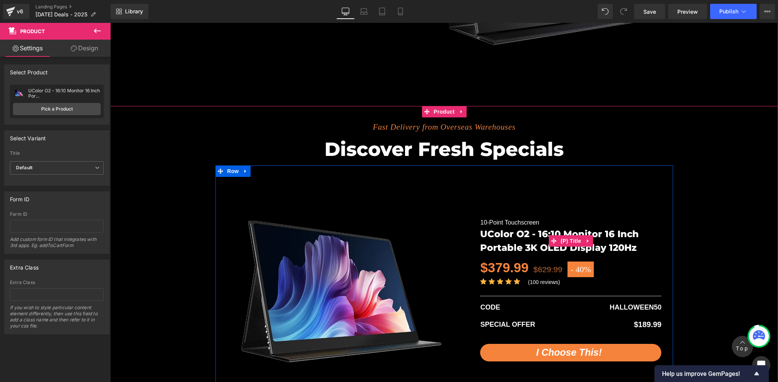
drag, startPoint x: 570, startPoint y: 240, endPoint x: 558, endPoint y: 257, distance: 20.7
click at [570, 240] on span "(P) Title" at bounding box center [571, 240] width 24 height 11
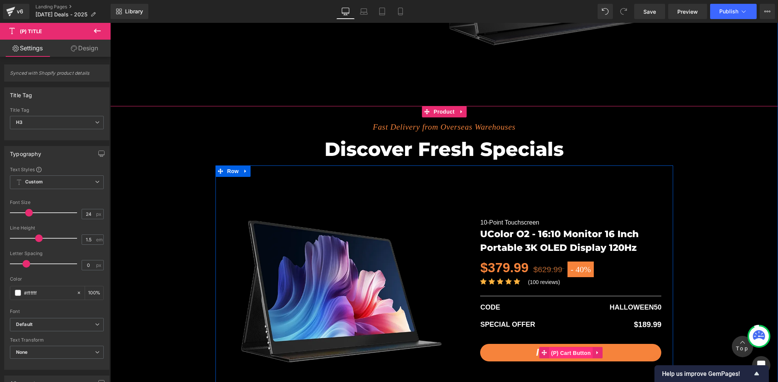
click at [571, 348] on span "(P) Cart Button" at bounding box center [570, 352] width 43 height 11
click at [573, 348] on span "(P) Cart Button" at bounding box center [570, 352] width 43 height 11
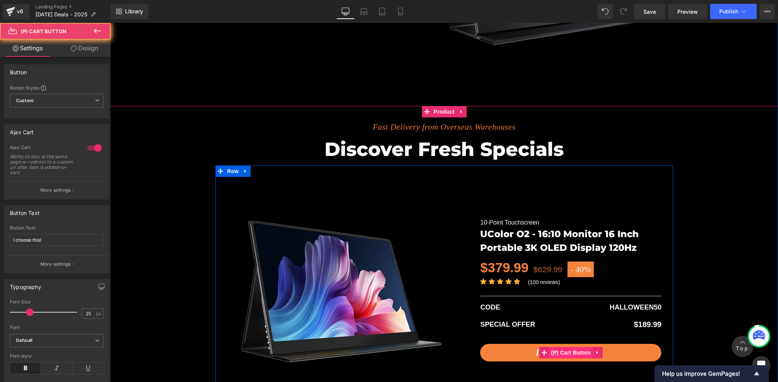
click at [573, 348] on span "(P) Cart Button" at bounding box center [570, 352] width 43 height 11
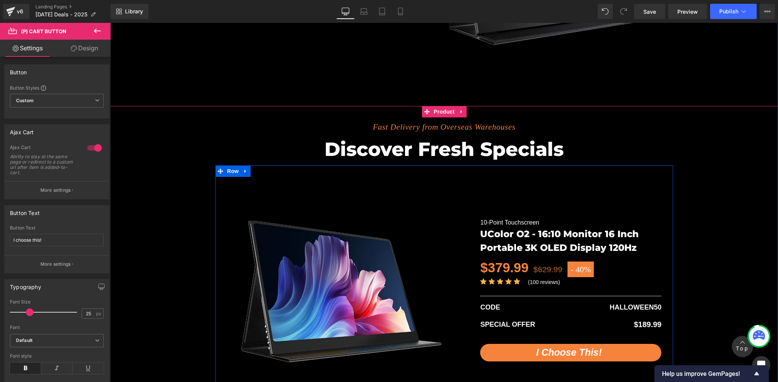
click at [569, 351] on div "I choose this! (P) Cart Button" at bounding box center [570, 353] width 181 height 18
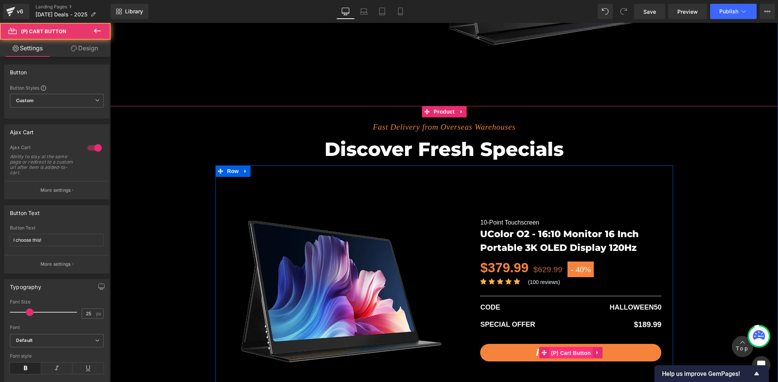
click at [567, 351] on span "(P) Cart Button" at bounding box center [570, 352] width 43 height 11
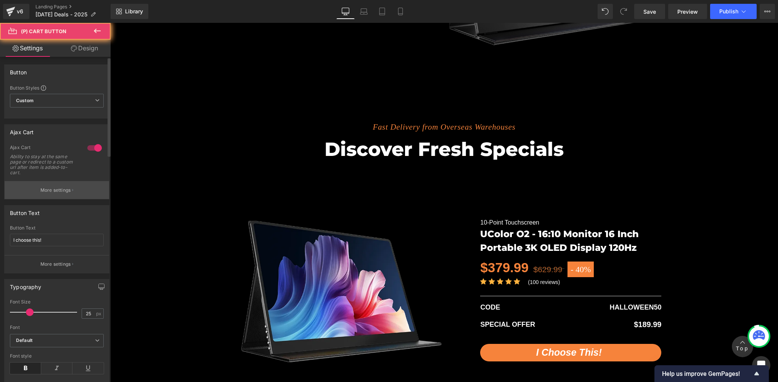
click at [64, 190] on p "More settings" at bounding box center [55, 190] width 31 height 7
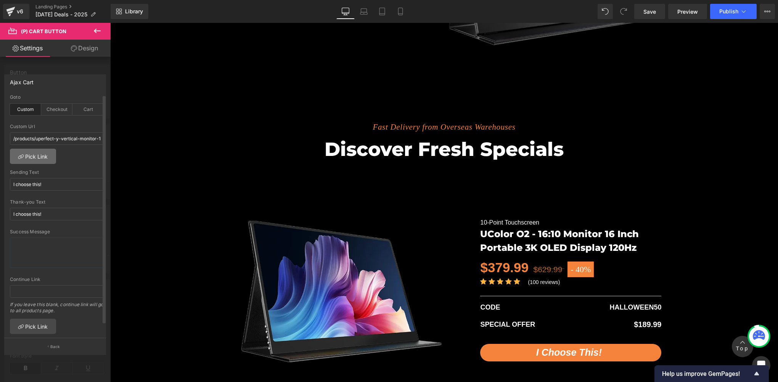
click at [33, 154] on link "Pick Link" at bounding box center [33, 156] width 46 height 15
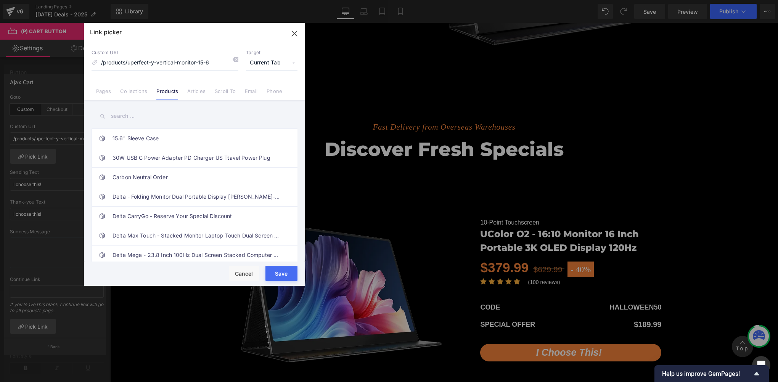
click at [124, 118] on input "text" at bounding box center [195, 116] width 206 height 17
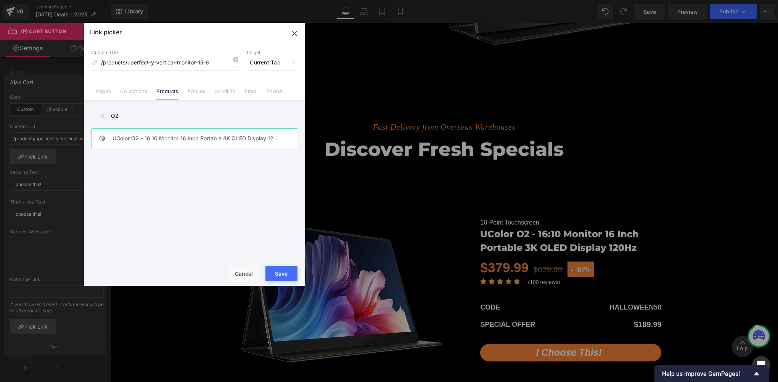
type input "O2"
click at [160, 138] on link "UColor O2 - 16:10 Monitor 16 Inch Portable 3K OLED Display 120Hz" at bounding box center [196, 138] width 168 height 19
click at [290, 274] on button "Save" at bounding box center [281, 273] width 32 height 15
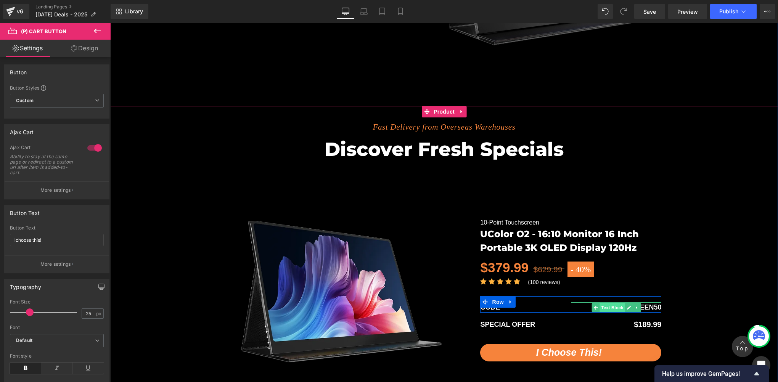
click at [611, 303] on span "Text Block" at bounding box center [611, 307] width 25 height 9
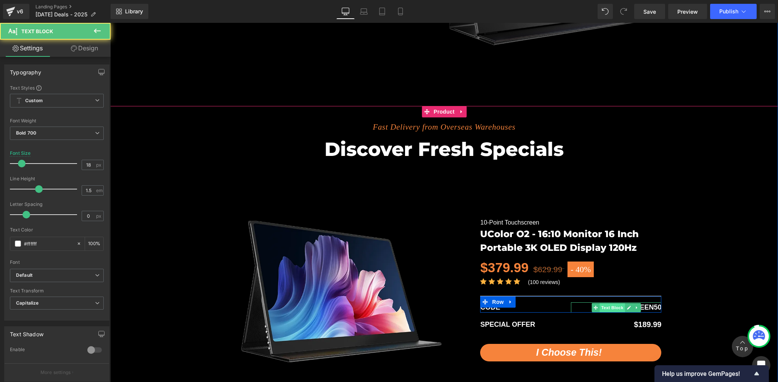
click at [604, 305] on span "Text Block" at bounding box center [611, 307] width 25 height 9
click at [634, 305] on icon at bounding box center [636, 307] width 4 height 5
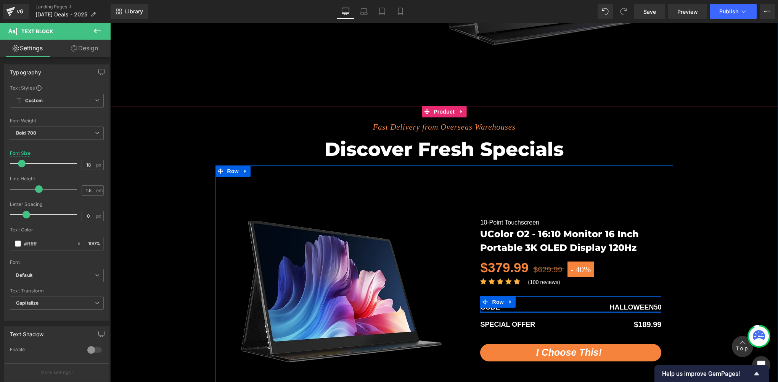
click at [615, 311] on div at bounding box center [570, 312] width 181 height 2
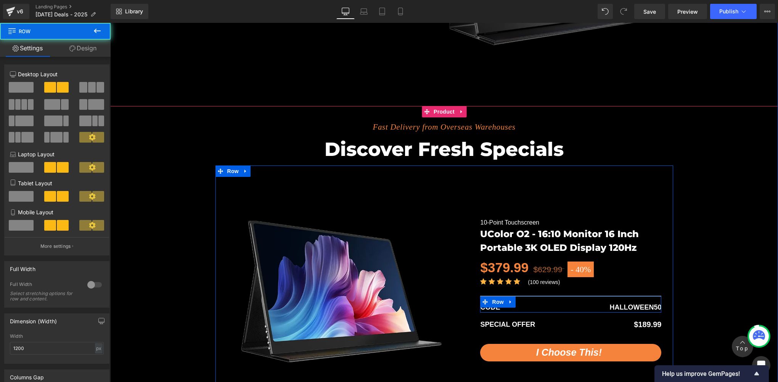
click at [615, 306] on icon at bounding box center [617, 307] width 4 height 5
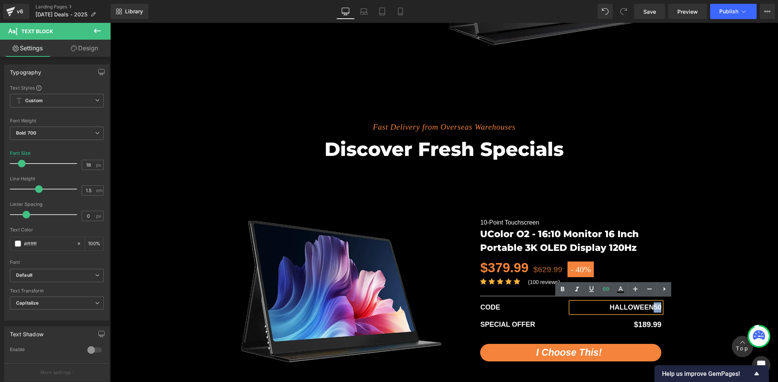
drag, startPoint x: 651, startPoint y: 305, endPoint x: 657, endPoint y: 303, distance: 6.7
click at [657, 303] on p "HALLOWEEN50" at bounding box center [616, 307] width 91 height 10
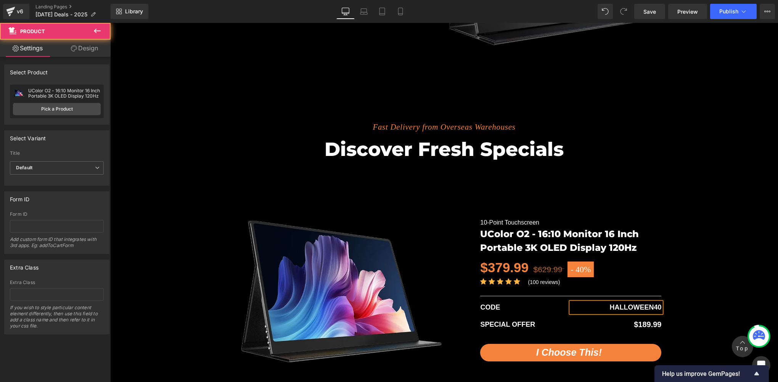
click at [689, 240] on div "Fast Delivery from Overseas Warehouses Text Block Discover fresh specials Headi…" at bounding box center [444, 258] width 668 height 304
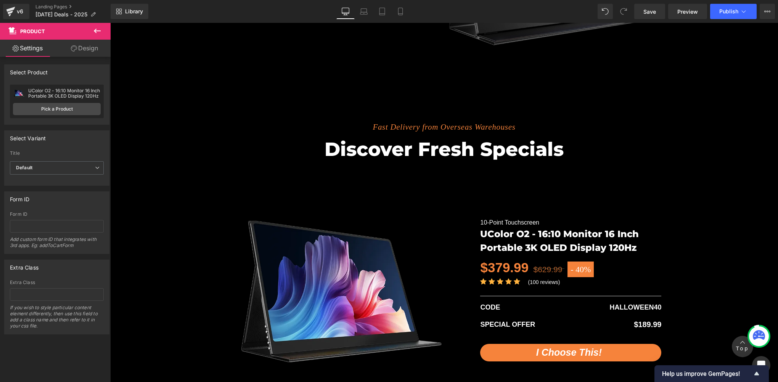
click at [629, 3] on div "Library Desktop Desktop Laptop Tablet Mobile Save Preview Publish Scheduled Vie…" at bounding box center [444, 11] width 667 height 23
click at [650, 8] on span "Save" at bounding box center [649, 12] width 13 height 8
click at [642, 323] on p "$189.99" at bounding box center [601, 324] width 121 height 11
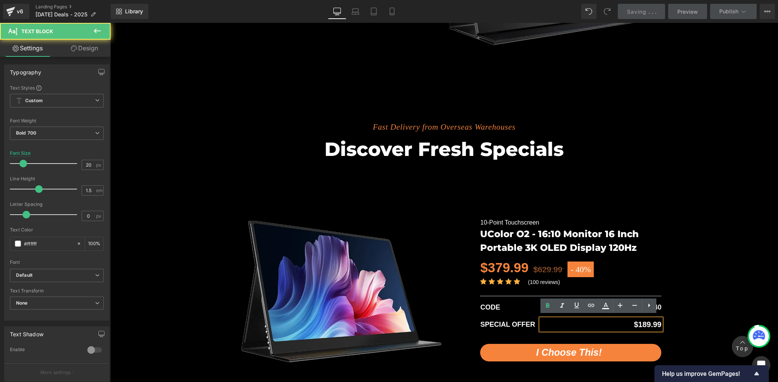
click at [643, 326] on p "$189.99" at bounding box center [601, 324] width 121 height 11
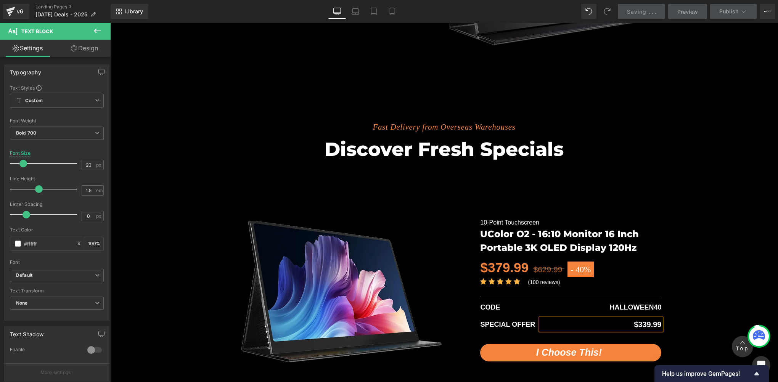
click at [673, 239] on div "Fast Delivery from Overseas Warehouses Text Block Discover fresh specials Headi…" at bounding box center [444, 258] width 668 height 304
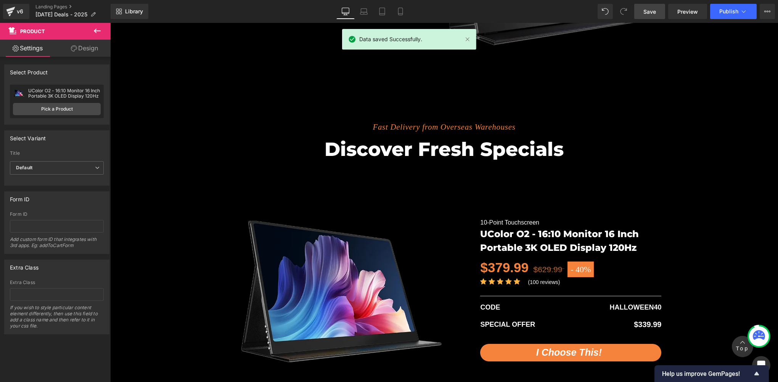
click at [645, 8] on span "Save" at bounding box center [649, 12] width 13 height 8
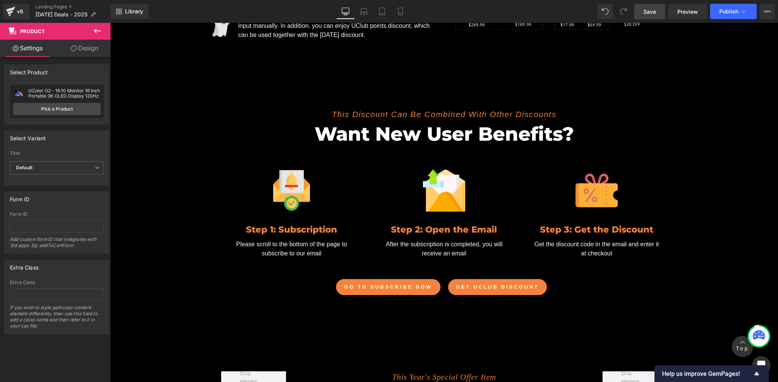
scroll to position [1017, 0]
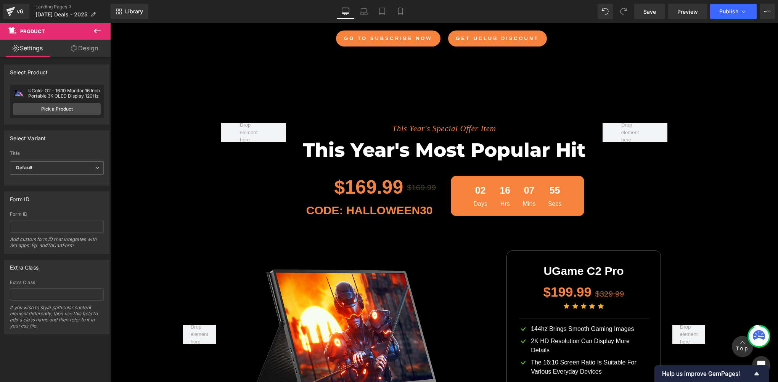
drag, startPoint x: 649, startPoint y: 17, endPoint x: 667, endPoint y: 9, distance: 18.8
click at [649, 17] on link "Save" at bounding box center [649, 11] width 31 height 15
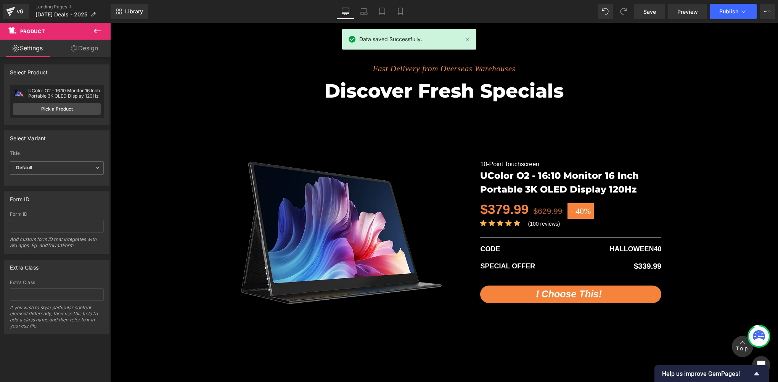
scroll to position [1652, 0]
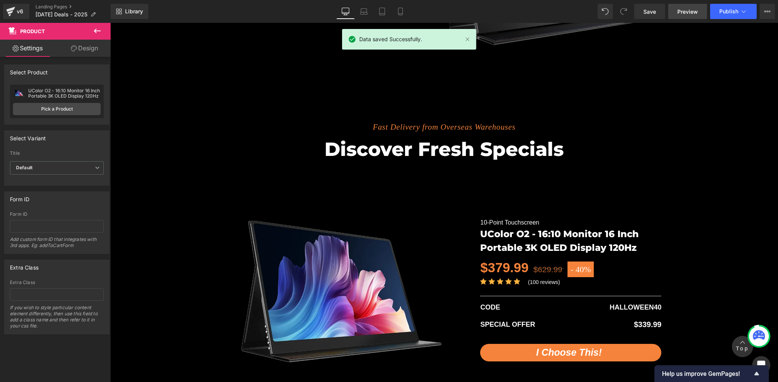
click at [691, 18] on link "Preview" at bounding box center [687, 11] width 39 height 15
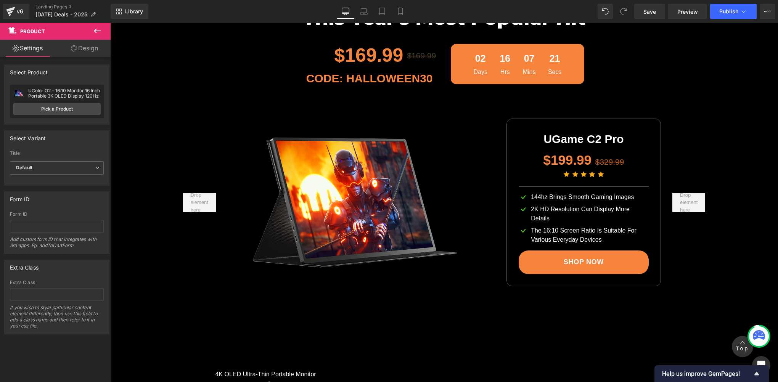
scroll to position [1144, 0]
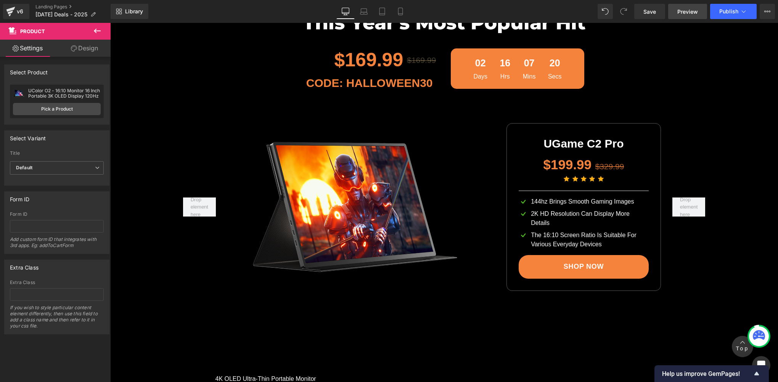
click at [684, 10] on span "Preview" at bounding box center [687, 12] width 21 height 8
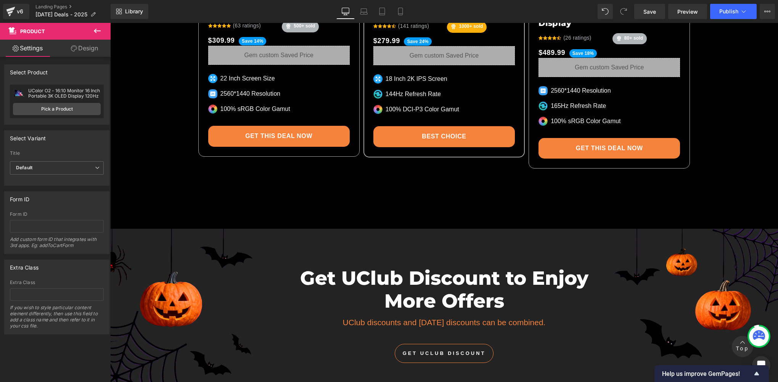
scroll to position [2415, 0]
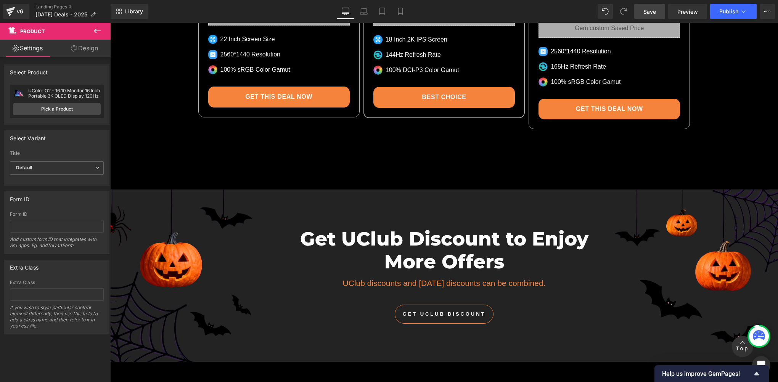
click at [654, 8] on span "Save" at bounding box center [649, 12] width 13 height 8
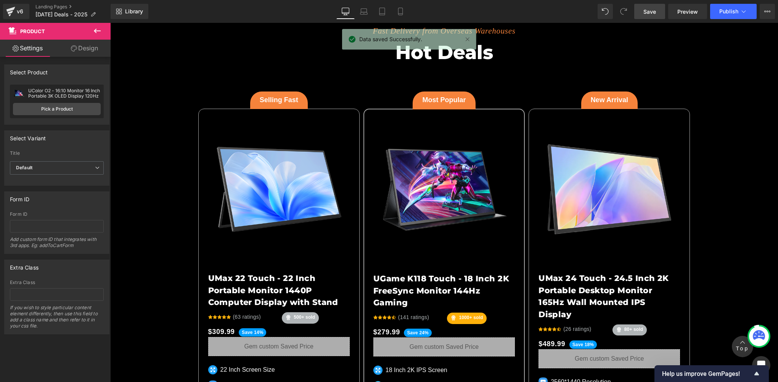
scroll to position [1907, 0]
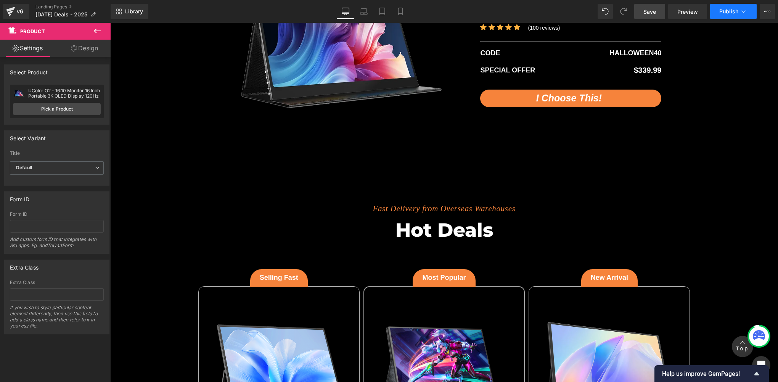
click at [735, 13] on span "Publish" at bounding box center [728, 11] width 19 height 6
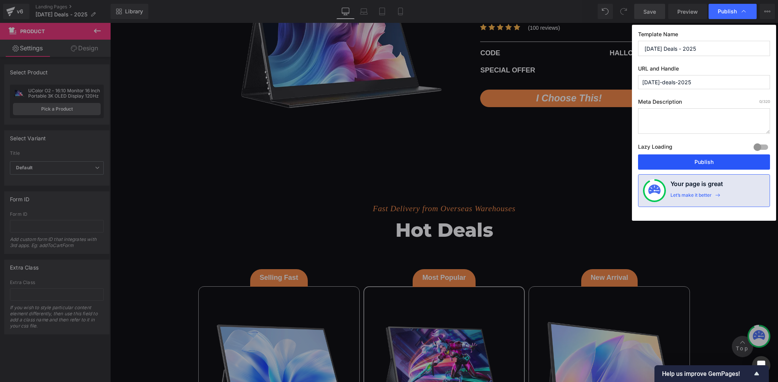
click at [716, 163] on button "Publish" at bounding box center [704, 161] width 132 height 15
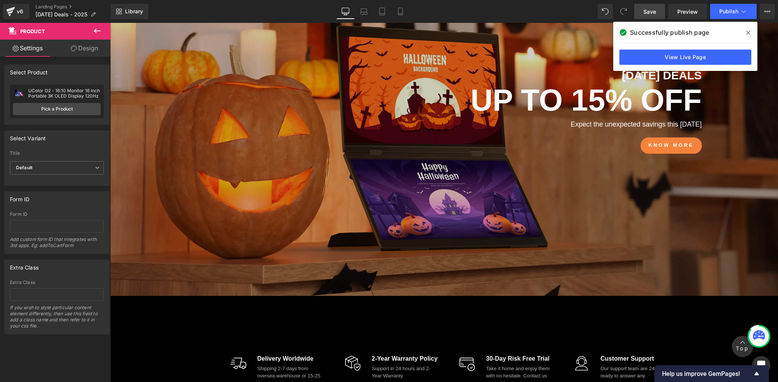
scroll to position [127, 0]
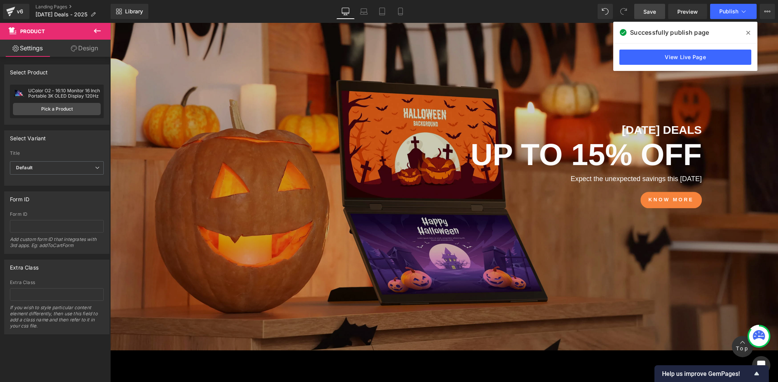
click at [746, 32] on span at bounding box center [748, 33] width 12 height 12
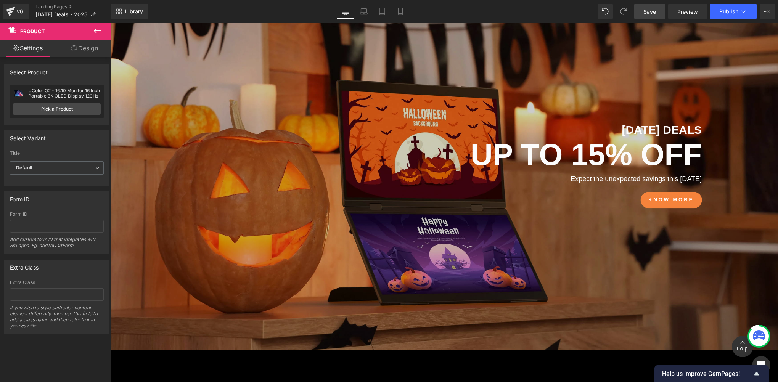
scroll to position [0, 0]
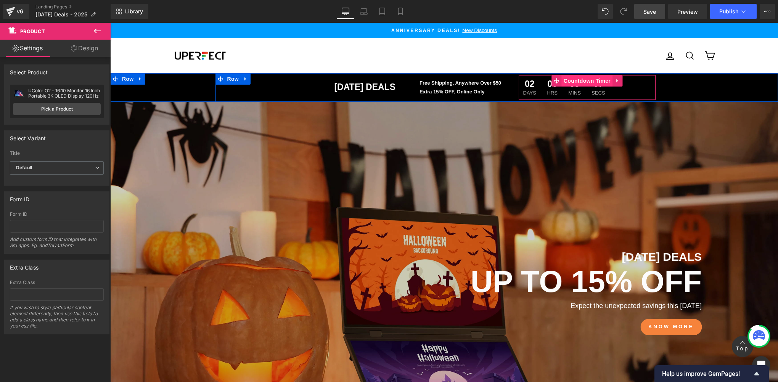
click at [573, 82] on span "Countdown Timer" at bounding box center [587, 80] width 51 height 11
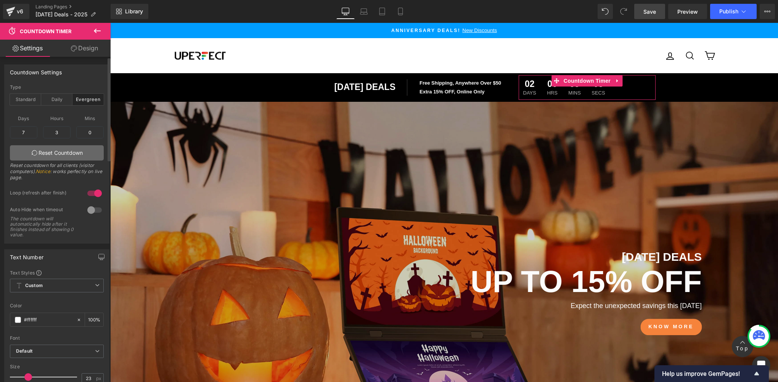
click at [48, 154] on link "Reset Countdown" at bounding box center [57, 152] width 94 height 15
click at [59, 152] on link "Reset Countdown" at bounding box center [57, 152] width 94 height 15
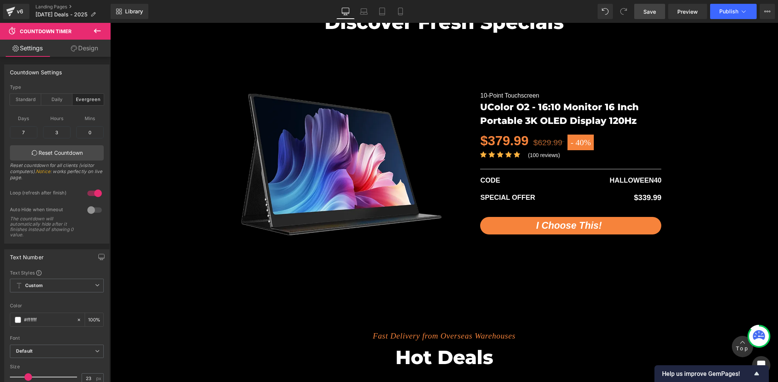
scroll to position [1652, 0]
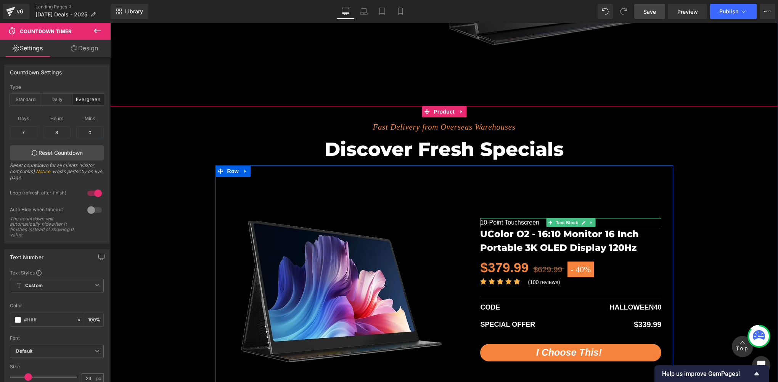
click at [506, 220] on p "10-point Touchscreen" at bounding box center [570, 222] width 181 height 9
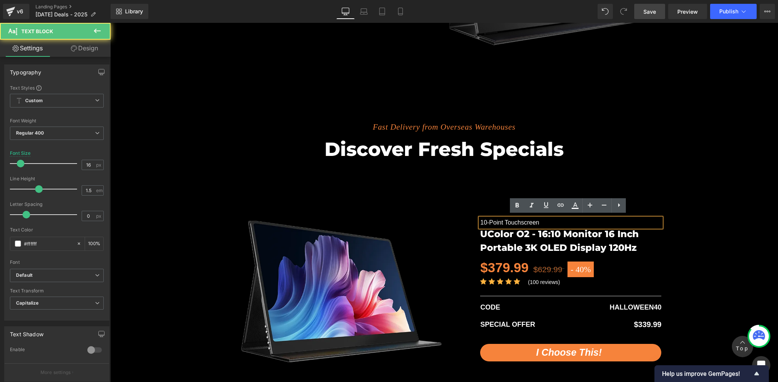
click at [523, 220] on p "10-point Touchscreen" at bounding box center [570, 222] width 181 height 9
click at [539, 219] on p "10-point Touchscreen" at bounding box center [570, 222] width 181 height 9
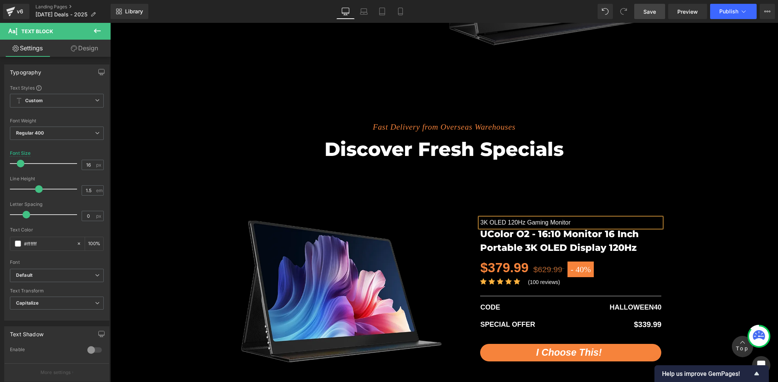
click at [655, 16] on link "Save" at bounding box center [649, 11] width 31 height 15
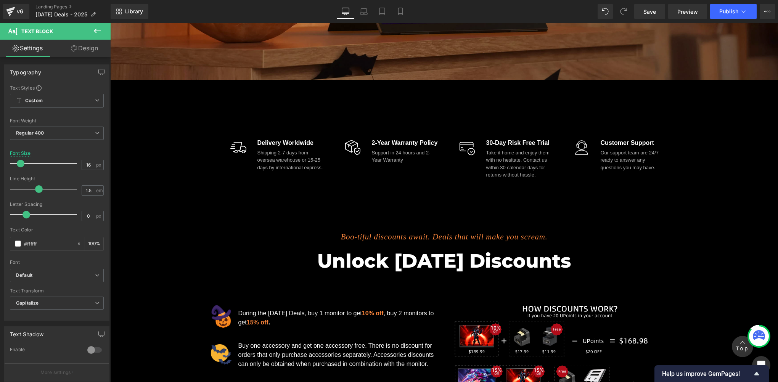
scroll to position [0, 0]
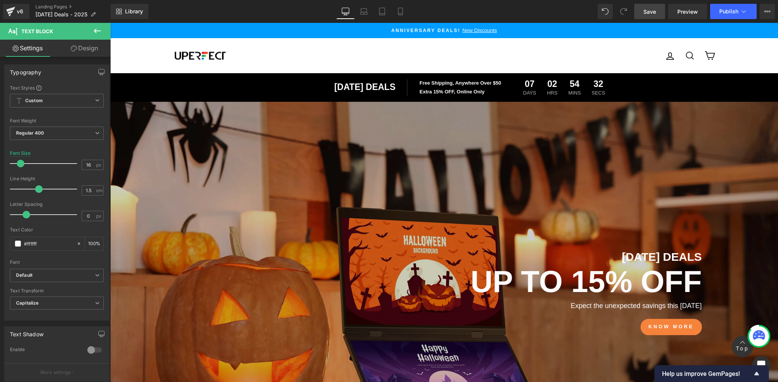
click at [652, 8] on span "Save" at bounding box center [649, 12] width 13 height 8
click at [687, 11] on span "Preview" at bounding box center [687, 12] width 21 height 8
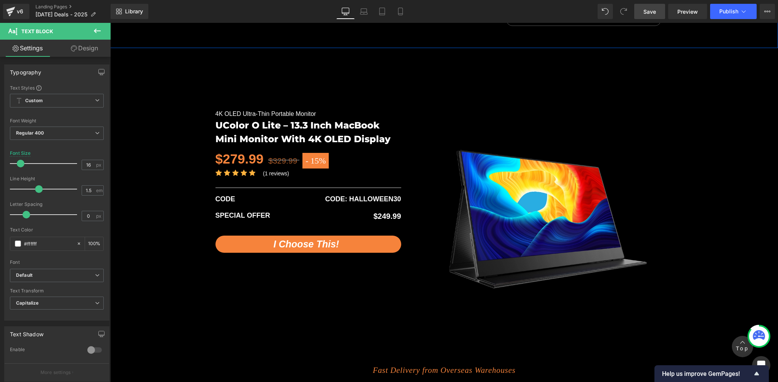
scroll to position [1525, 0]
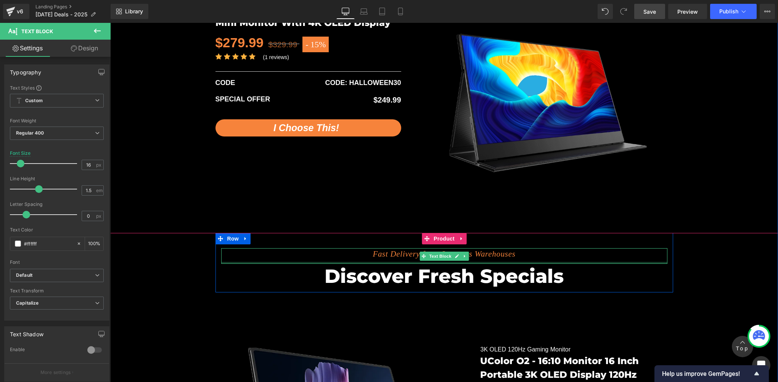
click at [403, 253] on icon "Fast Delivery from Overseas Warehouses" at bounding box center [444, 253] width 143 height 9
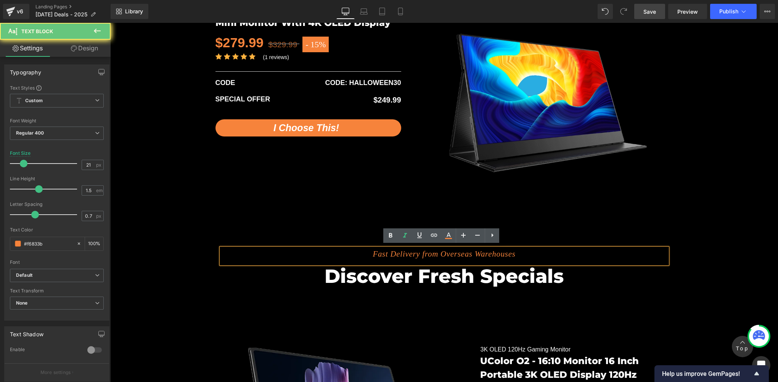
click at [410, 253] on icon "Fast Delivery from Overseas Warehouses" at bounding box center [444, 253] width 143 height 9
paste div
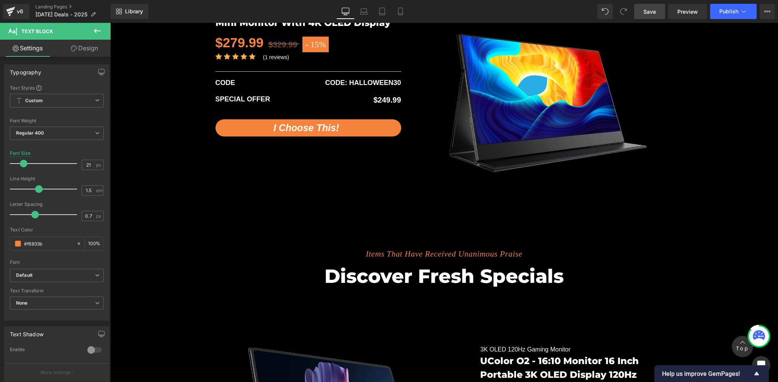
click at [647, 11] on span "Save" at bounding box center [649, 12] width 13 height 8
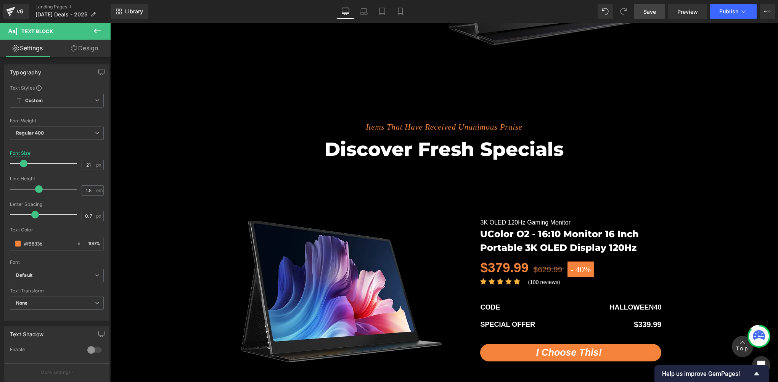
click at [660, 10] on link "Save" at bounding box center [649, 11] width 31 height 15
click at [216, 315] on div "Items That Have Received Unanimous Praise Text Block Discover fresh specials He…" at bounding box center [444, 258] width 668 height 304
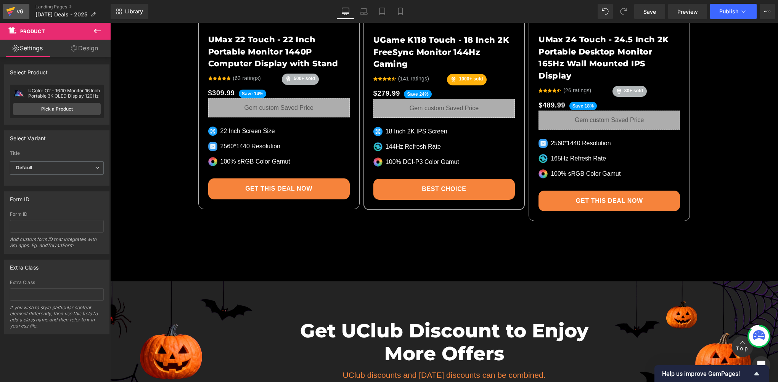
scroll to position [2288, 0]
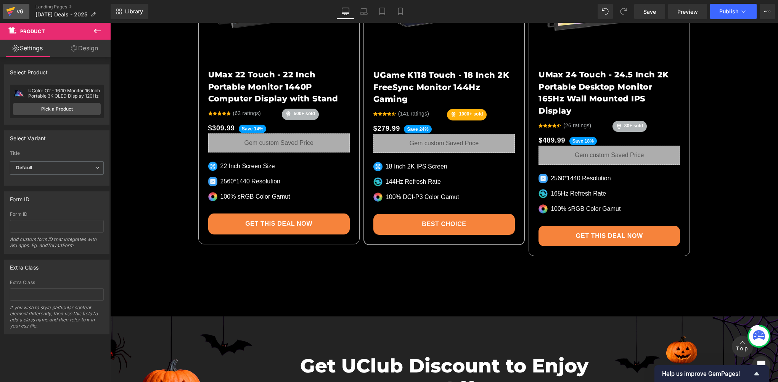
click at [11, 13] on icon at bounding box center [10, 11] width 9 height 19
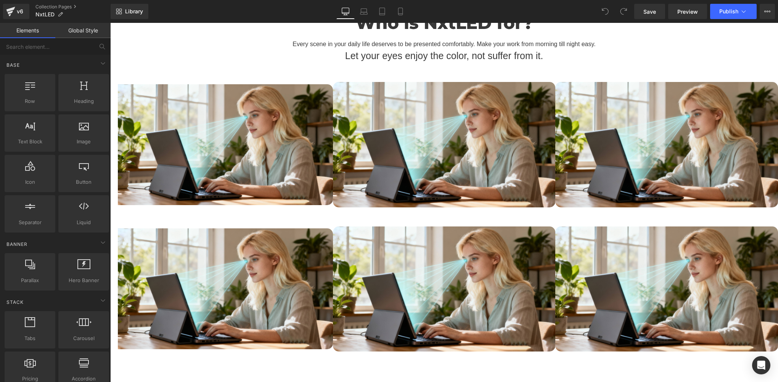
scroll to position [1779, 0]
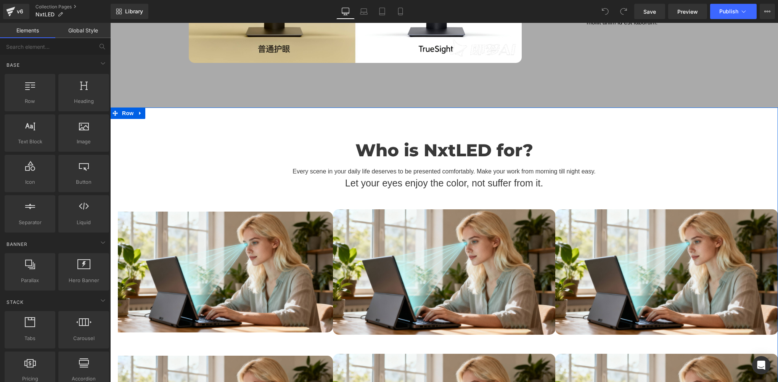
click at [145, 137] on div "Who is NxtLED for? Heading Every scene in your daily life deserves to be presen…" at bounding box center [444, 304] width 668 height 357
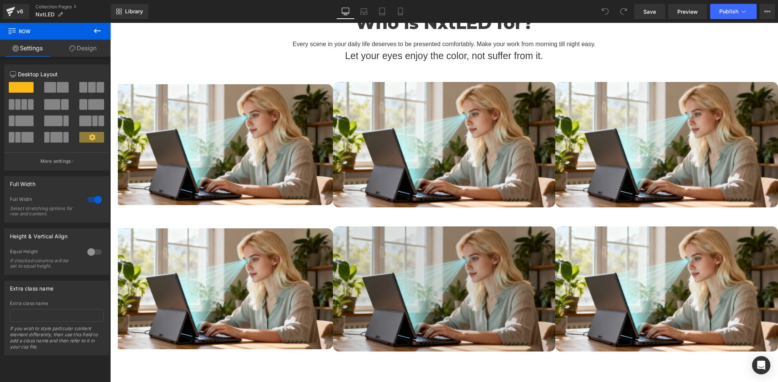
scroll to position [2160, 0]
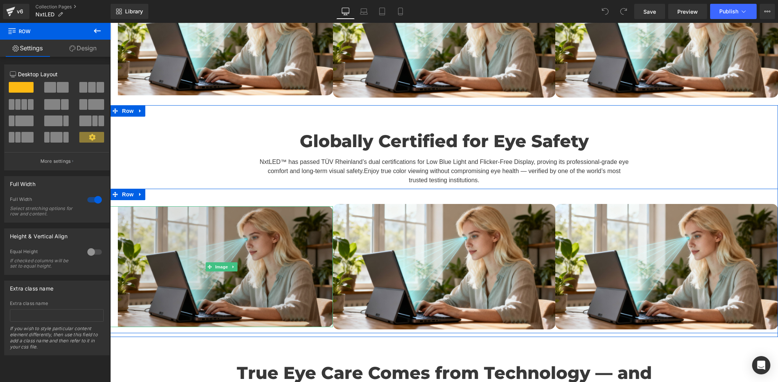
click at [194, 225] on img at bounding box center [221, 266] width 223 height 121
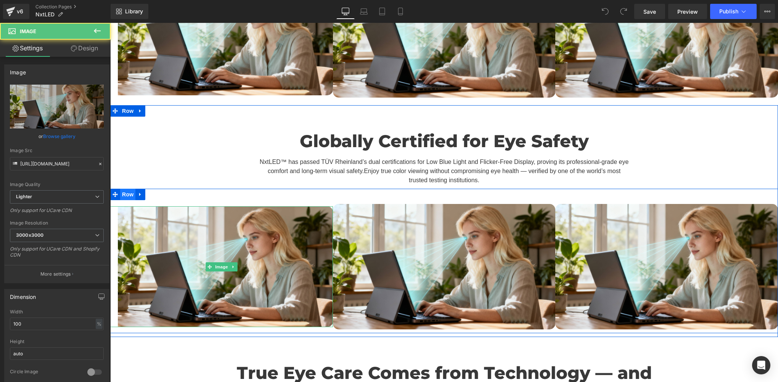
click at [123, 189] on span "Row" at bounding box center [127, 194] width 15 height 11
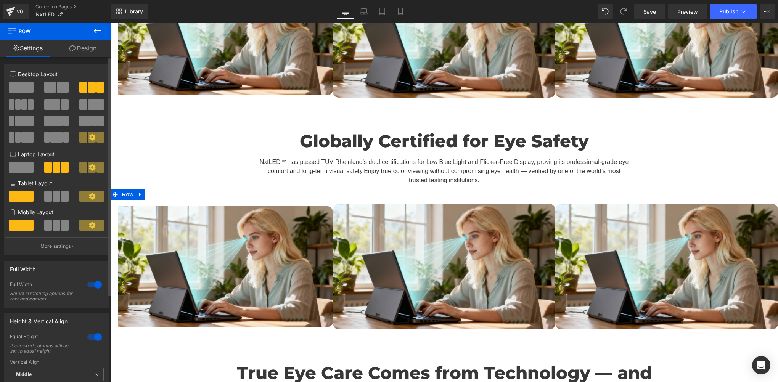
click at [22, 89] on span at bounding box center [21, 87] width 25 height 11
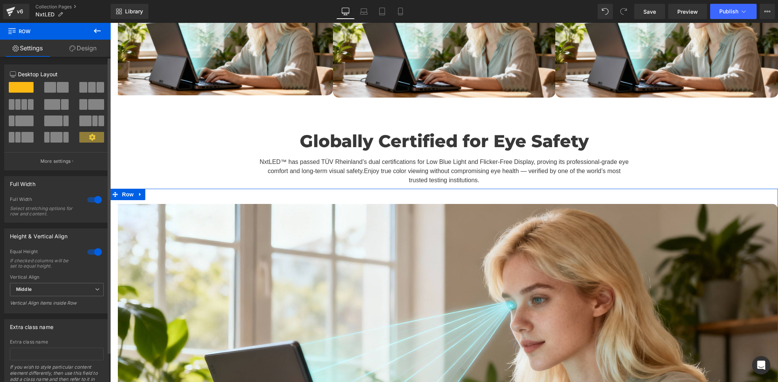
click at [51, 89] on span at bounding box center [50, 87] width 12 height 11
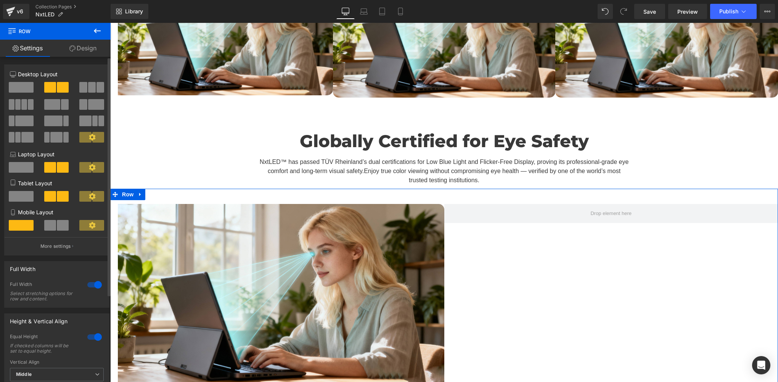
click at [95, 285] on div at bounding box center [94, 285] width 18 height 12
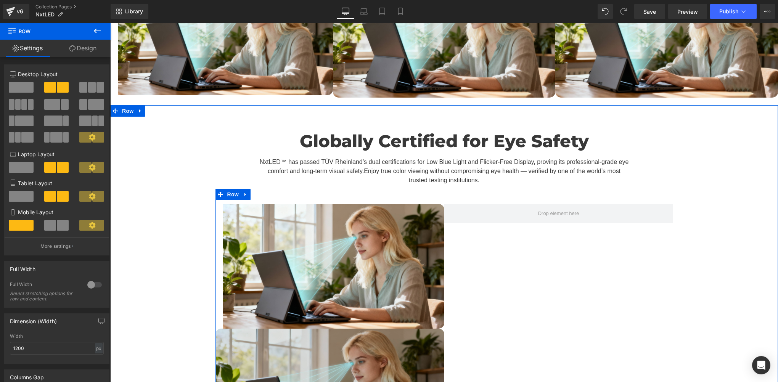
scroll to position [2288, 0]
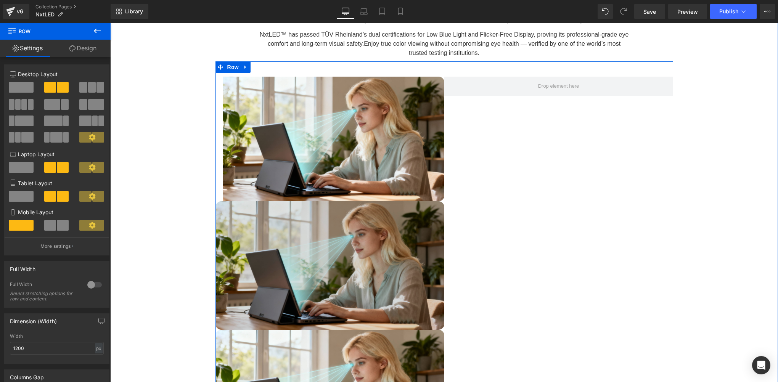
click at [330, 201] on img at bounding box center [329, 265] width 229 height 129
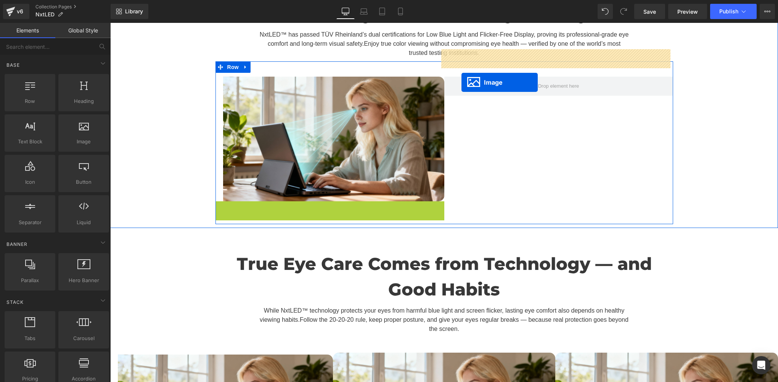
drag, startPoint x: 320, startPoint y: 236, endPoint x: 463, endPoint y: 77, distance: 213.8
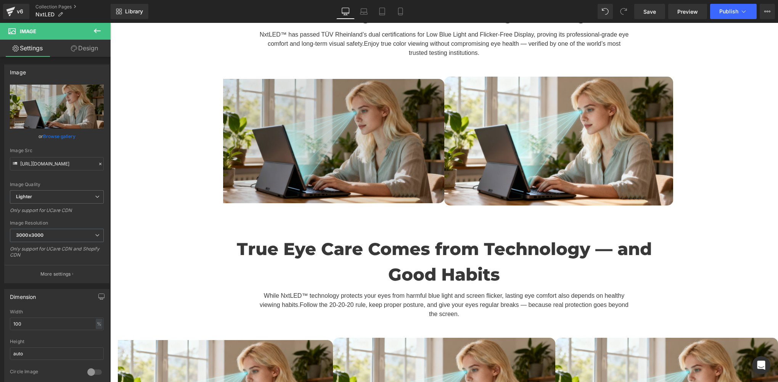
scroll to position [2160, 0]
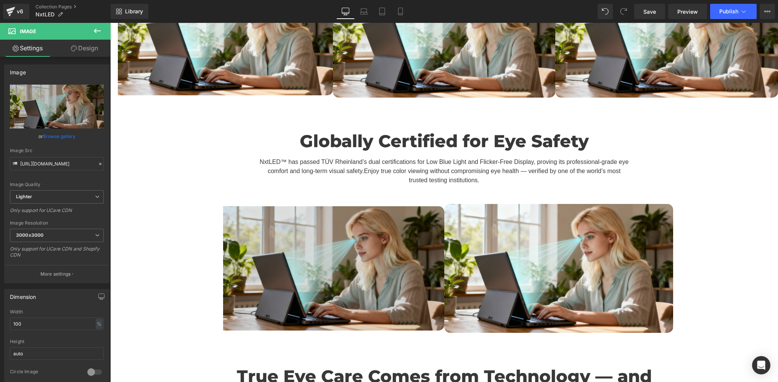
click at [289, 222] on img at bounding box center [329, 268] width 229 height 124
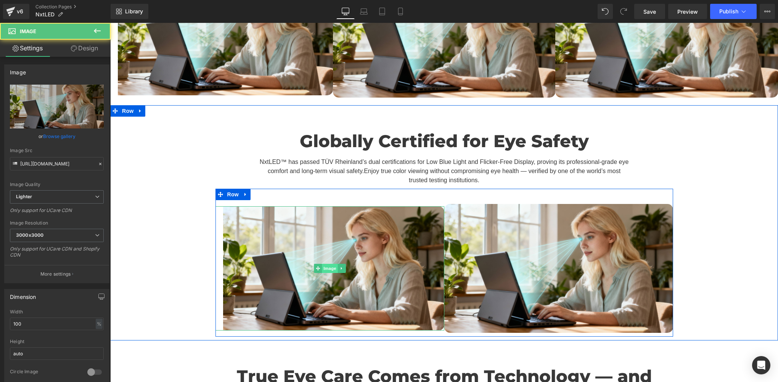
click at [329, 264] on span "Image" at bounding box center [330, 268] width 16 height 9
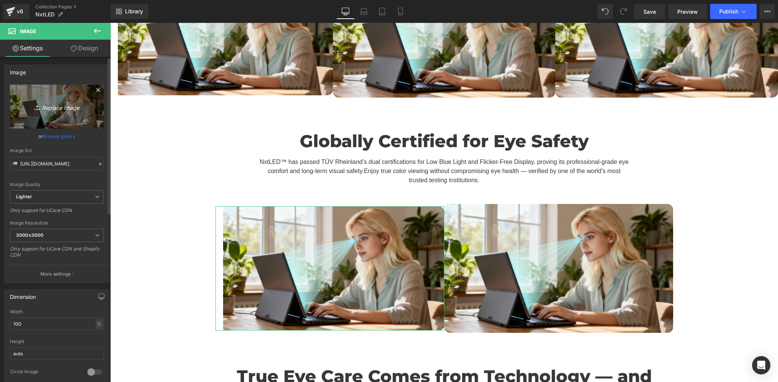
click at [40, 105] on icon "Replace Image" at bounding box center [56, 107] width 61 height 10
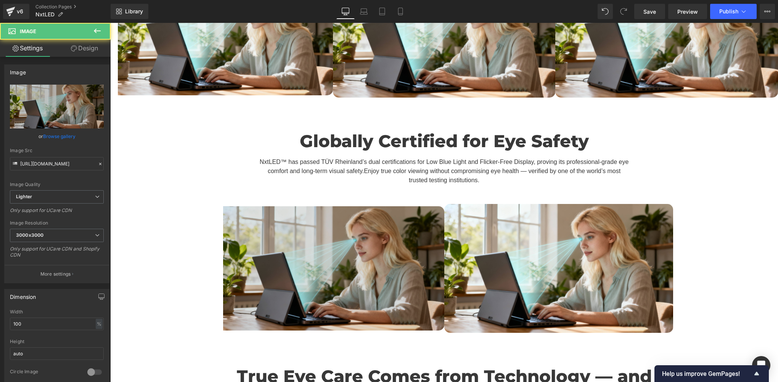
click at [290, 230] on img at bounding box center [329, 268] width 229 height 124
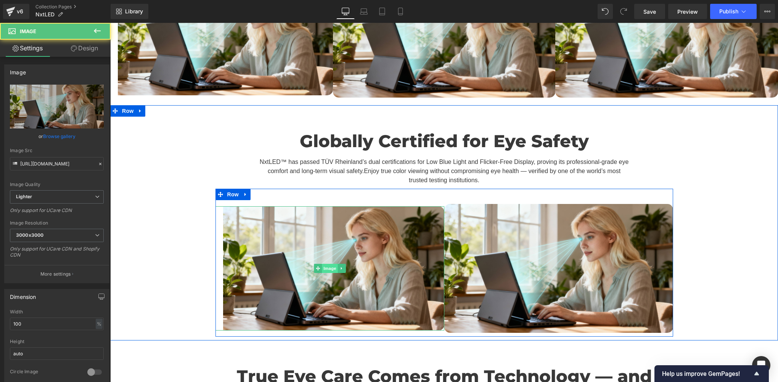
click at [324, 264] on span "Image" at bounding box center [330, 268] width 16 height 9
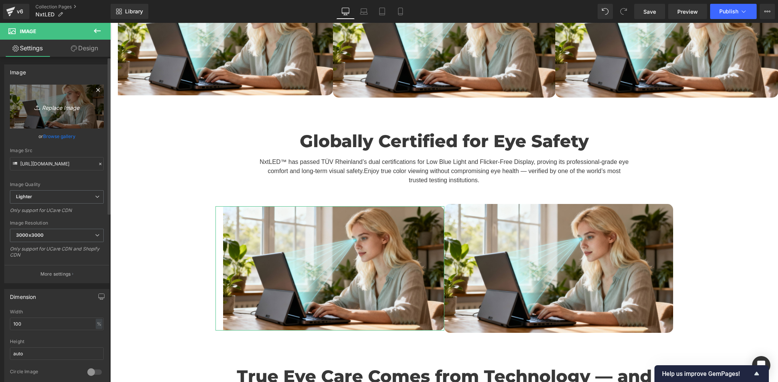
click at [23, 112] on link "Replace Image" at bounding box center [57, 107] width 94 height 44
type input "C:\fakepath\08.jpg"
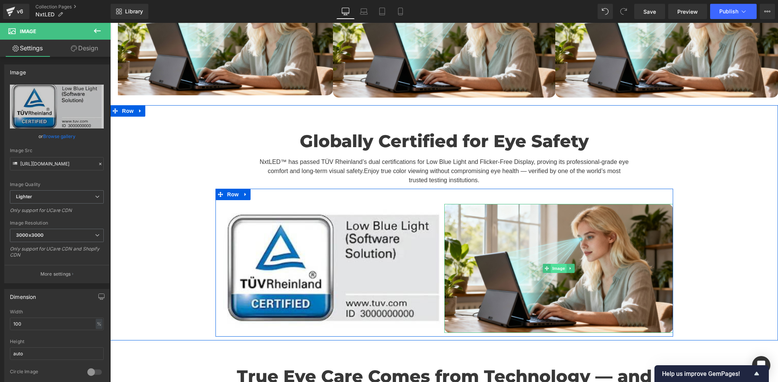
click at [559, 264] on span "Image" at bounding box center [559, 268] width 16 height 9
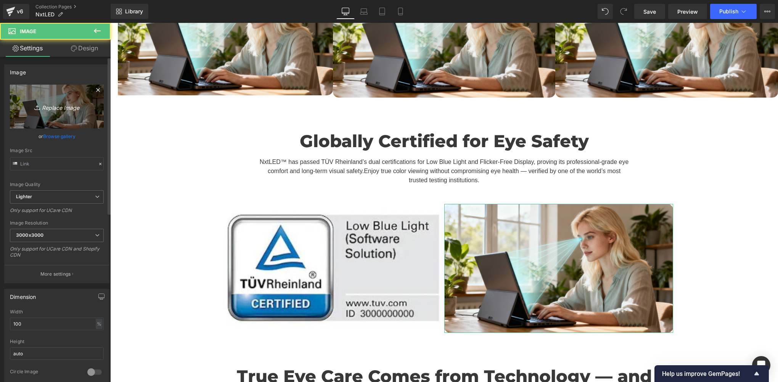
click at [45, 126] on link "Replace Image" at bounding box center [57, 107] width 94 height 44
type input "C:\fakepath\07.jpg"
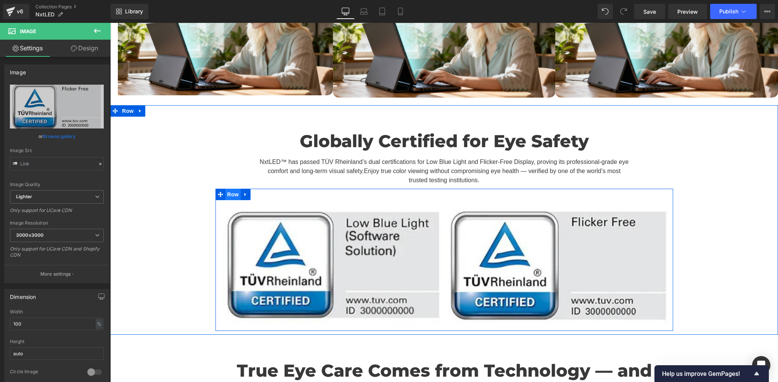
click at [229, 189] on span "Row" at bounding box center [232, 194] width 15 height 11
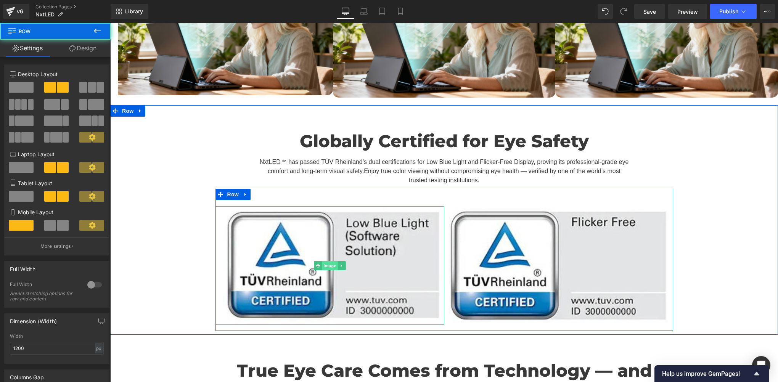
click at [328, 261] on span "Image" at bounding box center [330, 265] width 16 height 9
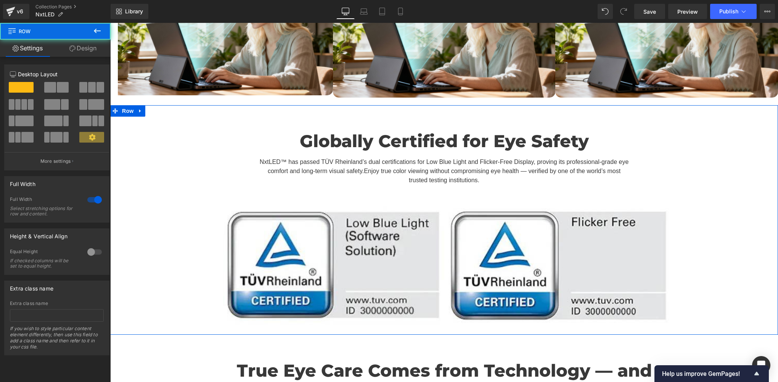
drag, startPoint x: 145, startPoint y: 217, endPoint x: 196, endPoint y: 217, distance: 51.1
click at [145, 217] on div "Globally Certified for Eye Safety Heading NxtLED™ has passed TÜV Rheinland’s du…" at bounding box center [444, 224] width 668 height 214
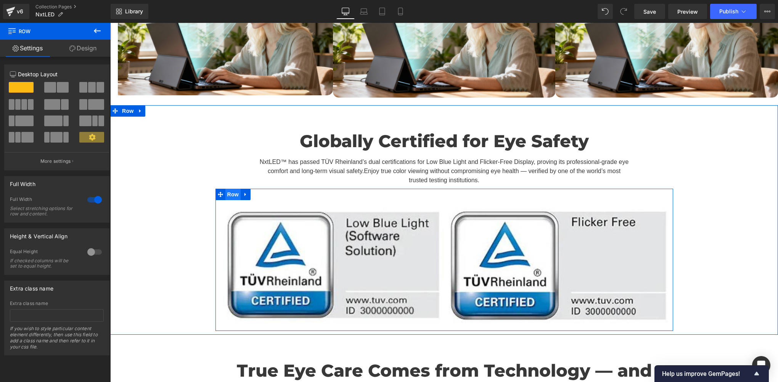
click at [229, 189] on span "Row" at bounding box center [232, 194] width 15 height 11
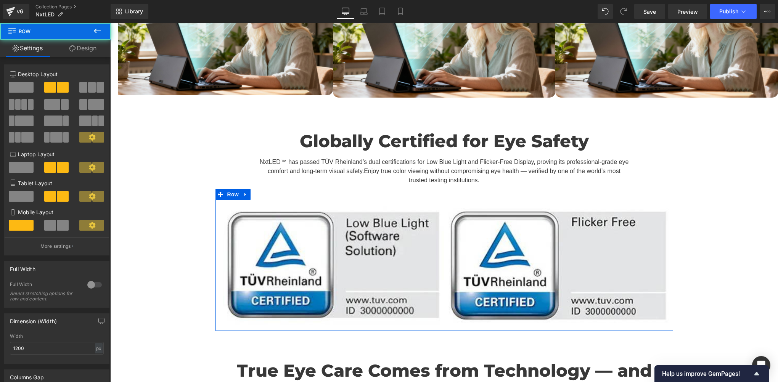
scroll to position [127, 0]
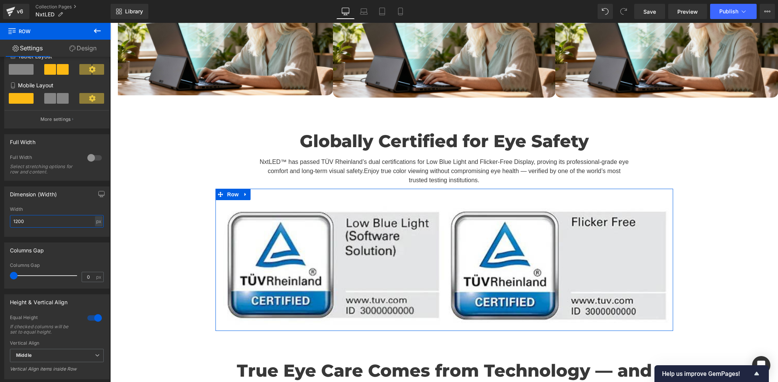
drag, startPoint x: 35, startPoint y: 225, endPoint x: -2, endPoint y: 194, distance: 47.6
click at [0, 194] on html "Row You are previewing how the will restyle your page. You can not edit Element…" at bounding box center [389, 191] width 778 height 382
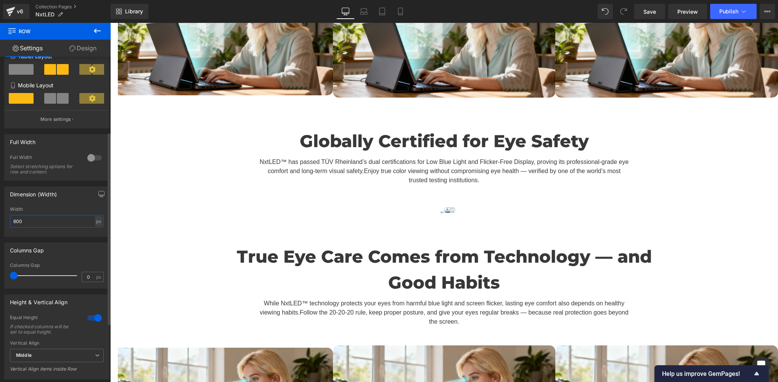
drag, startPoint x: 41, startPoint y: 224, endPoint x: 0, endPoint y: 194, distance: 50.8
click at [0, 198] on html "Row You are previewing how the will restyle your page. You can not edit Element…" at bounding box center [389, 191] width 778 height 382
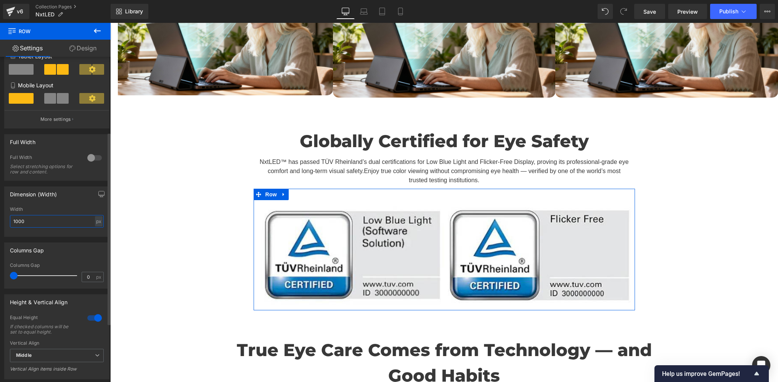
drag, startPoint x: 40, startPoint y: 217, endPoint x: 24, endPoint y: 161, distance: 58.9
click at [0, 202] on html "Row You are previewing how the will restyle your page. You can not edit Element…" at bounding box center [389, 191] width 778 height 382
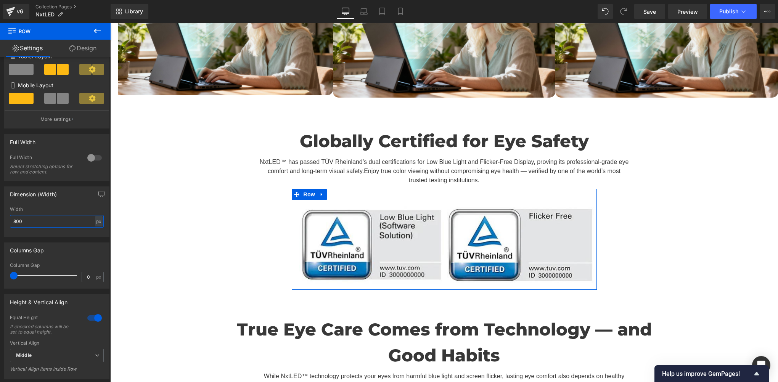
drag, startPoint x: 43, startPoint y: 227, endPoint x: -2, endPoint y: 201, distance: 51.6
click at [0, 201] on html "Row You are previewing how the will restyle your page. You can not edit Element…" at bounding box center [389, 191] width 778 height 382
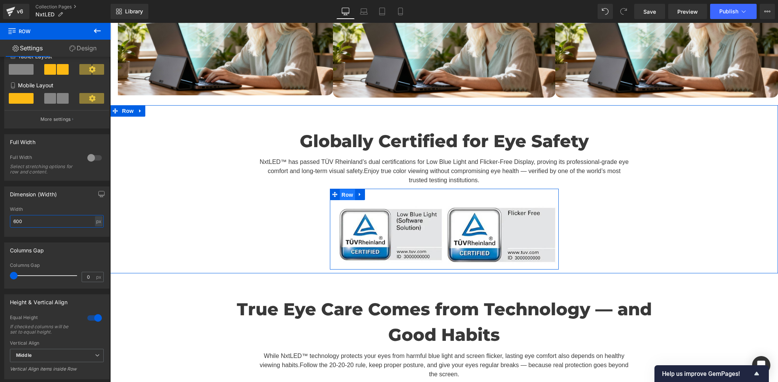
click at [345, 189] on span "Row" at bounding box center [347, 194] width 15 height 11
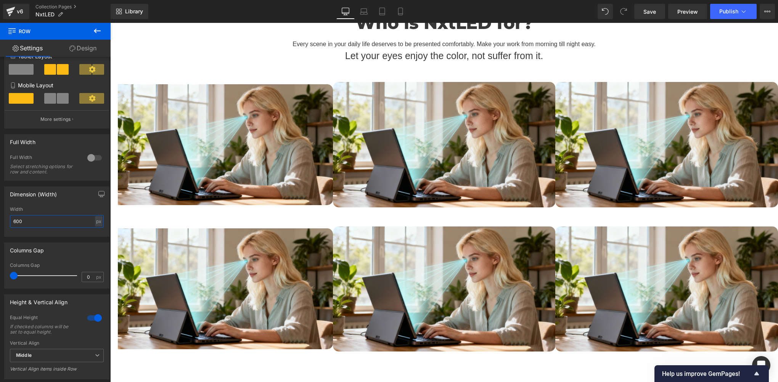
scroll to position [2034, 0]
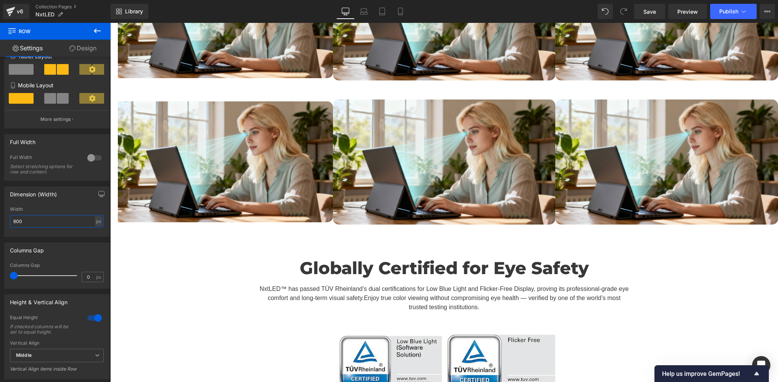
type input "600"
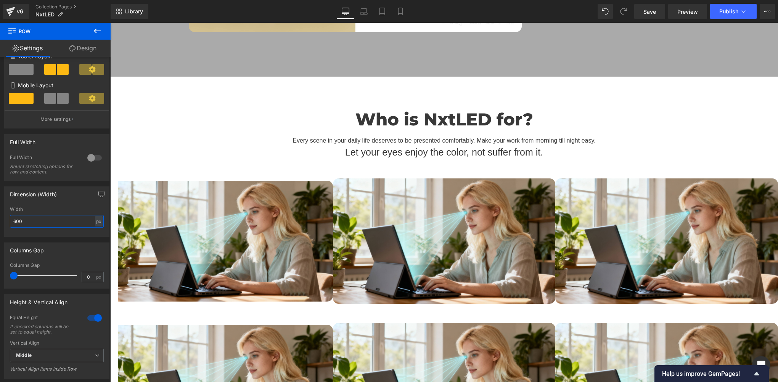
scroll to position [1779, 0]
